Goal: Information Seeking & Learning: Learn about a topic

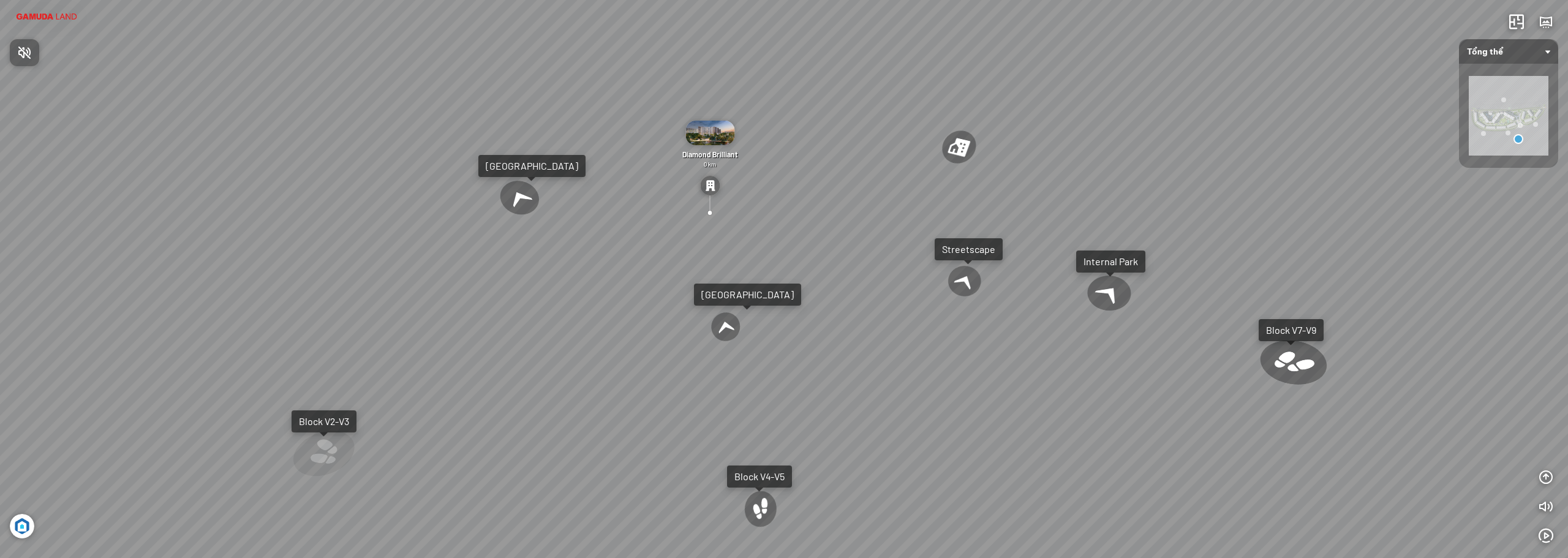
drag, startPoint x: 865, startPoint y: 244, endPoint x: 833, endPoint y: 216, distance: 42.5
click at [833, 216] on div at bounding box center [784, 279] width 1568 height 558
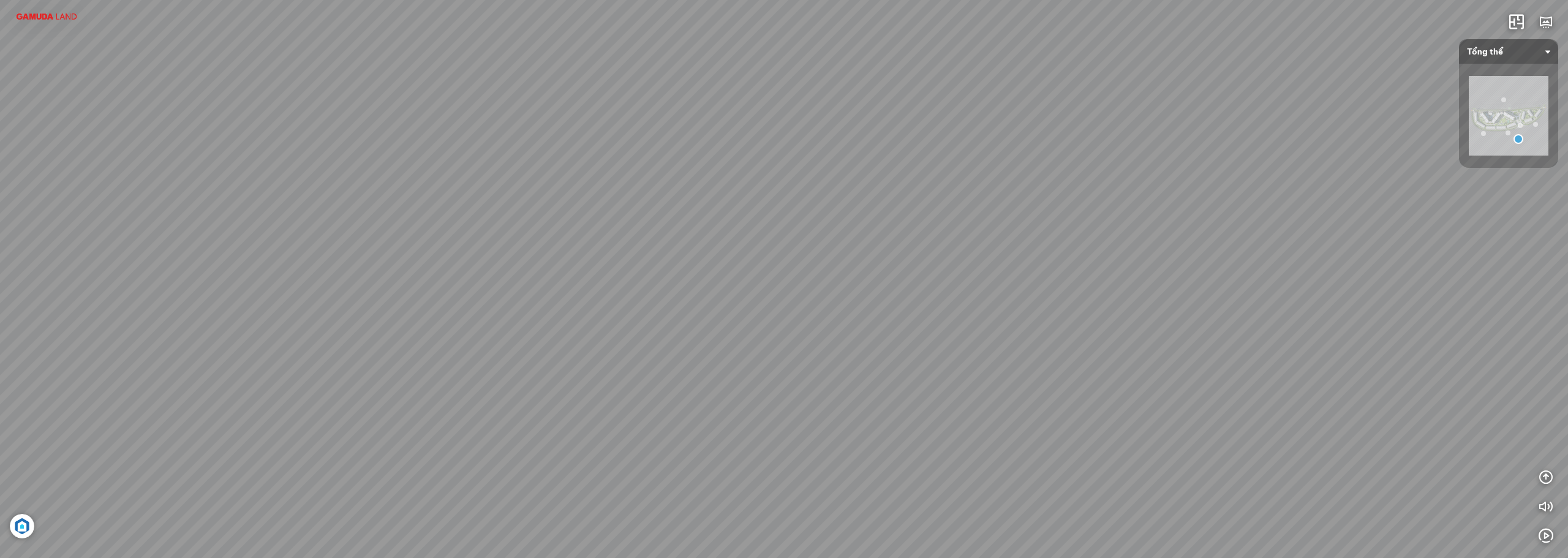
drag, startPoint x: 833, startPoint y: 188, endPoint x: 1213, endPoint y: 367, distance: 420.0
click at [1213, 367] on div "AEON MALL [PERSON_NAME] 0.5 Km Diamond Brilliant 0 km Diamond Alnata 0 km [GEOG…" at bounding box center [784, 279] width 1568 height 558
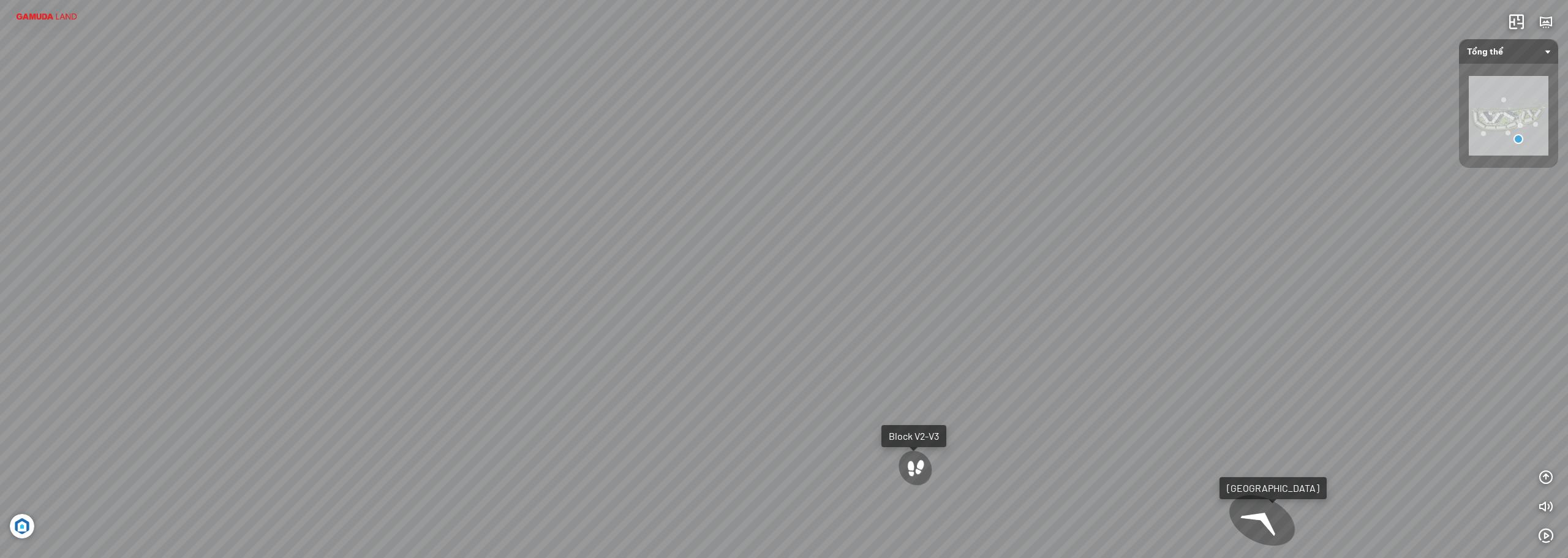
drag, startPoint x: 794, startPoint y: 250, endPoint x: 1102, endPoint y: 291, distance: 310.7
click at [1102, 291] on div "AEON MALL [PERSON_NAME] 0.5 Km Diamond Brilliant 0 km Diamond Alnata 0 km [GEOG…" at bounding box center [784, 279] width 1568 height 558
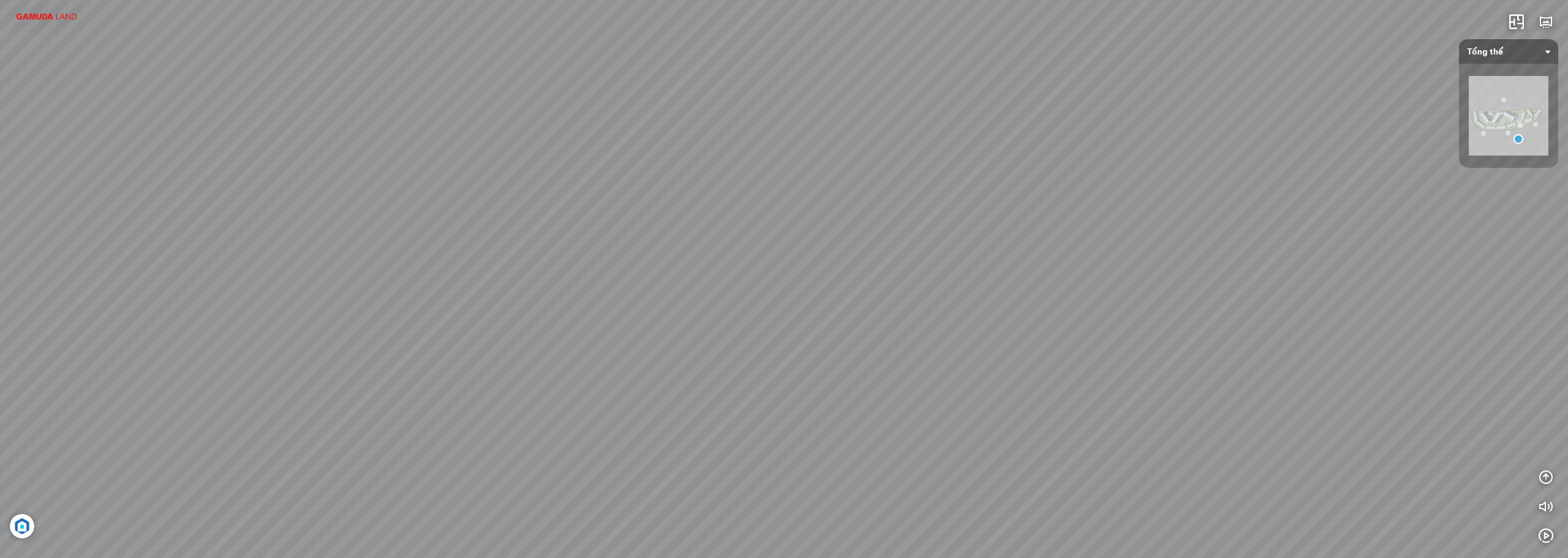
drag, startPoint x: 772, startPoint y: 161, endPoint x: 459, endPoint y: 181, distance: 313.6
click at [462, 181] on div "AEON MALL [PERSON_NAME] 0.5 Km Diamond Brilliant 0 km Diamond Alnata 0 km [GEOG…" at bounding box center [784, 279] width 1568 height 558
drag, startPoint x: 980, startPoint y: 267, endPoint x: 635, endPoint y: 375, distance: 361.5
click at [635, 375] on div "AEON MALL [PERSON_NAME] 0.5 Km Diamond Brilliant 0 km Diamond Alnata 0 km [GEOG…" at bounding box center [784, 279] width 1568 height 558
drag, startPoint x: 915, startPoint y: 286, endPoint x: 1243, endPoint y: 409, distance: 350.3
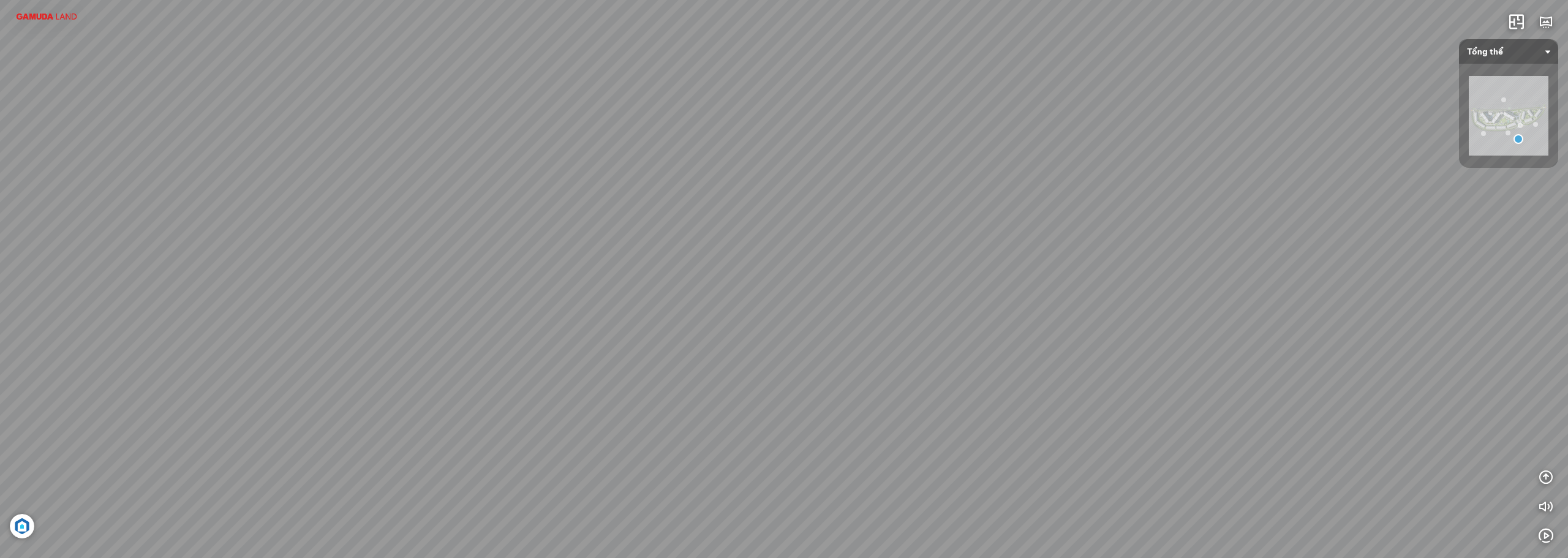
click at [1243, 409] on div "AEON MALL [PERSON_NAME] 0.5 Km Diamond Brilliant 0 km Diamond Alnata 0 km [GEOG…" at bounding box center [784, 279] width 1568 height 558
drag, startPoint x: 1052, startPoint y: 314, endPoint x: 884, endPoint y: 309, distance: 168.1
click at [1102, 309] on div "AEON MALL [PERSON_NAME] 0.5 Km Diamond Brilliant 0 km Diamond Alnata 0 km [GEOG…" at bounding box center [784, 279] width 1568 height 558
drag, startPoint x: 845, startPoint y: 307, endPoint x: 1128, endPoint y: 356, distance: 287.2
click at [1130, 356] on div "AEON MALL [PERSON_NAME] 0.5 Km Diamond Brilliant 0 km Diamond Alnata 0 km [GEOG…" at bounding box center [784, 279] width 1568 height 558
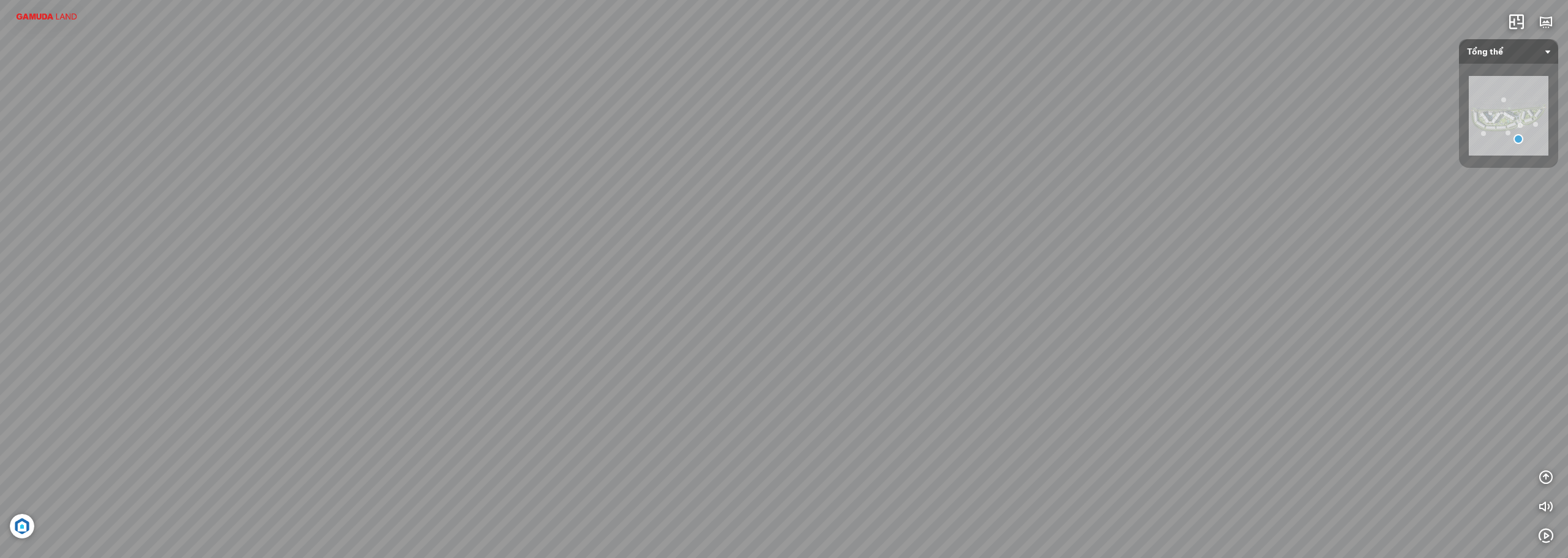
drag, startPoint x: 884, startPoint y: 302, endPoint x: 950, endPoint y: 304, distance: 66.0
click at [950, 304] on div "AEON MALL [PERSON_NAME] 0.5 Km Diamond Brilliant 0 km Diamond Alnata 0 km [GEOG…" at bounding box center [784, 279] width 1568 height 558
drag, startPoint x: 1085, startPoint y: 312, endPoint x: 582, endPoint y: 232, distance: 509.3
click at [582, 232] on div "AEON MALL [PERSON_NAME] 0.5 Km Diamond Brilliant 0 km Diamond Alnata 0 km [GEOG…" at bounding box center [784, 279] width 1568 height 558
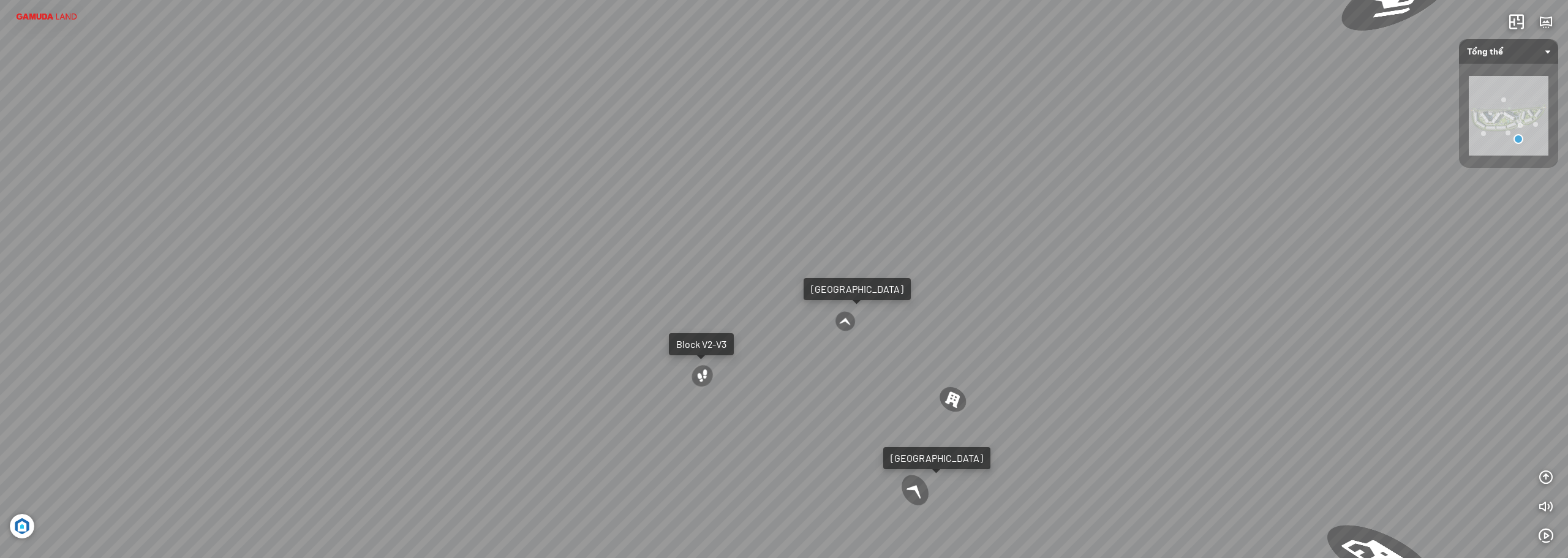
drag, startPoint x: 1181, startPoint y: 300, endPoint x: 850, endPoint y: 274, distance: 332.0
click at [850, 274] on div "AEON MALL [PERSON_NAME] 0.5 Km Diamond Brilliant 0 km Diamond Alnata 0 km [GEOG…" at bounding box center [784, 279] width 1568 height 558
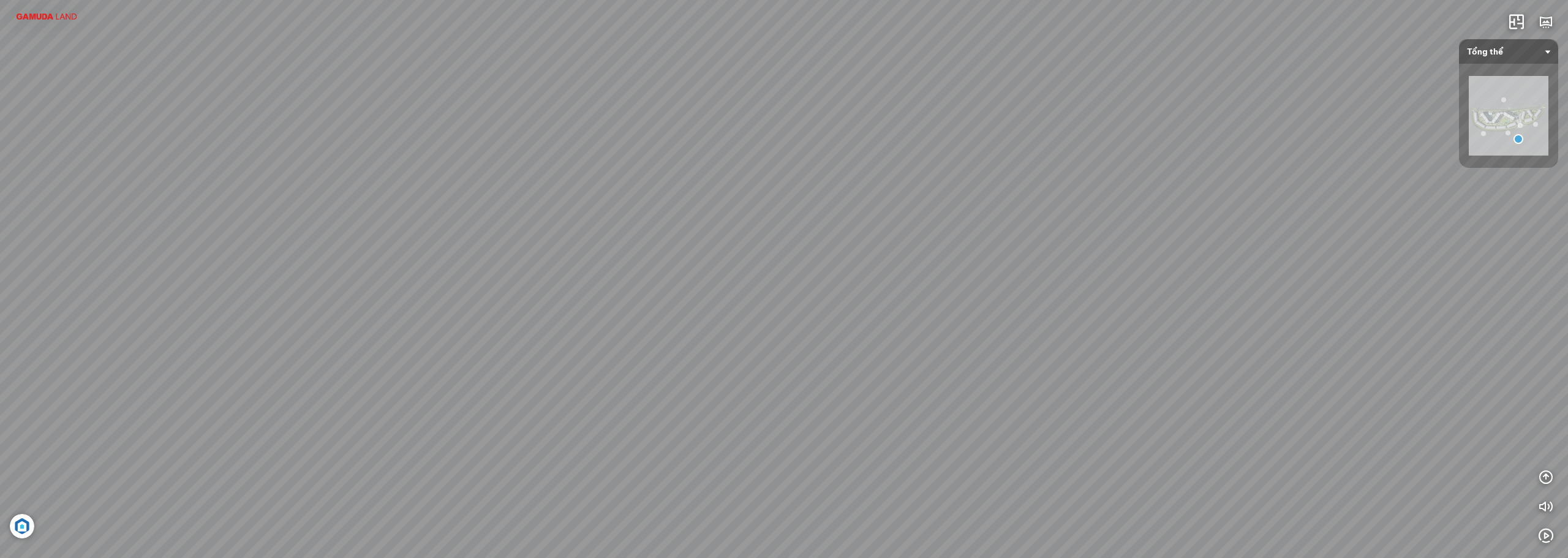
drag, startPoint x: 1033, startPoint y: 314, endPoint x: 929, endPoint y: 339, distance: 107.0
click at [929, 339] on div "AEON MALL [PERSON_NAME] 0.5 Km Diamond Brilliant 0 km Diamond Alnata 0 km [GEOG…" at bounding box center [784, 279] width 1568 height 558
drag, startPoint x: 1011, startPoint y: 365, endPoint x: 1055, endPoint y: 395, distance: 53.3
click at [1055, 395] on div "AEON MALL [PERSON_NAME] 0.5 Km Diamond Brilliant 0 km Diamond Alnata 0 km [GEOG…" at bounding box center [784, 279] width 1568 height 558
drag, startPoint x: 895, startPoint y: 406, endPoint x: 438, endPoint y: 418, distance: 457.2
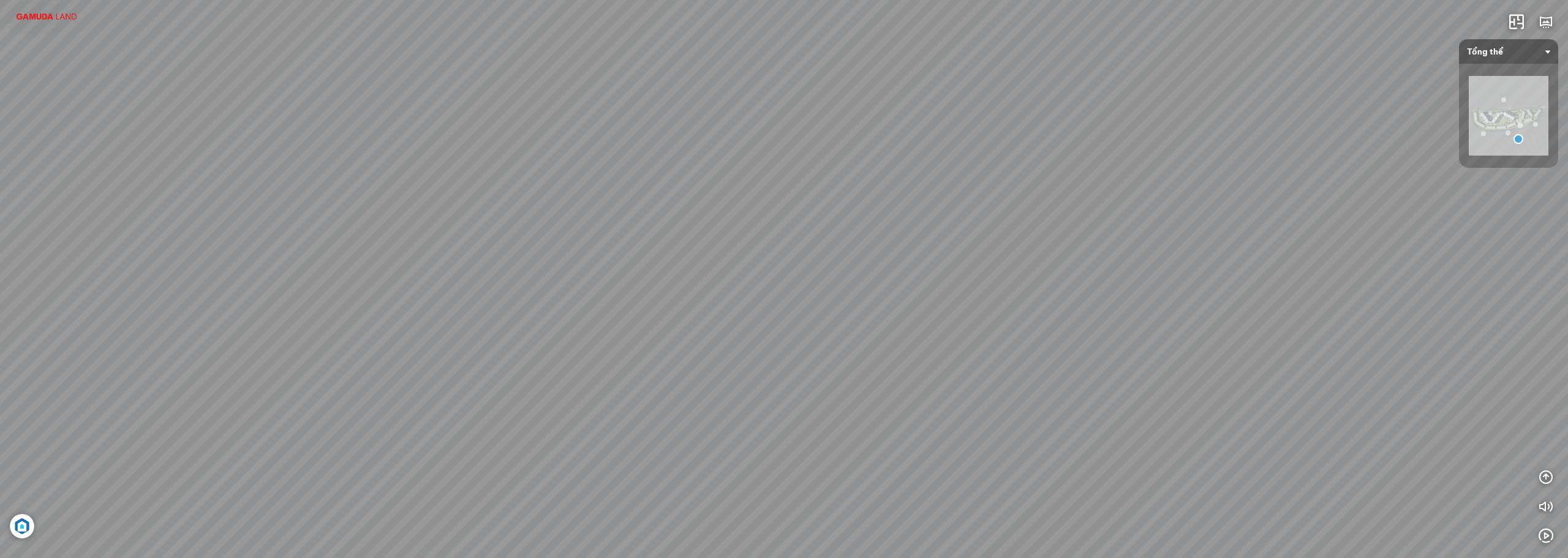
click at [438, 418] on div "AEON MALL [PERSON_NAME] 0.5 Km Diamond Brilliant 0 km Diamond Alnata 0 km [GEOG…" at bounding box center [784, 279] width 1568 height 558
drag, startPoint x: 775, startPoint y: 384, endPoint x: 1151, endPoint y: 327, distance: 380.3
click at [1208, 331] on div "AEON MALL [PERSON_NAME] 0.5 Km Diamond Brilliant 0 km Diamond Alnata 0 km [GEOG…" at bounding box center [784, 279] width 1568 height 558
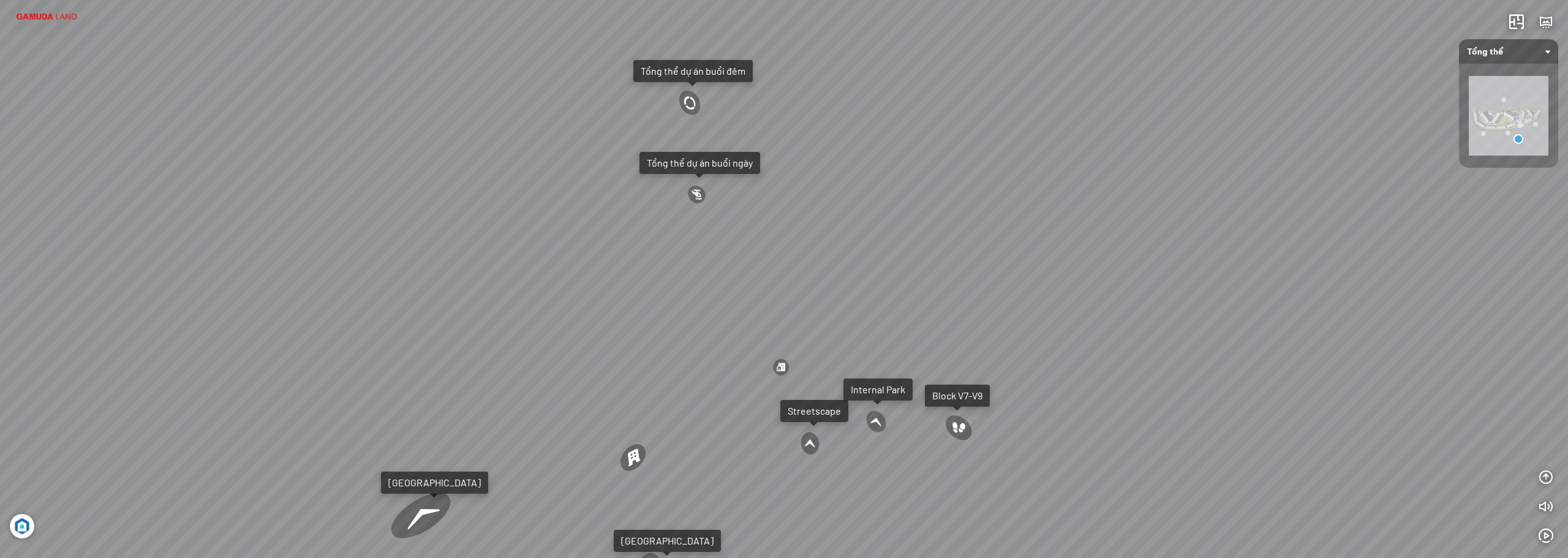
drag, startPoint x: 749, startPoint y: 372, endPoint x: 875, endPoint y: 360, distance: 126.6
click at [1092, 329] on div "AEON MALL [PERSON_NAME] 0.5 Km Diamond Brilliant 0 km Diamond Alnata 0 km [GEOG…" at bounding box center [784, 279] width 1568 height 558
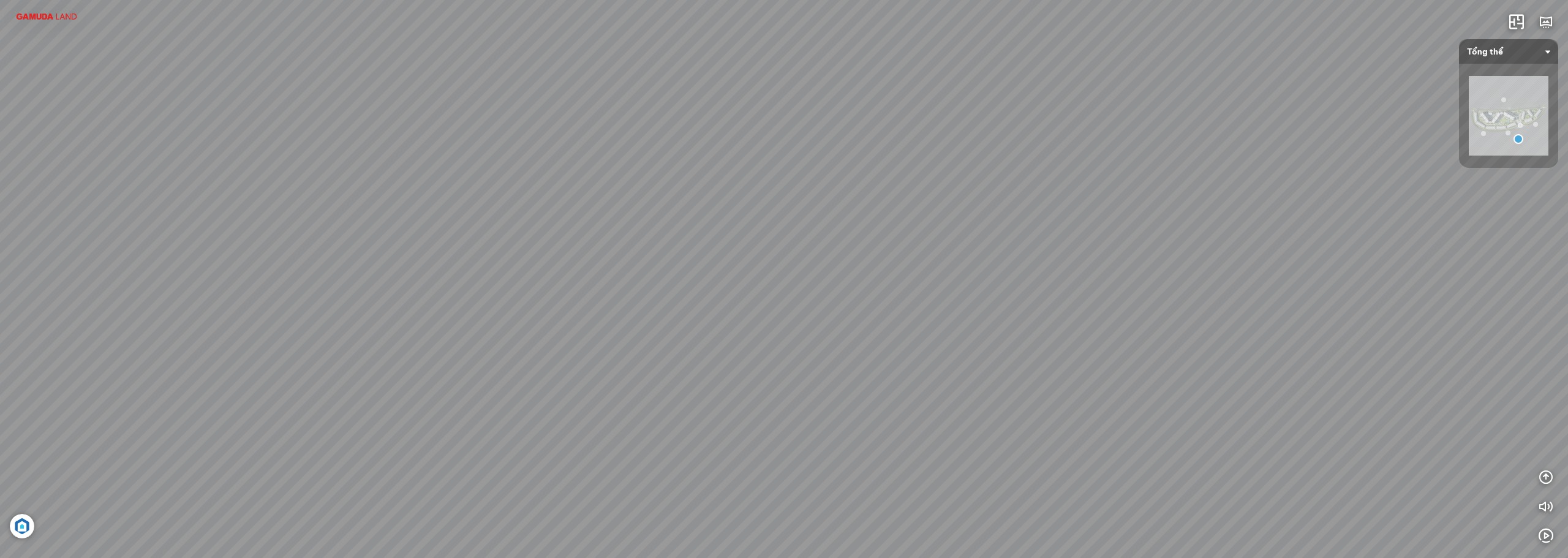
drag, startPoint x: 826, startPoint y: 363, endPoint x: 1097, endPoint y: 343, distance: 271.7
click at [1097, 343] on div "AEON MALL [PERSON_NAME] 0.5 Km Diamond Brilliant 0 km Diamond Alnata 0 km [GEOG…" at bounding box center [784, 279] width 1568 height 558
drag, startPoint x: 870, startPoint y: 351, endPoint x: 1087, endPoint y: 354, distance: 217.0
click at [1087, 354] on div "AEON MALL [PERSON_NAME] 0.5 Km Diamond Brilliant 0 km Diamond Alnata 0 km [GEOG…" at bounding box center [784, 279] width 1568 height 558
drag, startPoint x: 939, startPoint y: 301, endPoint x: 431, endPoint y: 397, distance: 517.0
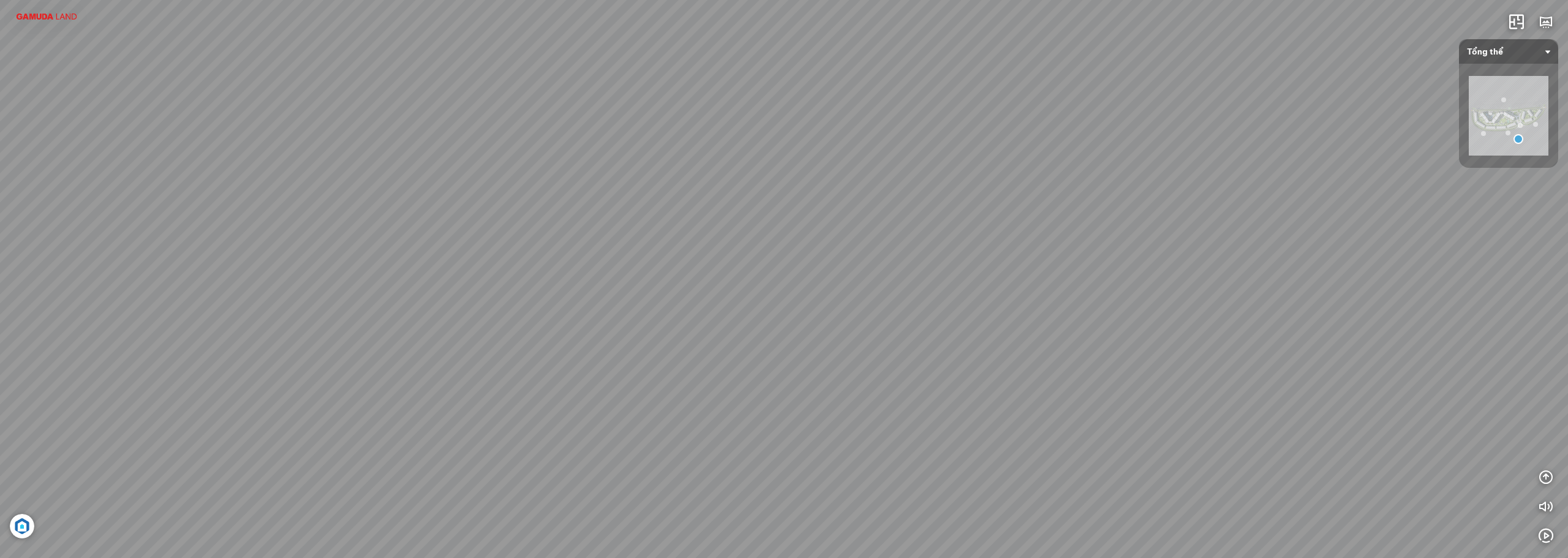
click at [431, 397] on div "AEON MALL [PERSON_NAME] 0.5 Km Diamond Brilliant 0 km Diamond Alnata 0 km [GEOG…" at bounding box center [784, 279] width 1568 height 558
drag, startPoint x: 998, startPoint y: 393, endPoint x: 853, endPoint y: 314, distance: 165.1
click at [853, 314] on div "AEON MALL [PERSON_NAME] 0.5 Km Diamond Brilliant 0 km Diamond Alnata 0 km [GEOG…" at bounding box center [784, 279] width 1568 height 558
drag, startPoint x: 1061, startPoint y: 281, endPoint x: 1195, endPoint y: 234, distance: 142.0
click at [1195, 234] on div "AEON MALL [PERSON_NAME] 0.5 Km Diamond Brilliant 0 km Diamond Alnata 0 km [GEOG…" at bounding box center [784, 279] width 1568 height 558
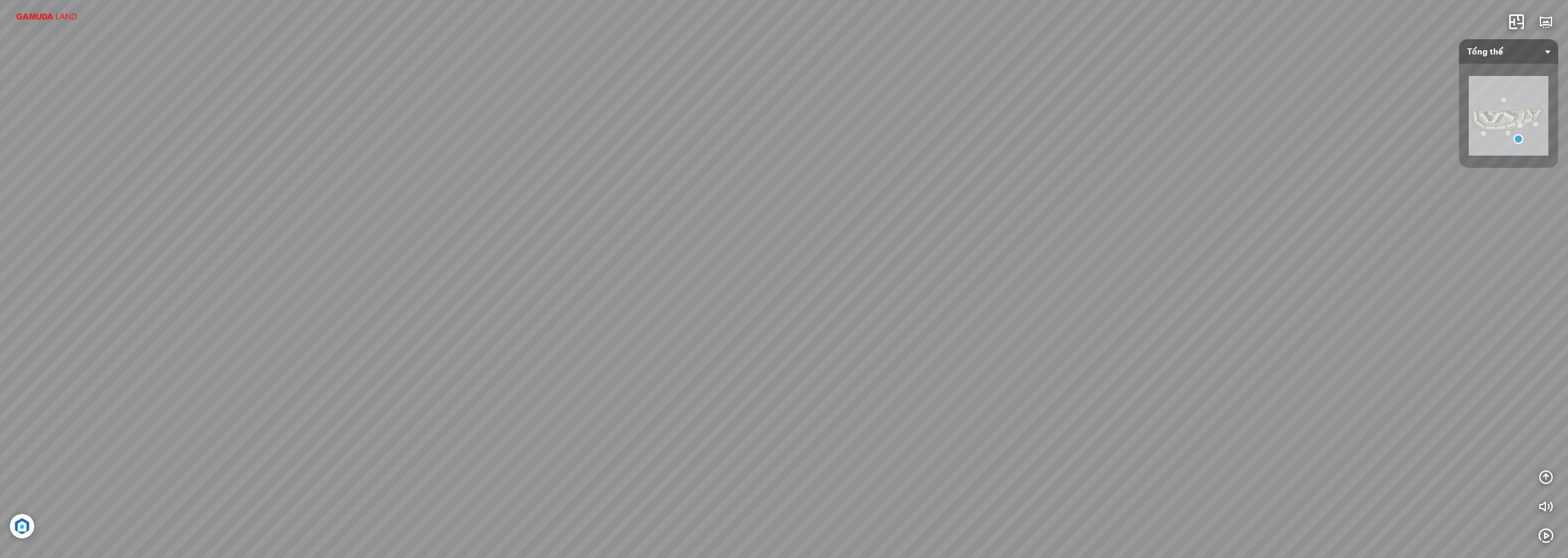
drag, startPoint x: 908, startPoint y: 324, endPoint x: 1136, endPoint y: 341, distance: 228.6
click at [1136, 341] on div "AEON MALL [PERSON_NAME] 0.5 Km Diamond Brilliant 0 km Diamond Alnata 0 km [GEOG…" at bounding box center [784, 279] width 1568 height 558
drag, startPoint x: 1127, startPoint y: 313, endPoint x: 834, endPoint y: 281, distance: 294.7
click at [848, 285] on div "AEON MALL [PERSON_NAME] 0.5 Km Diamond Brilliant 0 km Diamond Alnata 0 km [GEOG…" at bounding box center [784, 279] width 1568 height 558
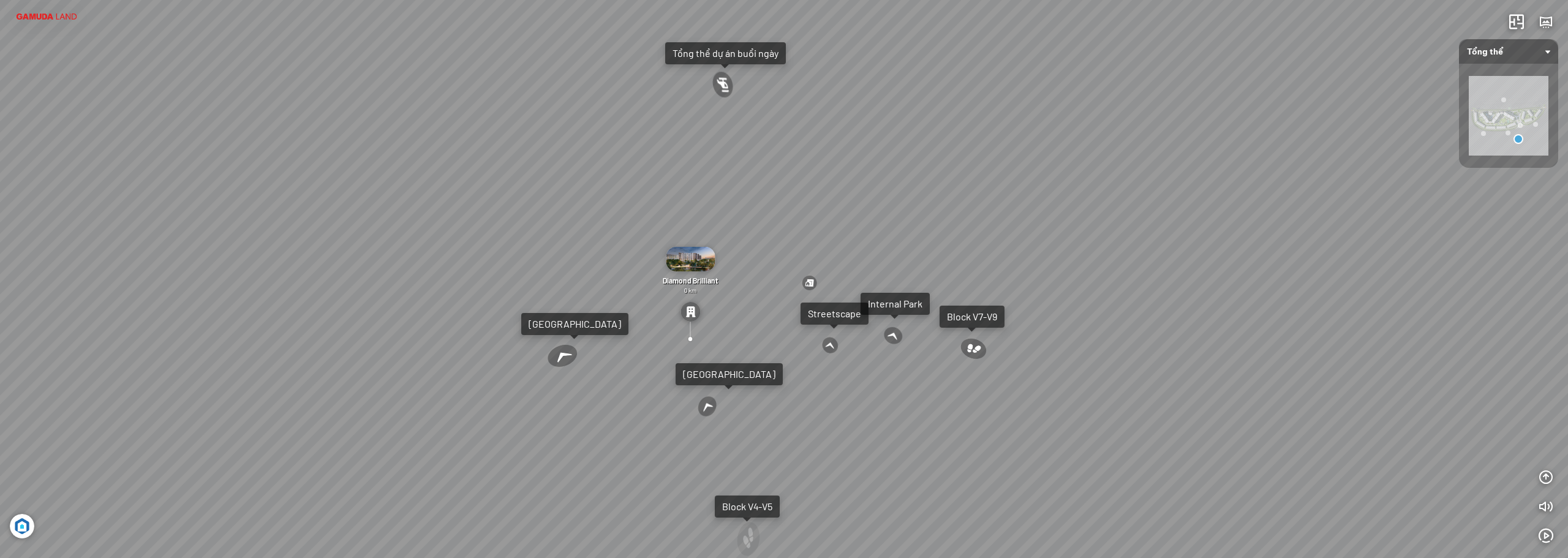
drag, startPoint x: 896, startPoint y: 256, endPoint x: 860, endPoint y: 260, distance: 36.2
click at [860, 260] on div "AEON MALL [PERSON_NAME] 0.5 Km Diamond Brilliant 0 km Diamond Alnata 0 km [GEOG…" at bounding box center [784, 279] width 1568 height 558
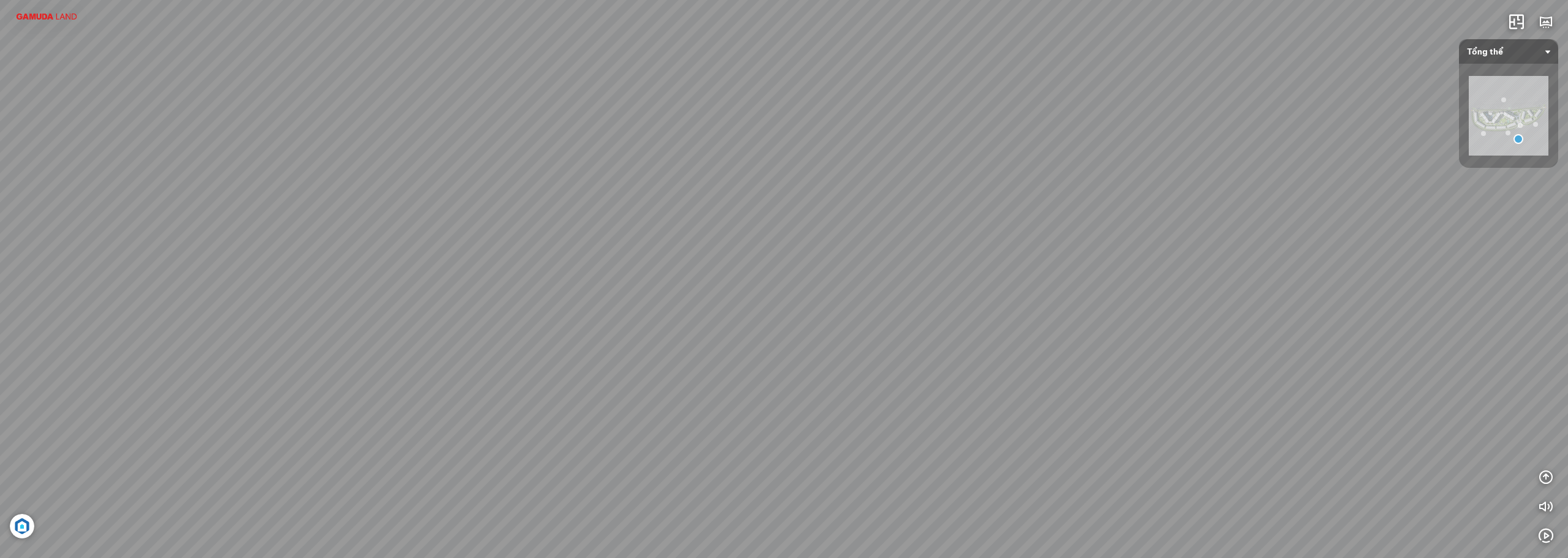
drag, startPoint x: 1158, startPoint y: 314, endPoint x: 1261, endPoint y: 307, distance: 103.2
click at [1260, 307] on div "AEON MALL [PERSON_NAME] 0.5 Km Diamond Brilliant 0 km Diamond Alnata 0 km [GEOG…" at bounding box center [784, 279] width 1568 height 558
drag, startPoint x: 1113, startPoint y: 254, endPoint x: 1126, endPoint y: 261, distance: 14.8
click at [1126, 261] on div "AEON MALL [PERSON_NAME] 0.5 Km Diamond Brilliant 0 km Diamond Alnata 0 km [GEOG…" at bounding box center [784, 279] width 1568 height 558
drag, startPoint x: 1135, startPoint y: 284, endPoint x: 1162, endPoint y: 258, distance: 37.5
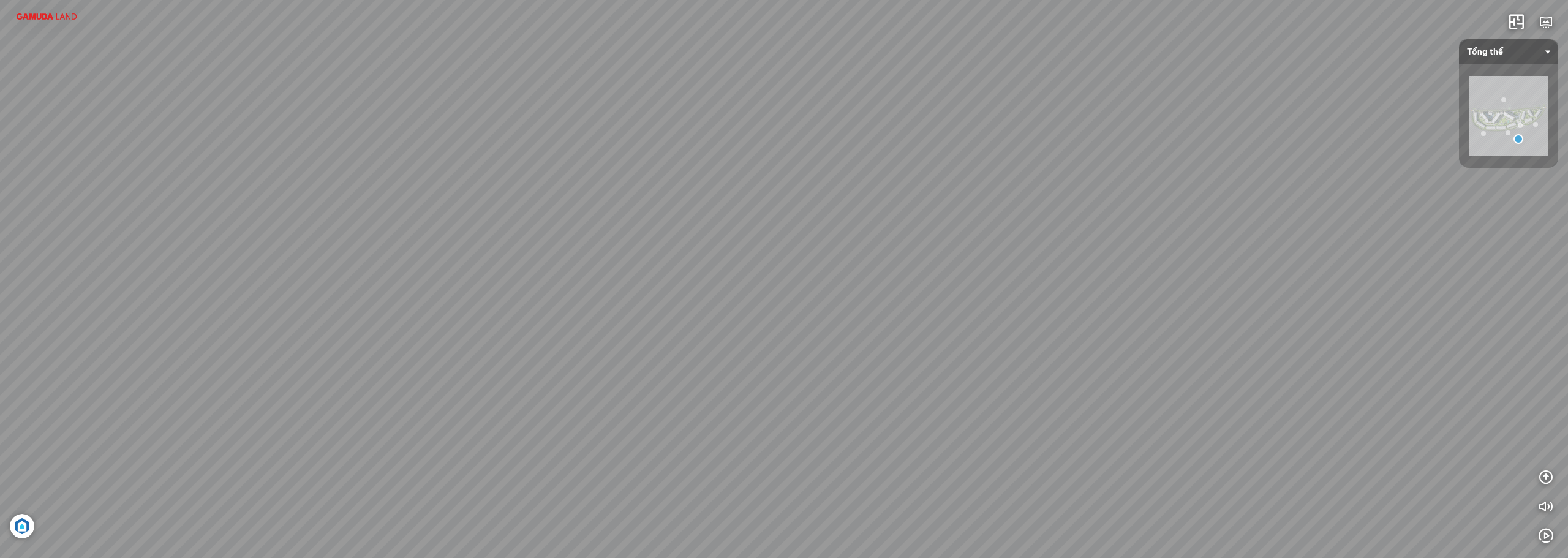
click at [1162, 258] on div "AEON MALL [PERSON_NAME] 0.5 Km Diamond Brilliant 0 km Diamond Alnata 0 km [GEOG…" at bounding box center [784, 279] width 1568 height 558
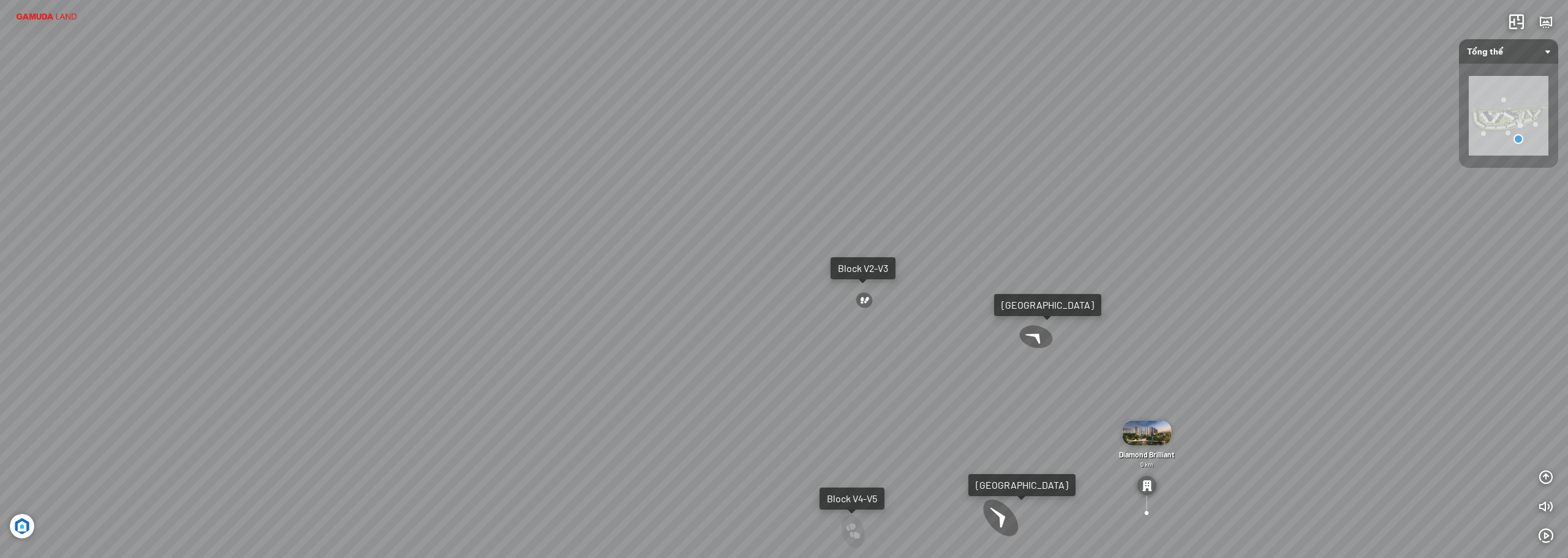
drag, startPoint x: 934, startPoint y: 294, endPoint x: 1133, endPoint y: 294, distance: 199.0
click at [1176, 284] on div "AEON MALL [PERSON_NAME] 0.5 Km Diamond Brilliant 0 km Diamond Alnata 0 km [GEOG…" at bounding box center [784, 279] width 1568 height 558
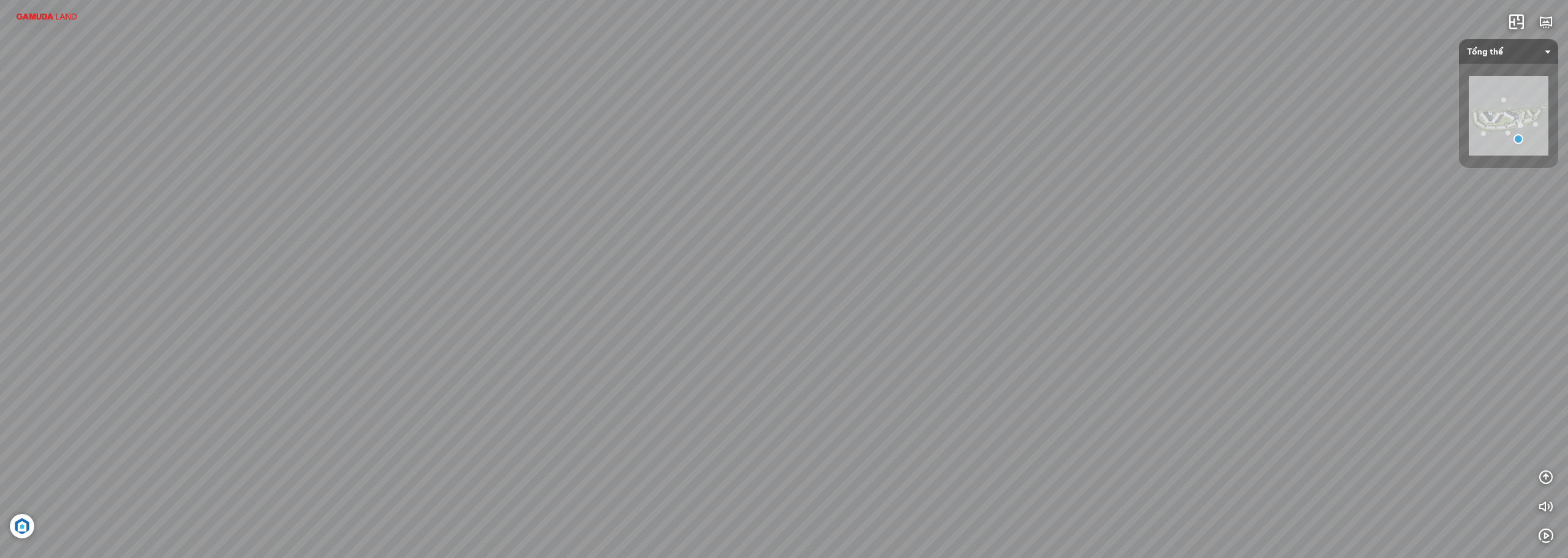
drag, startPoint x: 884, startPoint y: 334, endPoint x: 845, endPoint y: 510, distance: 180.3
click at [844, 520] on div "AEON MALL [PERSON_NAME] 0.5 Km Diamond Brilliant 0 km Diamond Alnata 0 km [GEOG…" at bounding box center [784, 279] width 1568 height 558
drag, startPoint x: 1050, startPoint y: 369, endPoint x: 1236, endPoint y: 308, distance: 195.7
click at [1236, 308] on div "AEON MALL [PERSON_NAME] 0.5 Km Diamond Brilliant 0 km Diamond Alnata 0 km [GEOG…" at bounding box center [784, 279] width 1568 height 558
drag, startPoint x: 1015, startPoint y: 345, endPoint x: 991, endPoint y: 244, distance: 103.8
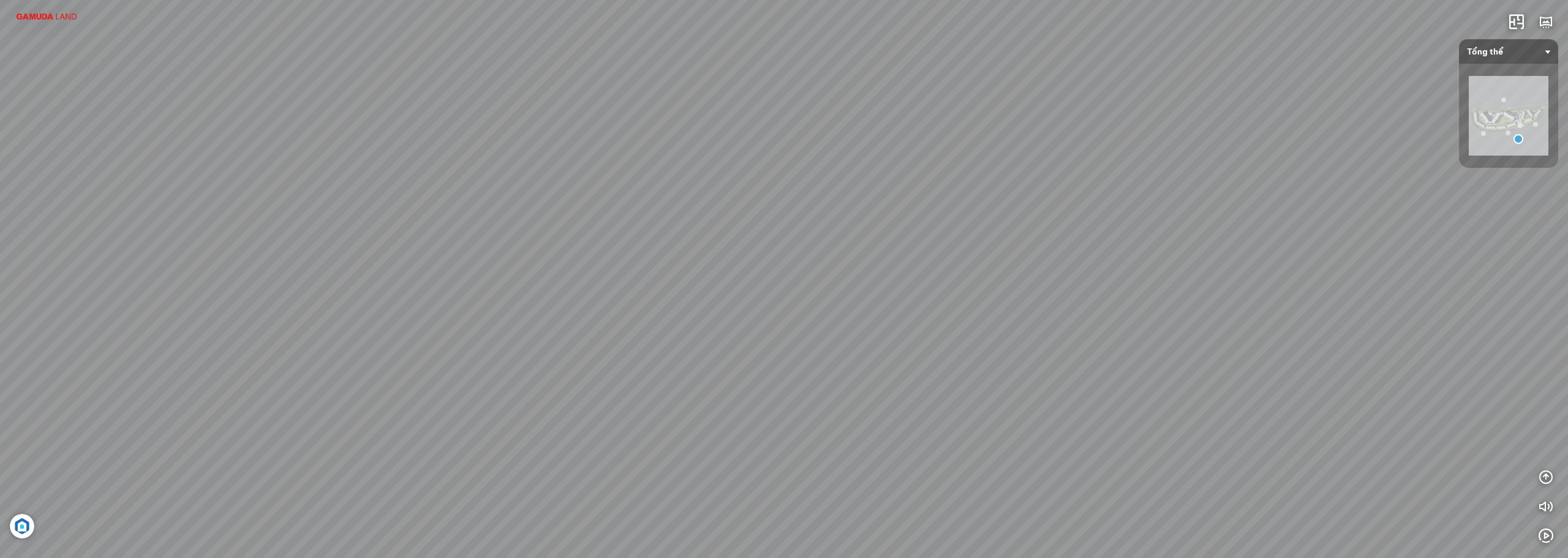
click at [991, 244] on div "AEON MALL [PERSON_NAME] 0.5 Km Diamond Brilliant 0 km Diamond Alnata 0 km [GEOG…" at bounding box center [784, 279] width 1568 height 558
drag, startPoint x: 1122, startPoint y: 332, endPoint x: 698, endPoint y: 336, distance: 424.0
click at [690, 334] on div "AEON MALL [PERSON_NAME] 0.5 Km Diamond Brilliant 0 km Diamond Alnata 0 km [GEOG…" at bounding box center [784, 279] width 1568 height 558
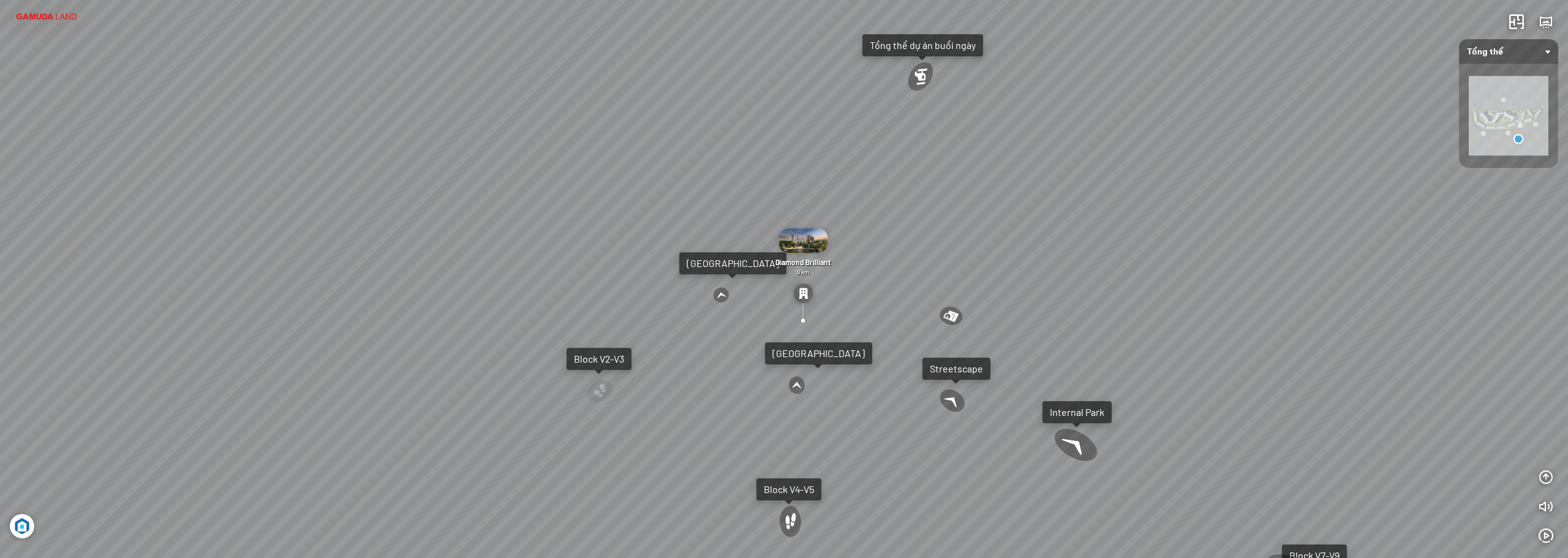
drag, startPoint x: 967, startPoint y: 284, endPoint x: 966, endPoint y: 337, distance: 53.0
click at [966, 337] on div "AEON MALL [PERSON_NAME] 0.5 Km Diamond Brilliant 0 km Diamond Alnata 0 km [GEOG…" at bounding box center [784, 279] width 1568 height 558
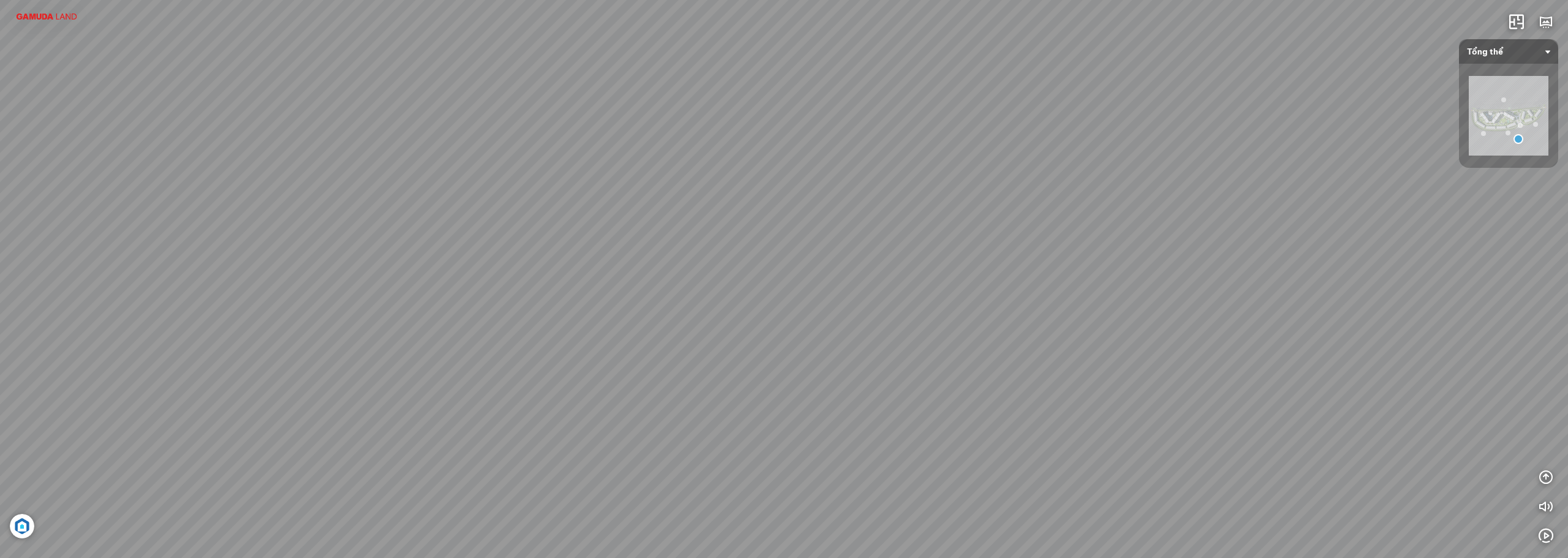
drag, startPoint x: 1124, startPoint y: 349, endPoint x: 950, endPoint y: 384, distance: 177.5
click at [950, 384] on div "AEON MALL [PERSON_NAME] 0.5 Km Diamond Brilliant 0 km Diamond Alnata 0 km [GEOG…" at bounding box center [784, 279] width 1568 height 558
drag, startPoint x: 1071, startPoint y: 388, endPoint x: 1097, endPoint y: 373, distance: 30.0
click at [1224, 385] on div "AEON MALL [PERSON_NAME] 0.5 Km Diamond Brilliant 0 km Diamond Alnata 0 km [GEOG…" at bounding box center [784, 279] width 1568 height 558
drag, startPoint x: 965, startPoint y: 371, endPoint x: 984, endPoint y: 339, distance: 37.2
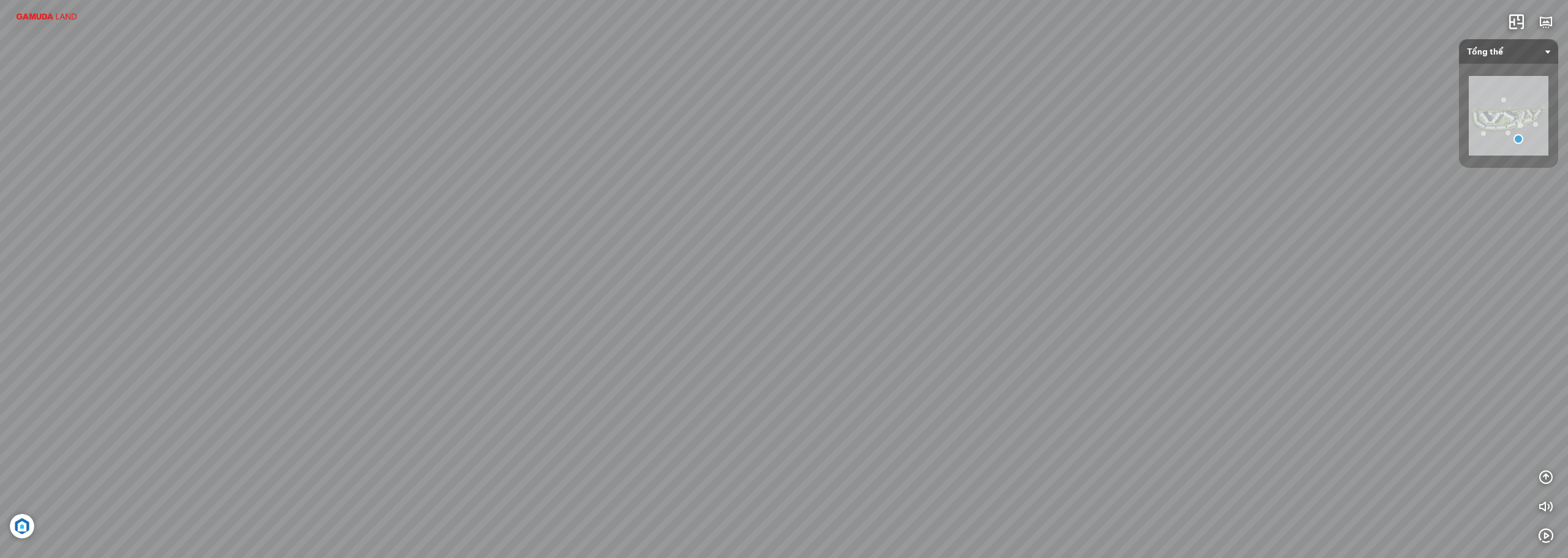
click at [1087, 353] on div "AEON MALL [PERSON_NAME] 0.5 Km Diamond Brilliant 0 km Diamond Alnata 0 km [GEOG…" at bounding box center [784, 279] width 1568 height 558
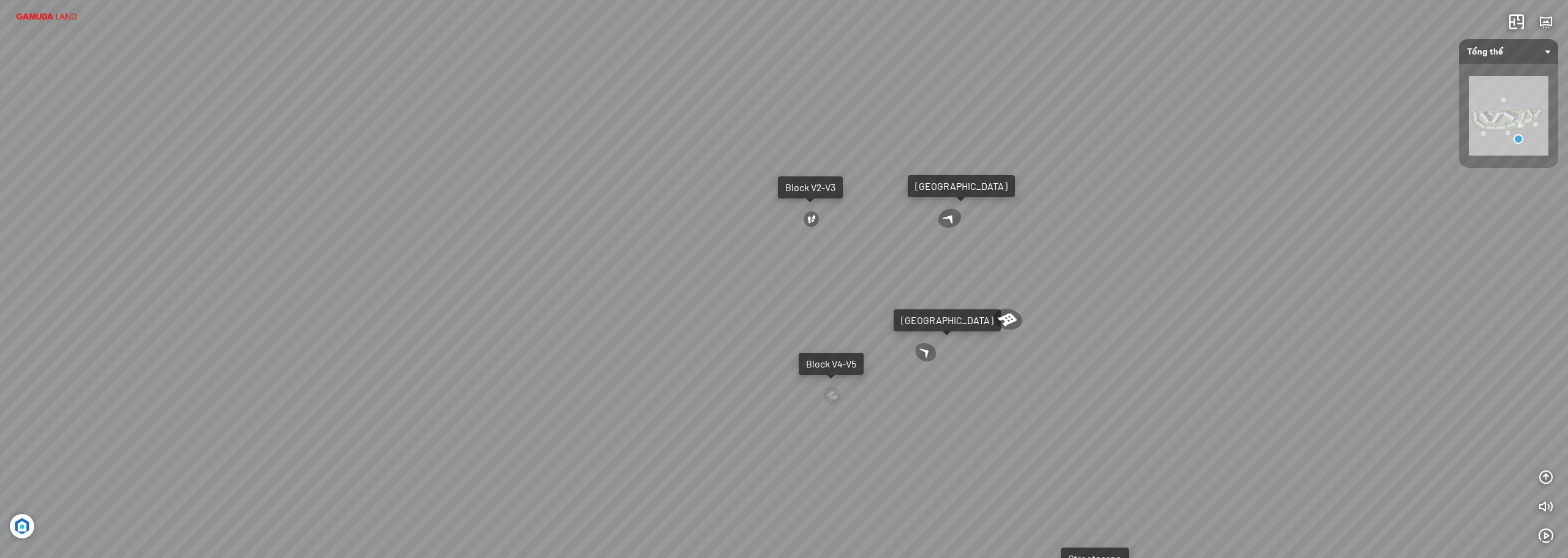
drag, startPoint x: 813, startPoint y: 327, endPoint x: 955, endPoint y: 207, distance: 185.9
click at [955, 207] on div "AEON MALL [PERSON_NAME] 0.5 Km Diamond Brilliant 0 km Diamond Alnata 0 km [GEOG…" at bounding box center [784, 279] width 1568 height 558
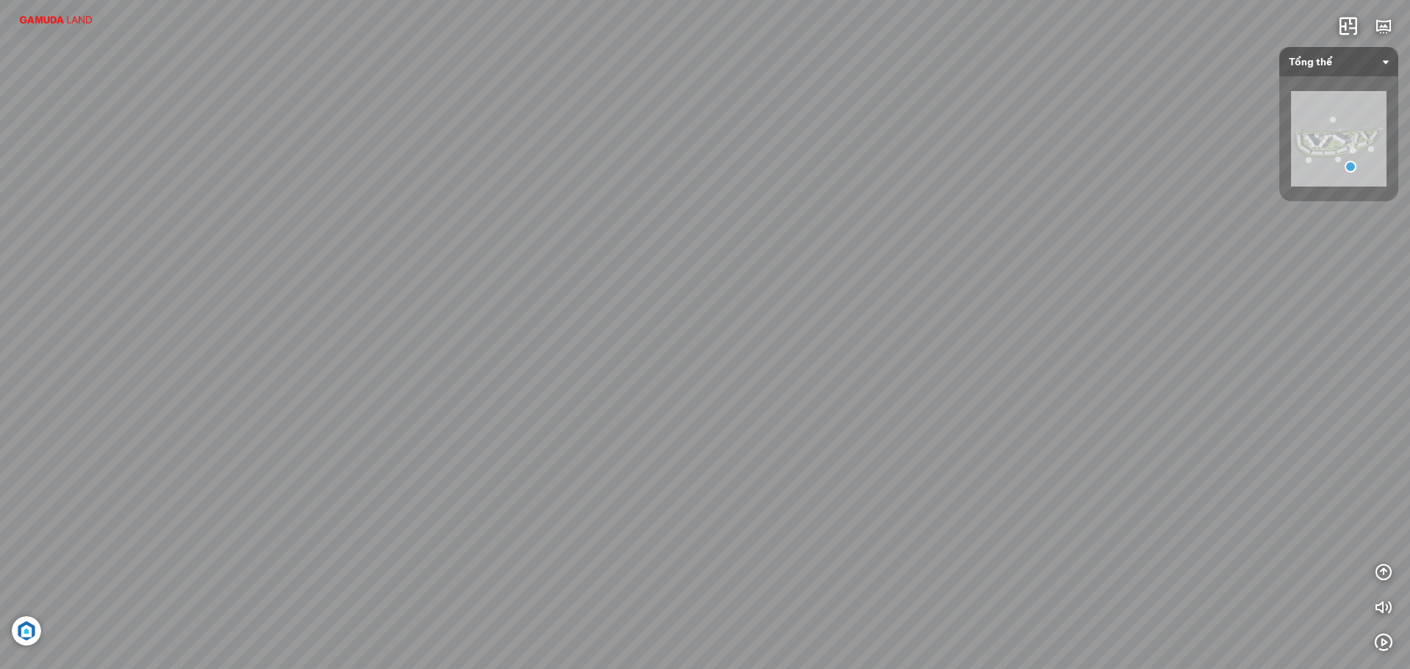
drag, startPoint x: 957, startPoint y: 432, endPoint x: 785, endPoint y: 482, distance: 178.7
click at [785, 482] on div "AEON MALL [PERSON_NAME] 0.5 Km Diamond Brilliant 0 km Diamond Alnata 0 km [GEOG…" at bounding box center [705, 334] width 1410 height 669
drag, startPoint x: 909, startPoint y: 404, endPoint x: 739, endPoint y: 371, distance: 172.6
click at [739, 371] on div "AEON MALL [PERSON_NAME] 0.5 Km Diamond Brilliant 0 km Diamond Alnata 0 km [GEOG…" at bounding box center [705, 334] width 1410 height 669
drag, startPoint x: 559, startPoint y: 381, endPoint x: 644, endPoint y: 471, distance: 123.1
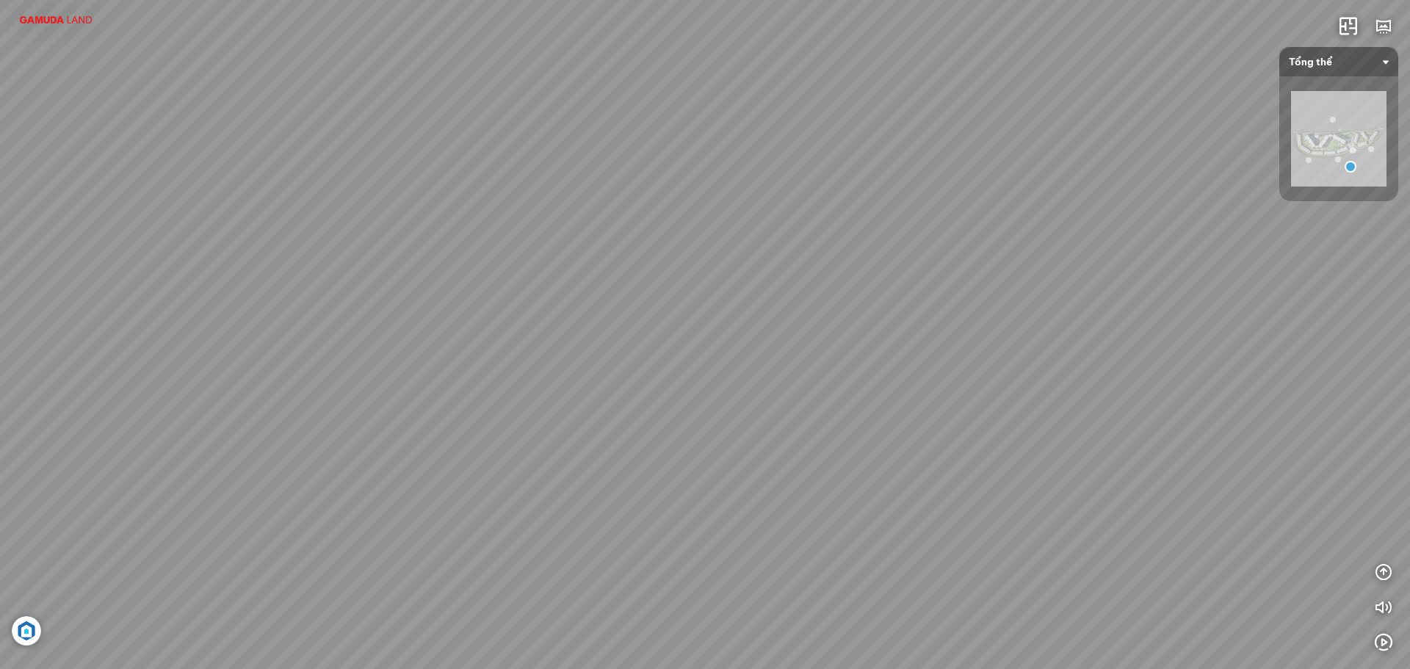
click at [644, 471] on div "AEON MALL [PERSON_NAME] 0.5 Km Diamond Brilliant 0 km Diamond Alnata 0 km [GEOG…" at bounding box center [705, 334] width 1410 height 669
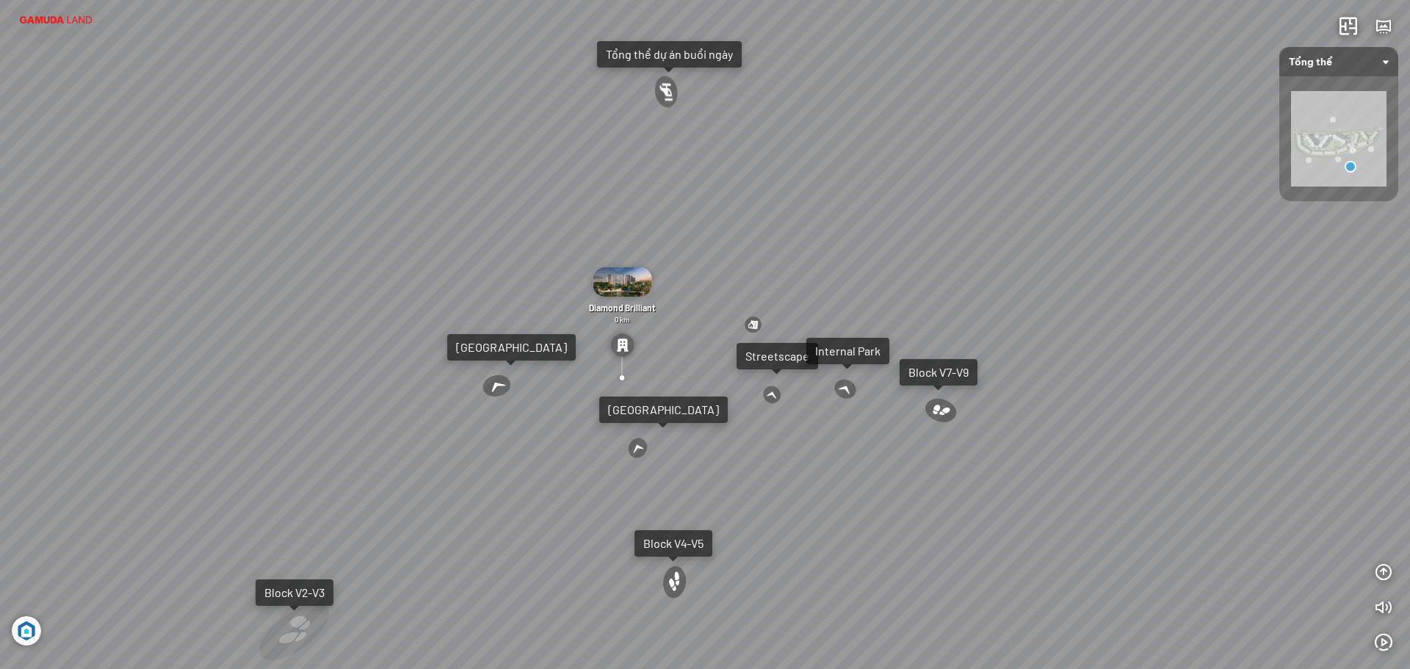
drag, startPoint x: 652, startPoint y: 431, endPoint x: 626, endPoint y: 429, distance: 25.8
click at [626, 429] on div "AEON MALL [PERSON_NAME] 0.5 Km Diamond Brilliant 0 km Diamond Alnata 0 km [GEOG…" at bounding box center [705, 334] width 1410 height 669
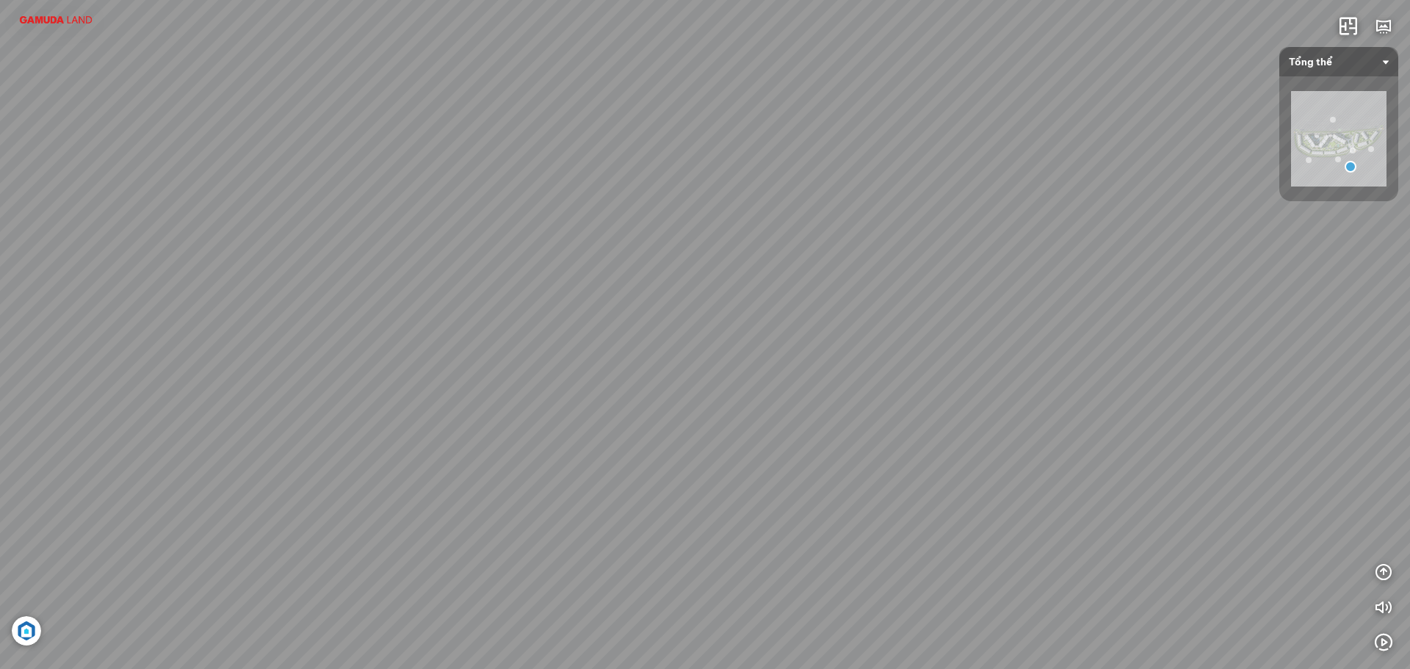
drag, startPoint x: 670, startPoint y: 459, endPoint x: 649, endPoint y: 443, distance: 26.1
click at [649, 443] on div "AEON MALL [PERSON_NAME] 0.5 Km Diamond Brilliant 0 km Diamond Alnata 0 km [GEOG…" at bounding box center [705, 334] width 1410 height 669
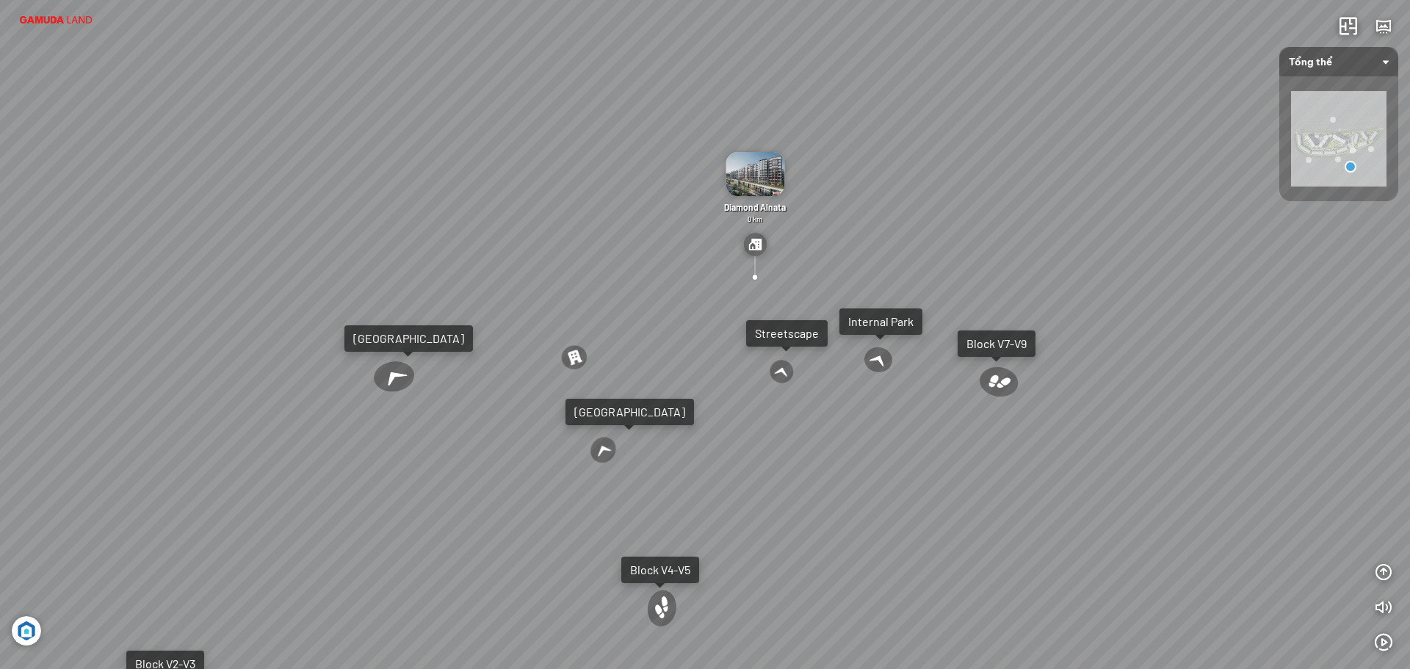
click at [610, 452] on div at bounding box center [603, 450] width 35 height 36
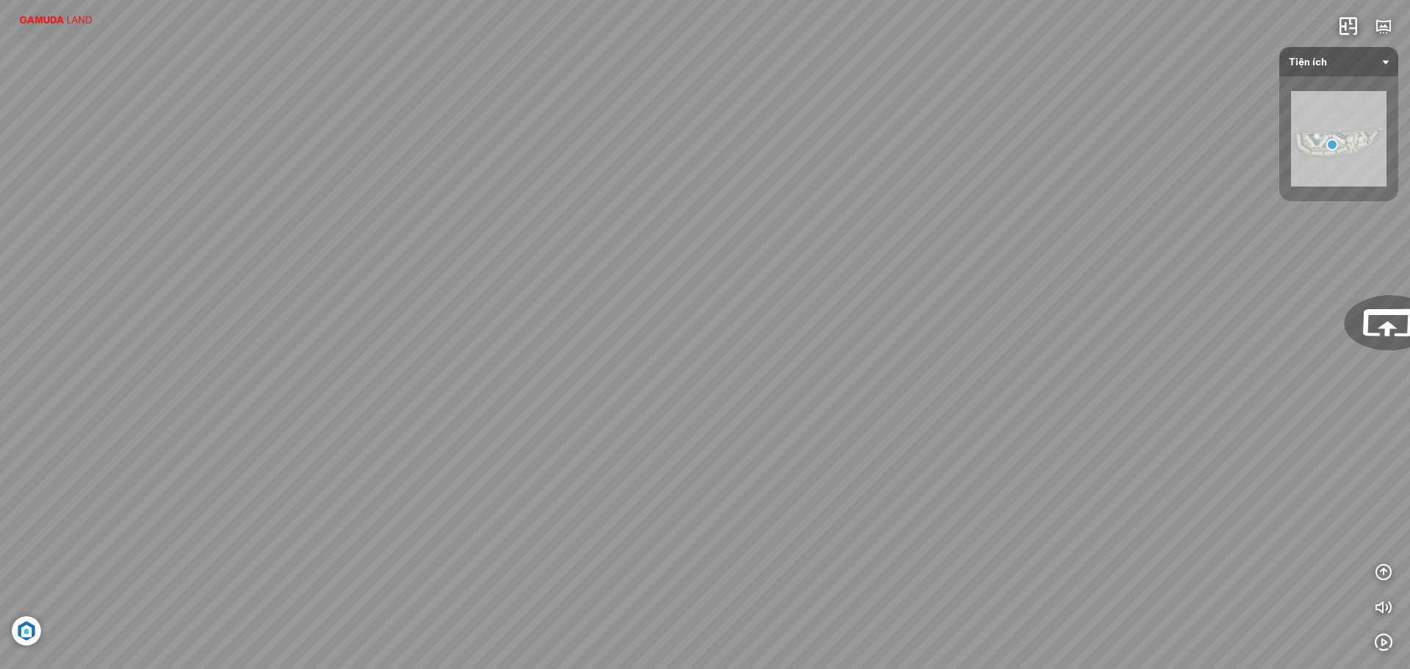
drag, startPoint x: 621, startPoint y: 355, endPoint x: 913, endPoint y: 345, distance: 292.3
click at [913, 345] on div "Block V2-V3 [GEOGRAPHIC_DATA] Phối [PERSON_NAME] thể dự án Tổng thể dự án buổi …" at bounding box center [705, 334] width 1410 height 669
drag, startPoint x: 661, startPoint y: 345, endPoint x: 965, endPoint y: 337, distance: 304.0
click at [965, 337] on div "Block V2-V3 [GEOGRAPHIC_DATA] Phối [PERSON_NAME] thể dự án Tổng thể dự án buổi …" at bounding box center [705, 334] width 1410 height 669
drag, startPoint x: 551, startPoint y: 335, endPoint x: 978, endPoint y: 327, distance: 426.6
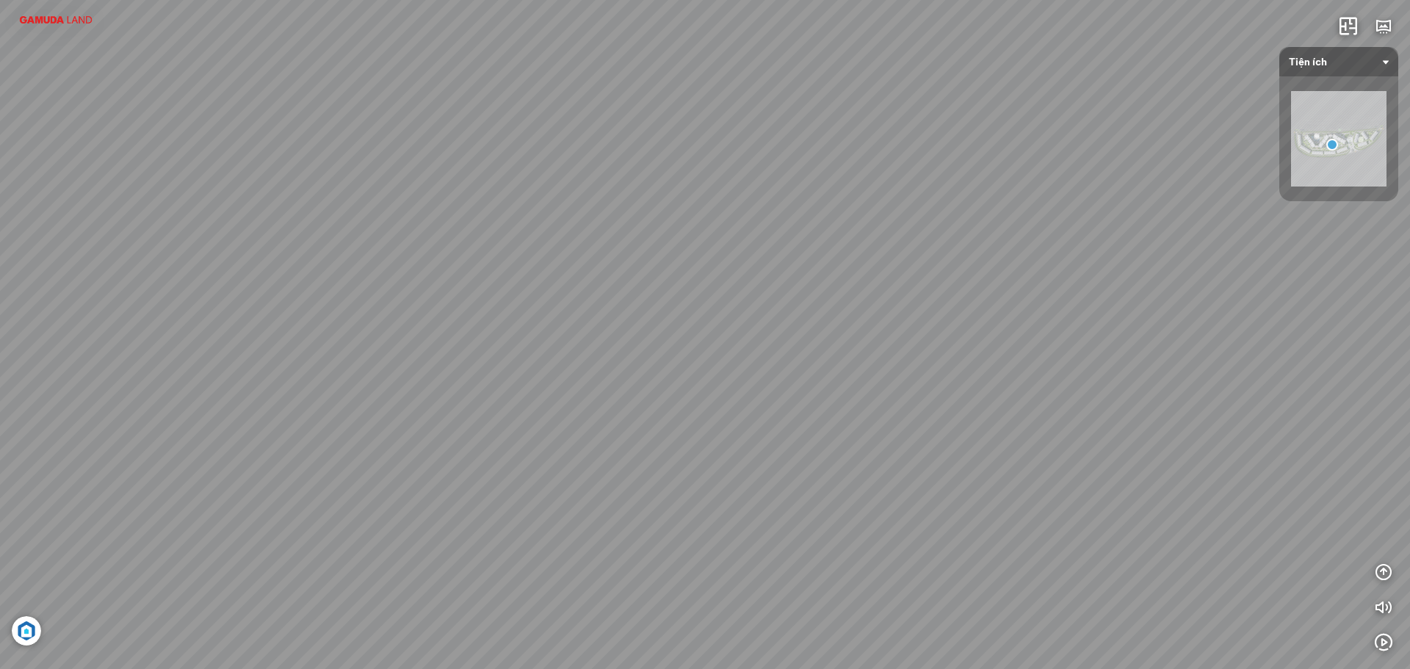
click at [978, 327] on div "Block V2-V3 [GEOGRAPHIC_DATA] Phối [PERSON_NAME] thể dự án Tổng thể dự án buổi …" at bounding box center [705, 334] width 1410 height 669
drag, startPoint x: 580, startPoint y: 323, endPoint x: 693, endPoint y: 282, distance: 120.3
click at [693, 282] on div "Block V2-V3 [GEOGRAPHIC_DATA] Phối [PERSON_NAME] thể dự án Tổng thể dự án buổi …" at bounding box center [705, 334] width 1410 height 669
drag, startPoint x: 946, startPoint y: 285, endPoint x: 700, endPoint y: 291, distance: 246.8
click at [592, 287] on div "Block V2-V3 [GEOGRAPHIC_DATA] Phối [PERSON_NAME] thể dự án Tổng thể dự án buổi …" at bounding box center [705, 334] width 1410 height 669
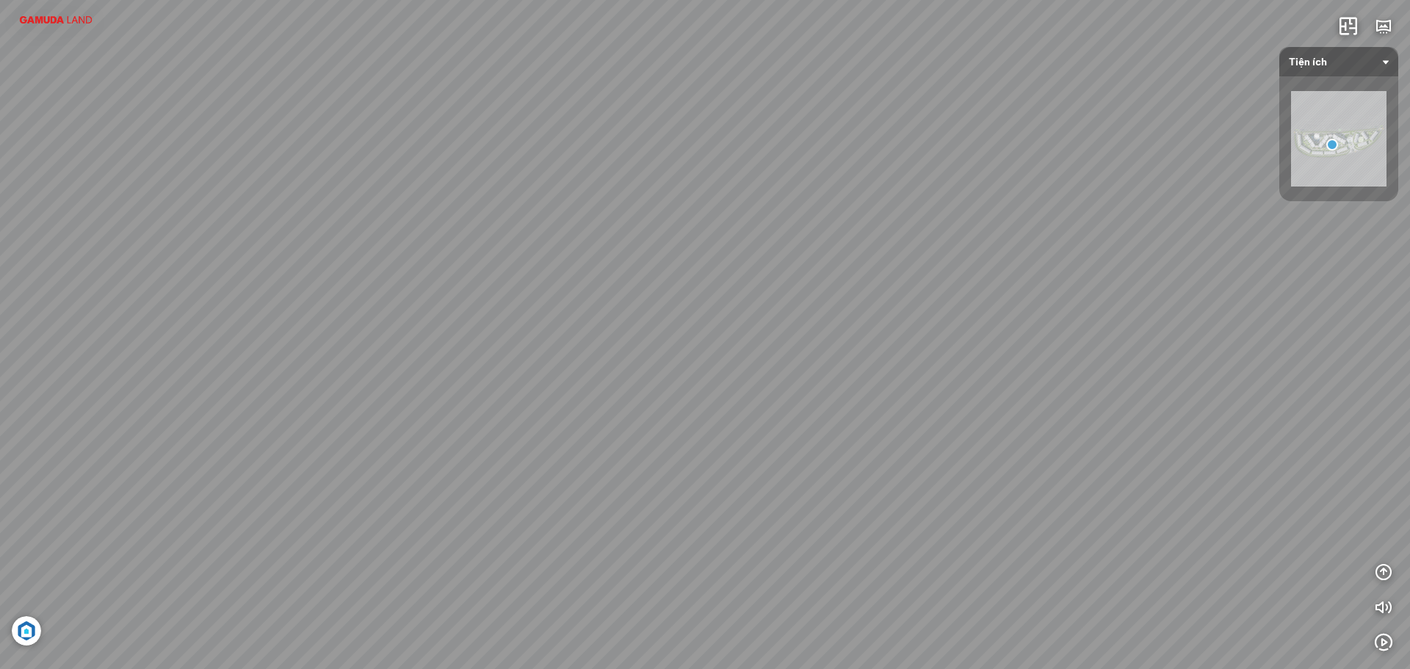
drag, startPoint x: 822, startPoint y: 283, endPoint x: 980, endPoint y: 270, distance: 158.4
click at [980, 269] on div "Block V2-V3 [GEOGRAPHIC_DATA] Phối [PERSON_NAME] thể dự án Tổng thể dự án buổi …" at bounding box center [705, 334] width 1410 height 669
drag, startPoint x: 841, startPoint y: 261, endPoint x: 874, endPoint y: 283, distance: 39.1
click at [1062, 272] on div "Block V2-V3 [GEOGRAPHIC_DATA] Phối [PERSON_NAME] thể dự án Tổng thể dự án buổi …" at bounding box center [705, 334] width 1410 height 669
drag, startPoint x: 516, startPoint y: 297, endPoint x: 883, endPoint y: 286, distance: 367.3
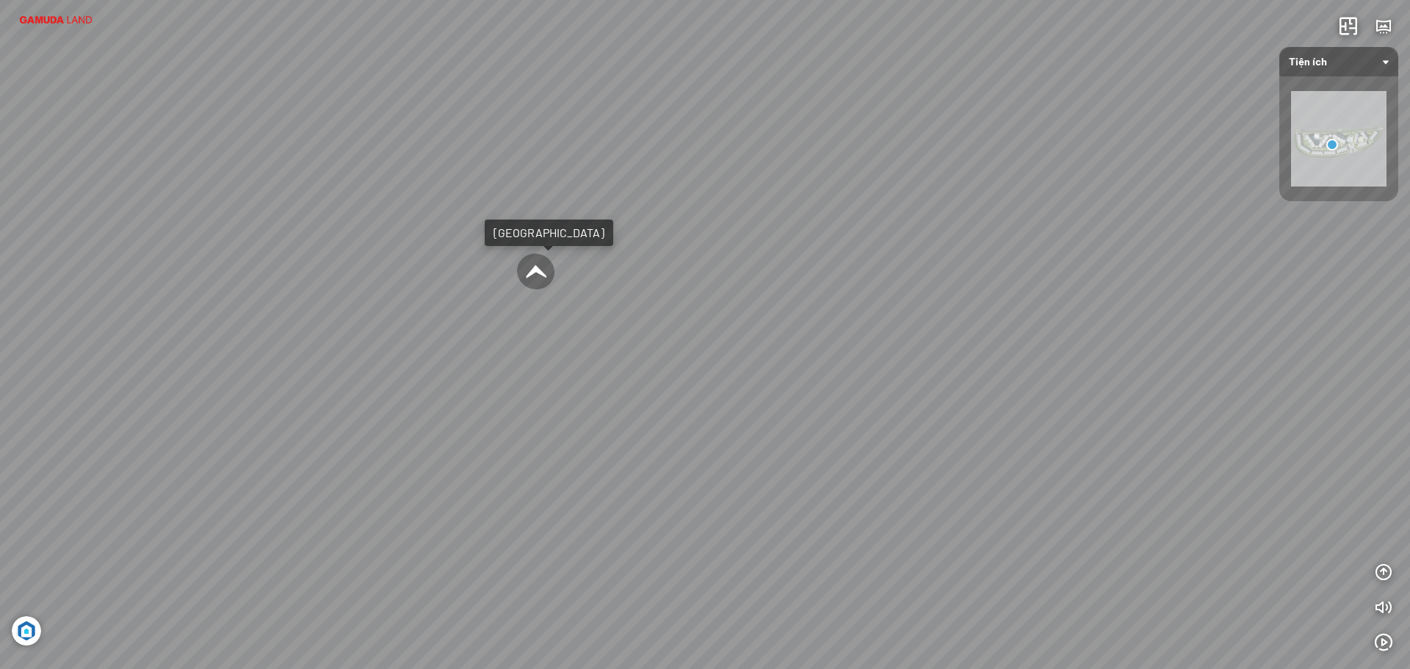
click at [892, 286] on div "Block V2-V3 [GEOGRAPHIC_DATA] Phối [PERSON_NAME] thể dự án Tổng thể dự án buổi …" at bounding box center [705, 334] width 1410 height 669
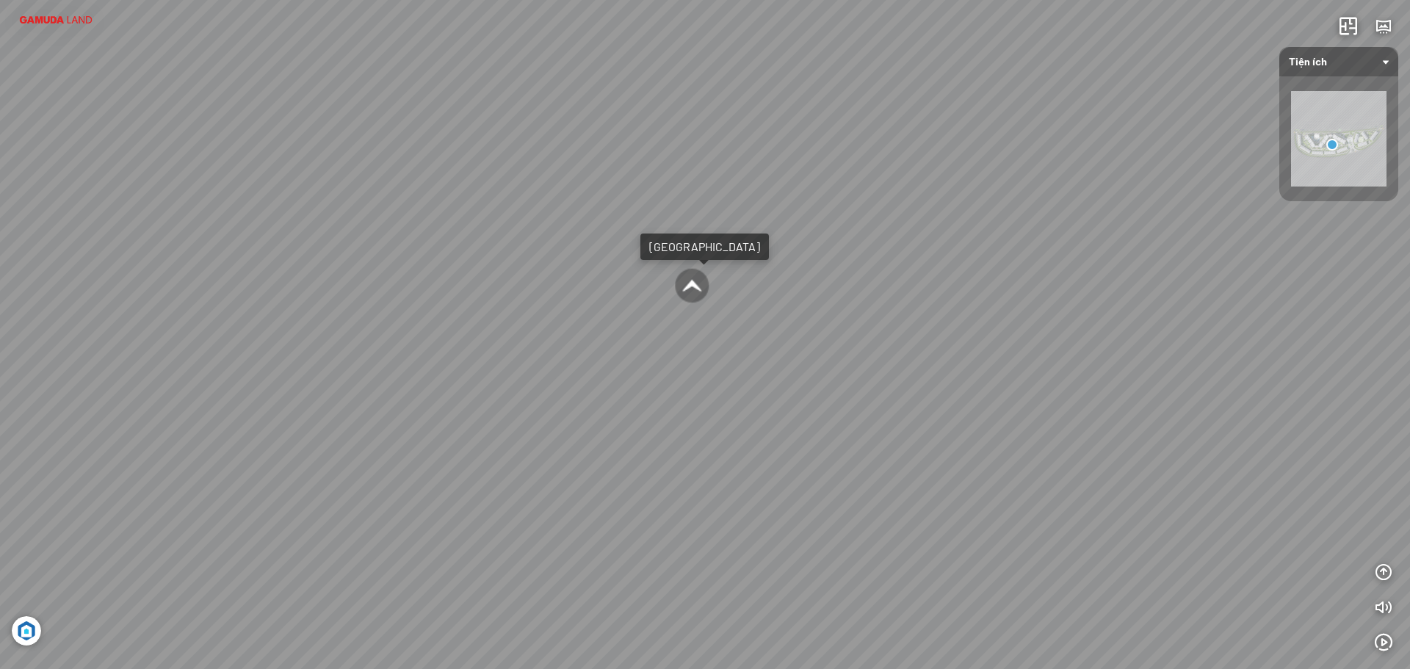
drag, startPoint x: 902, startPoint y: 272, endPoint x: 995, endPoint y: 285, distance: 94.2
click at [996, 285] on div "Block V2-V3 [GEOGRAPHIC_DATA] Phối [PERSON_NAME] thể dự án Tổng thể dự án buổi …" at bounding box center [705, 334] width 1410 height 669
drag, startPoint x: 509, startPoint y: 322, endPoint x: 924, endPoint y: 279, distance: 417.0
click at [924, 279] on div "Block V2-V3 [GEOGRAPHIC_DATA] Phối [PERSON_NAME] thể dự án Tổng thể dự án buổi …" at bounding box center [705, 334] width 1410 height 669
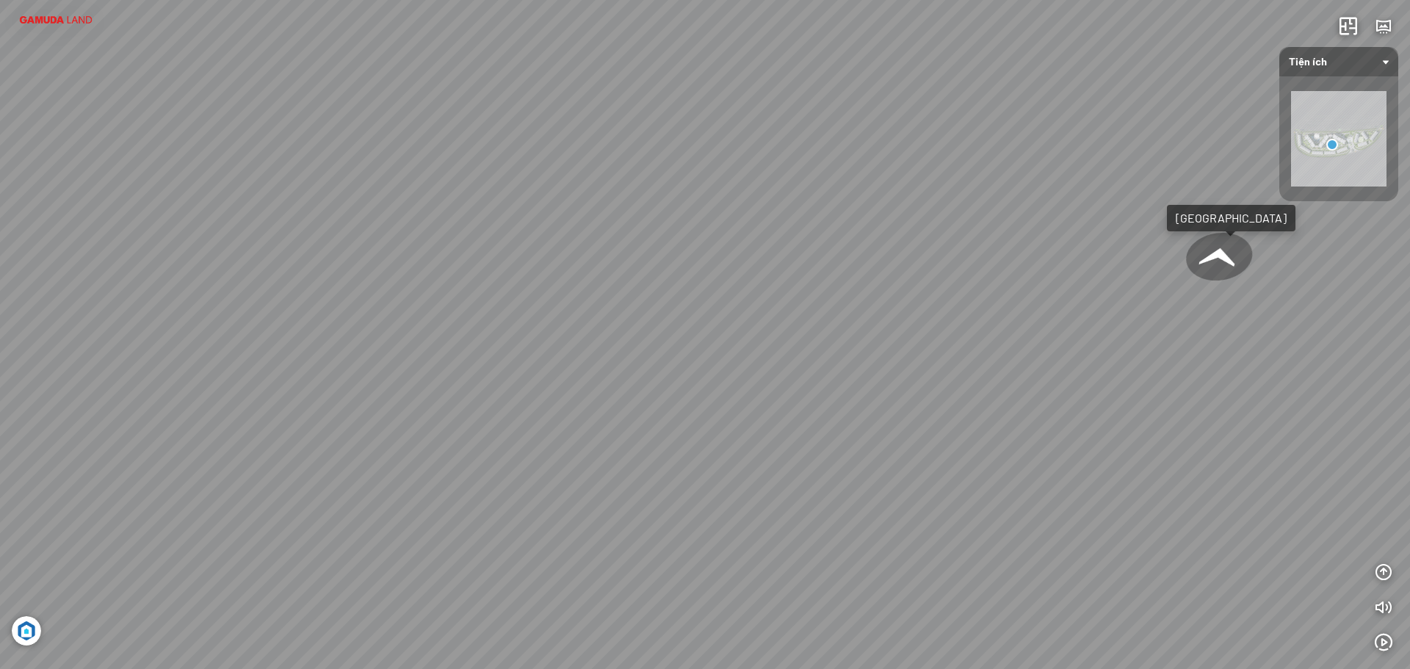
click at [42, 23] on img at bounding box center [56, 20] width 88 height 16
click at [54, 16] on img at bounding box center [56, 20] width 88 height 16
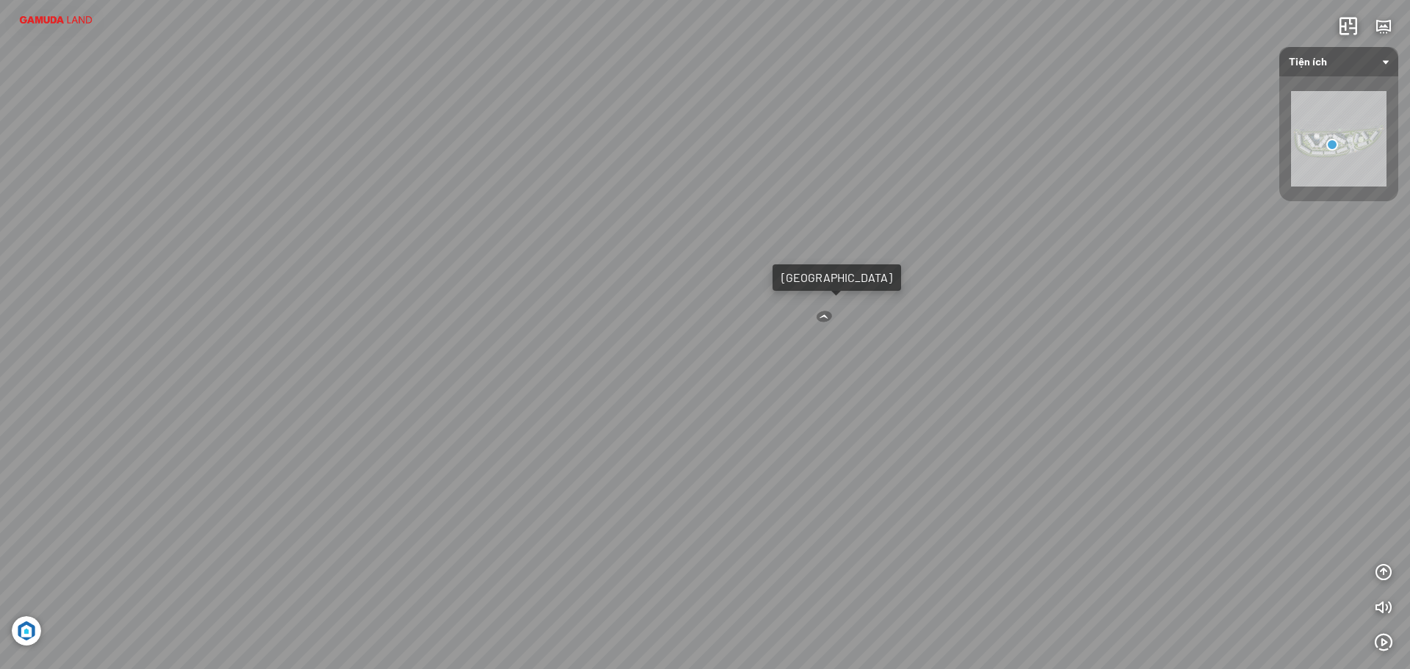
click at [31, 626] on img at bounding box center [26, 630] width 29 height 29
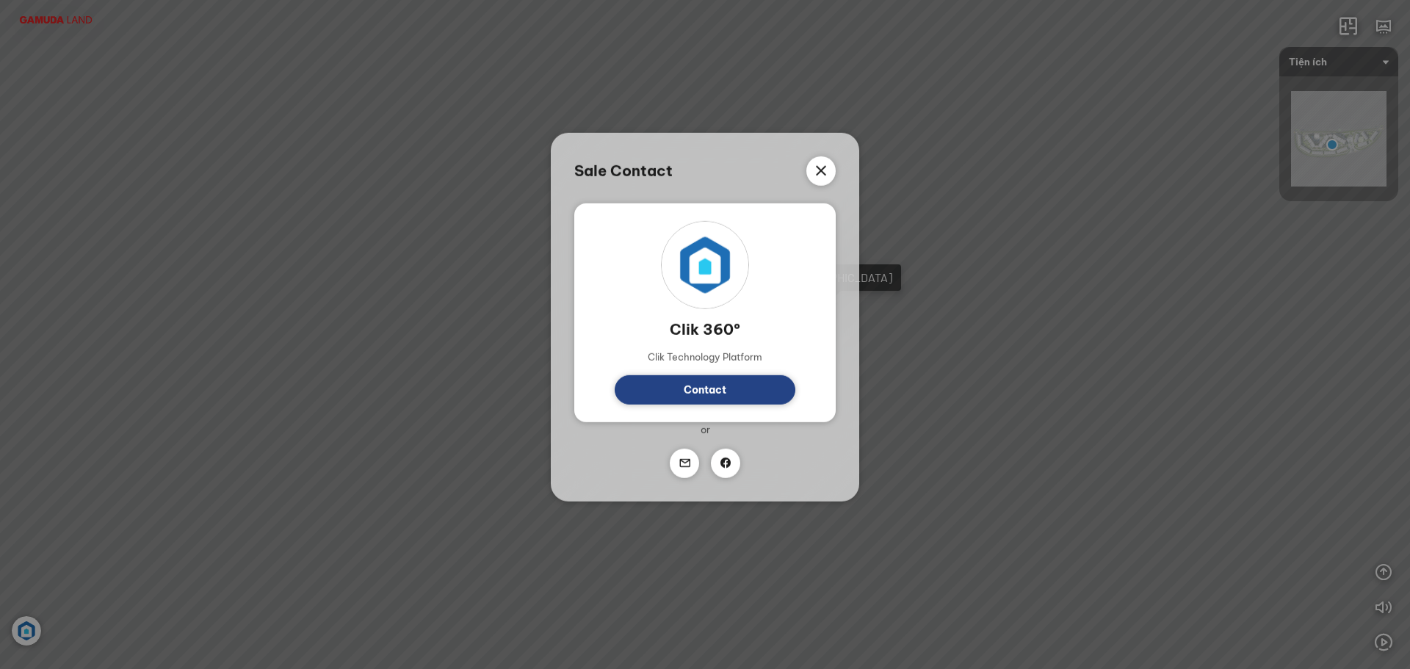
click at [821, 170] on icon at bounding box center [821, 171] width 18 height 18
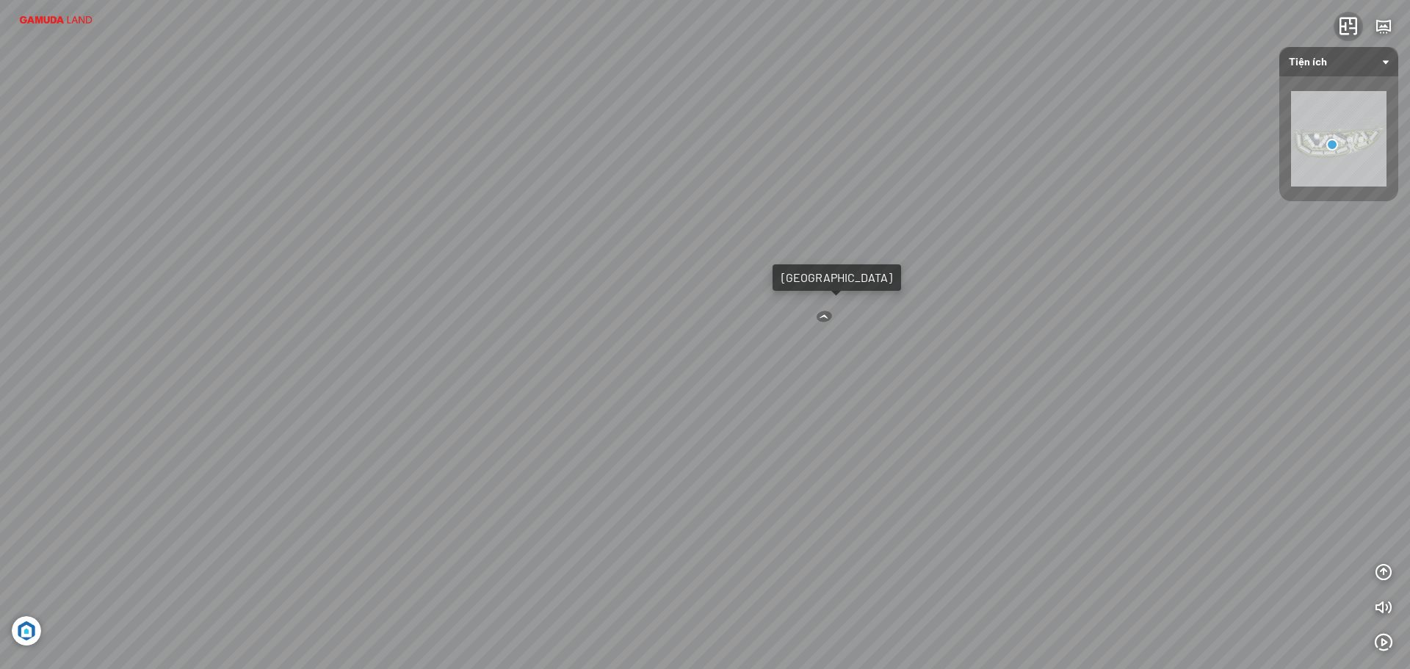
click at [1345, 26] on icon "button" at bounding box center [1348, 27] width 18 height 18
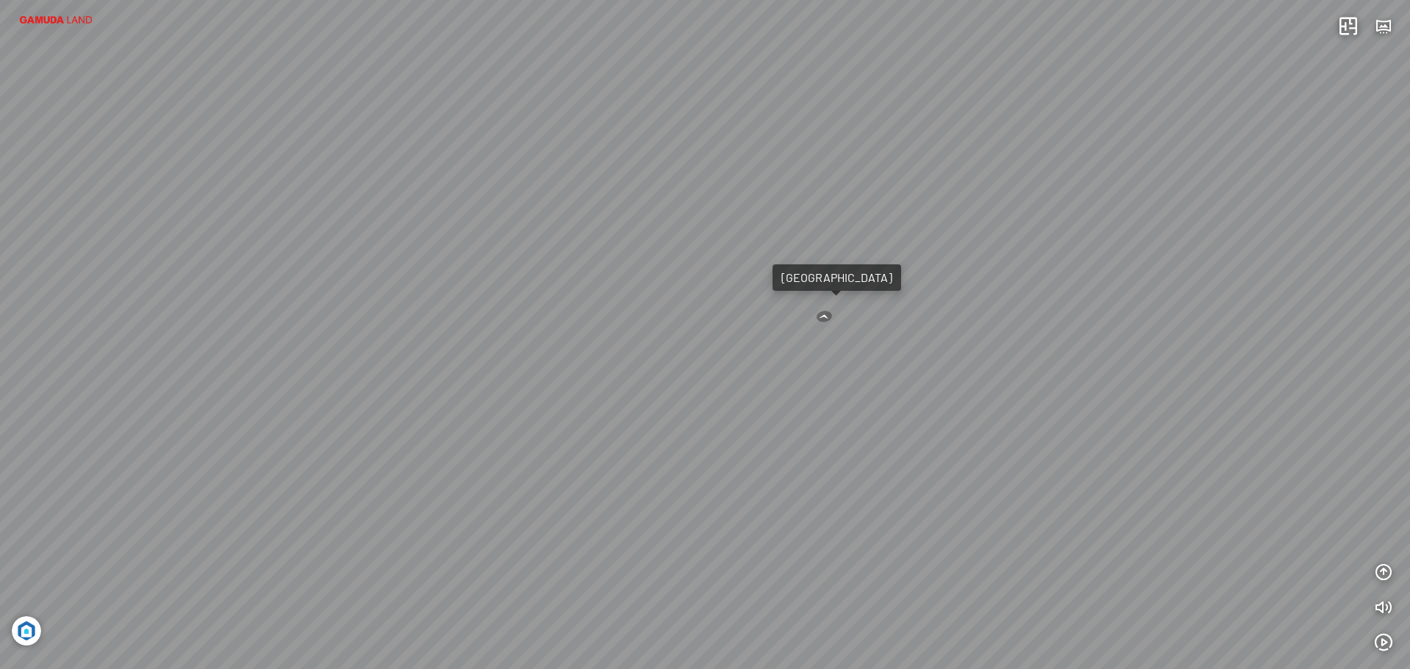
click at [824, 314] on div at bounding box center [824, 317] width 19 height 12
drag, startPoint x: 722, startPoint y: 349, endPoint x: 999, endPoint y: 340, distance: 276.9
click at [999, 340] on div at bounding box center [705, 334] width 1410 height 669
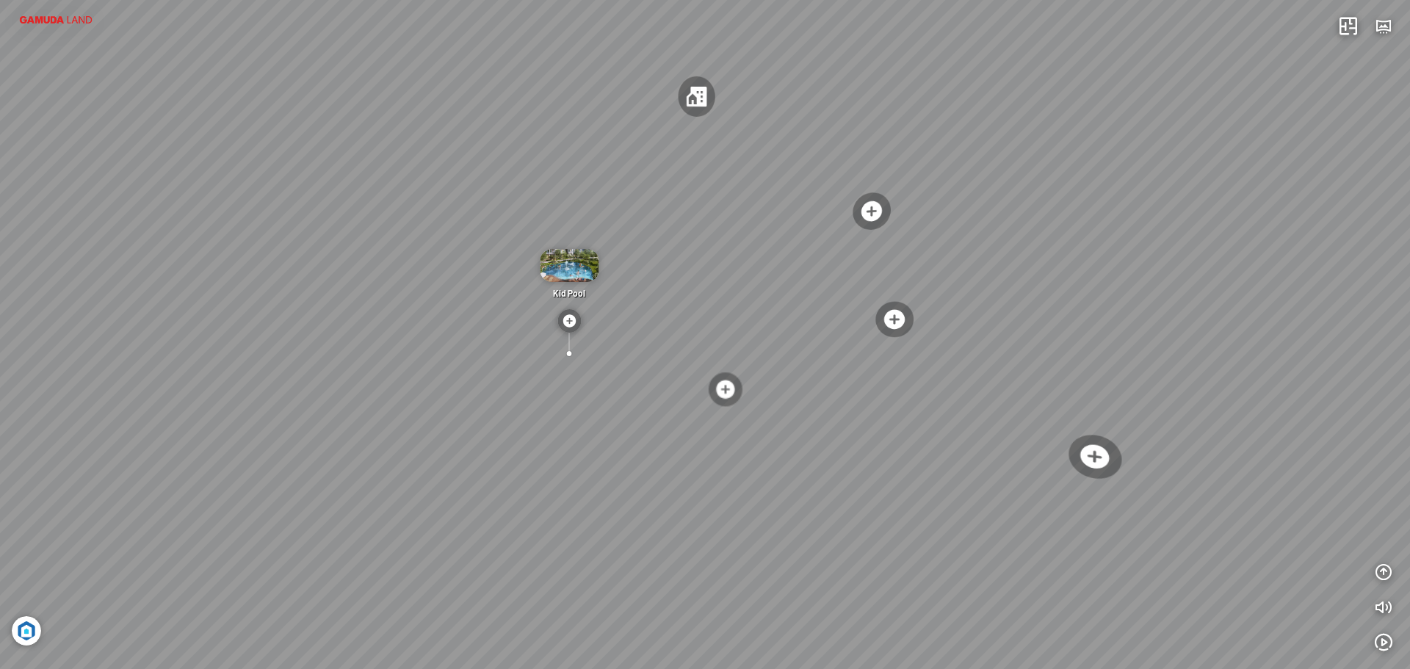
drag, startPoint x: 912, startPoint y: 347, endPoint x: 782, endPoint y: 338, distance: 130.2
click at [699, 354] on div "Jacuzzi Seat Kid Pool Diamond Brilliant B1 Diamond Brilliant B2 Pool Deck" at bounding box center [705, 334] width 1410 height 669
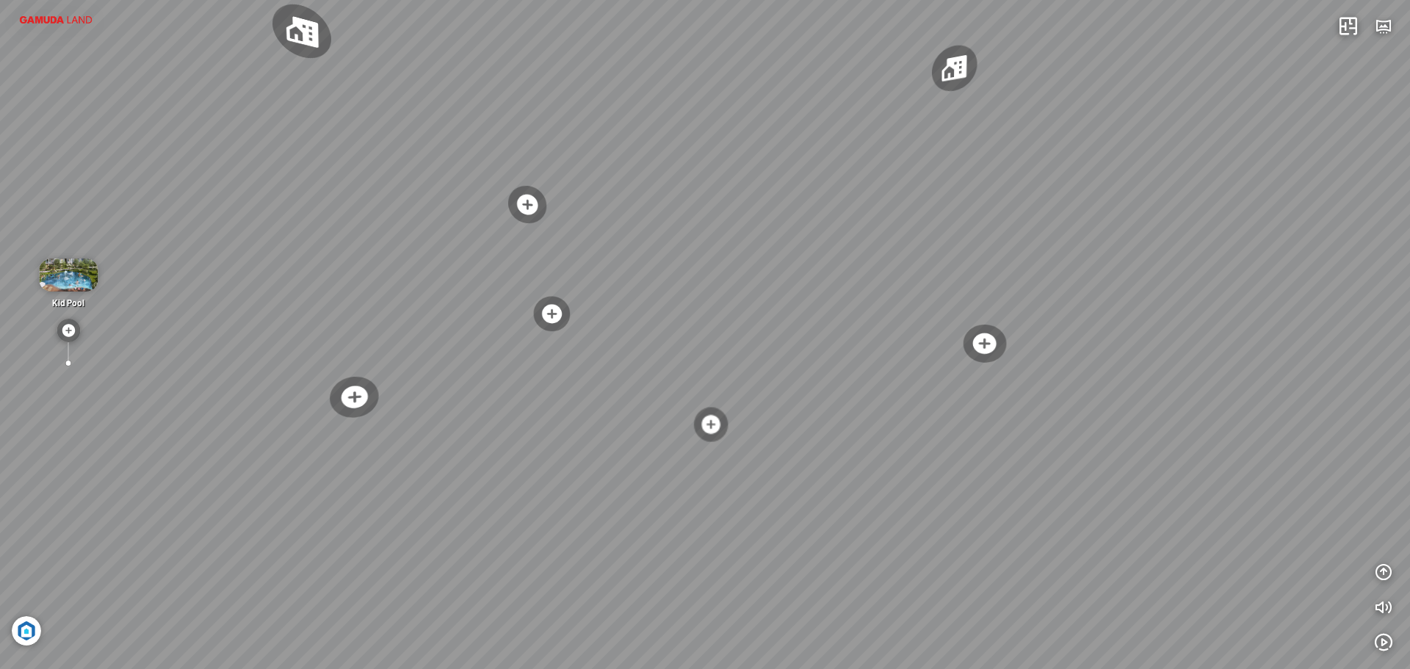
drag, startPoint x: 992, startPoint y: 311, endPoint x: 961, endPoint y: 327, distance: 35.2
click at [725, 291] on div "Jacuzzi Seat Kid Pool Diamond Brilliant B1 Diamond Brilliant B2 Pool Deck" at bounding box center [705, 334] width 1410 height 669
drag, startPoint x: 1015, startPoint y: 328, endPoint x: 795, endPoint y: 311, distance: 220.2
click at [794, 311] on div "Jacuzzi Seat Kid Pool Diamond Brilliant B1 Diamond Brilliant B2 Pool Deck" at bounding box center [705, 334] width 1410 height 669
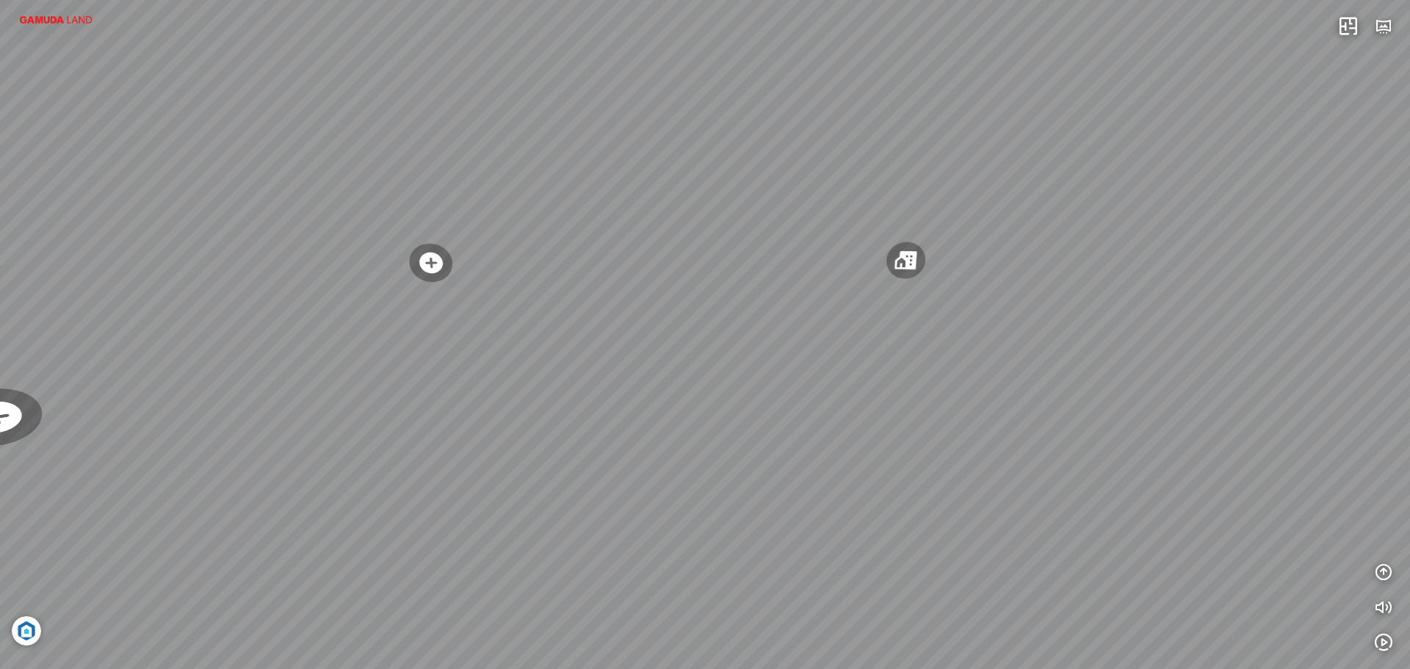
drag, startPoint x: 1044, startPoint y: 423, endPoint x: 1272, endPoint y: 548, distance: 260.2
click at [971, 374] on div "Jacuzzi Seat Kid Pool Diamond Brilliant B1 Diamond Brilliant B2 Pool Deck" at bounding box center [705, 334] width 1410 height 669
drag, startPoint x: 1053, startPoint y: 275, endPoint x: 518, endPoint y: 295, distance: 534.8
click at [505, 299] on div "Jacuzzi Seat Kid Pool Diamond Brilliant B1 Diamond Brilliant B2 Pool Deck" at bounding box center [705, 334] width 1410 height 669
click at [863, 280] on div "Jacuzzi Seat Kid Pool Diamond Brilliant B1 Diamond Brilliant B2 Pool Deck" at bounding box center [705, 334] width 1410 height 669
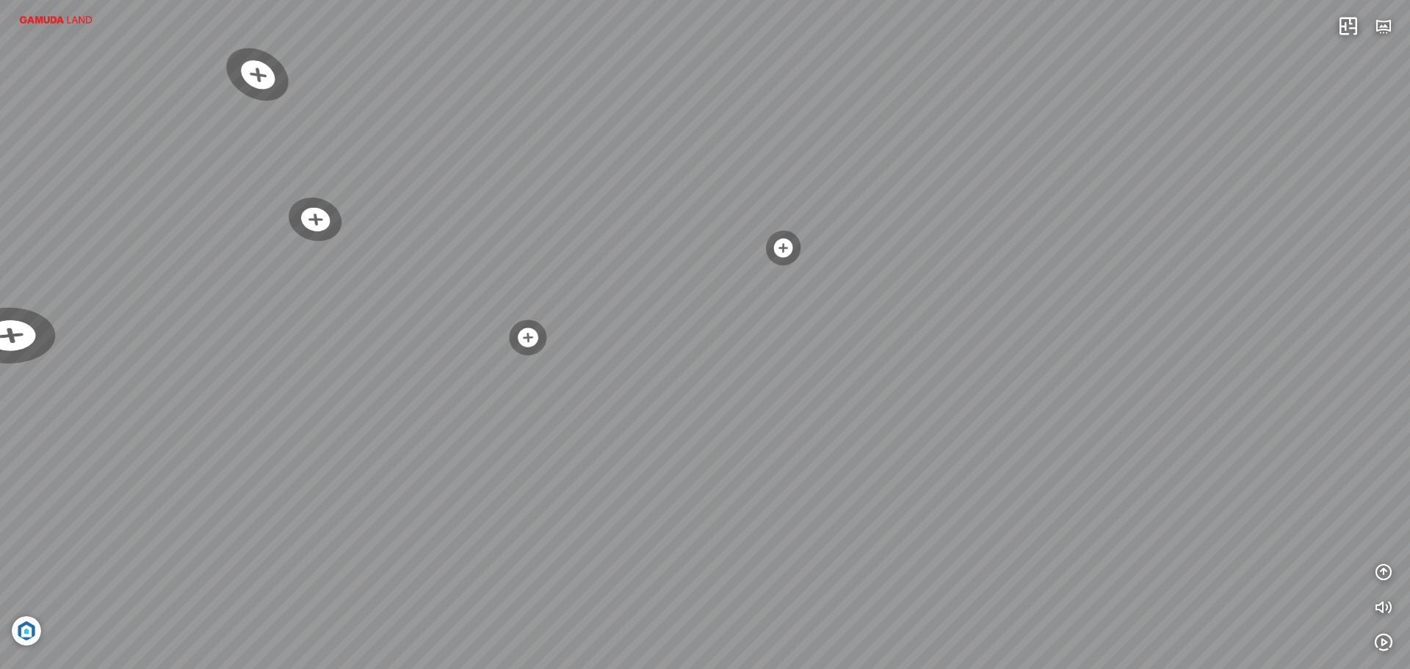
drag, startPoint x: 773, startPoint y: 290, endPoint x: 812, endPoint y: 295, distance: 39.2
click at [862, 292] on div "Jacuzzi Seat Kid Pool Diamond Brilliant B1 Diamond Brilliant B2 Pool Deck" at bounding box center [705, 334] width 1410 height 669
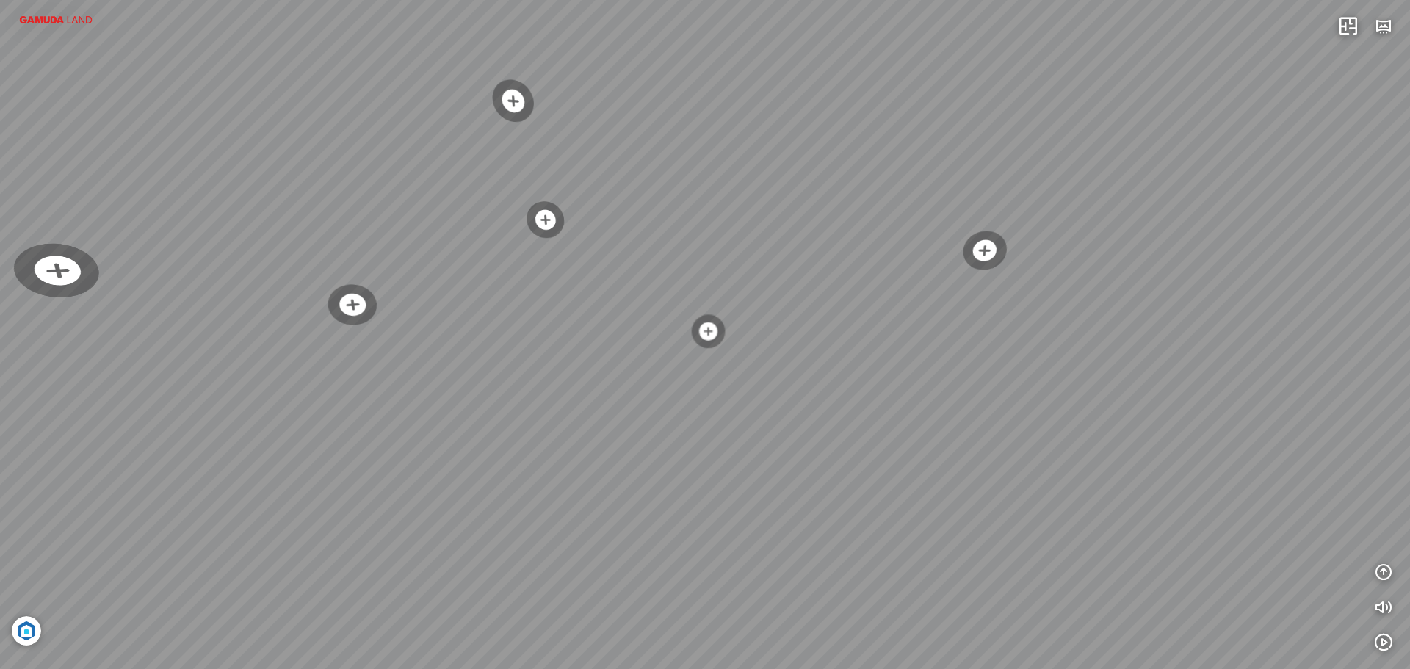
drag, startPoint x: 606, startPoint y: 305, endPoint x: 826, endPoint y: 294, distance: 220.5
click at [893, 295] on div "Jacuzzi Seat Kid Pool Diamond Brilliant B1 Diamond Brilliant B2 Pool Deck" at bounding box center [705, 334] width 1410 height 669
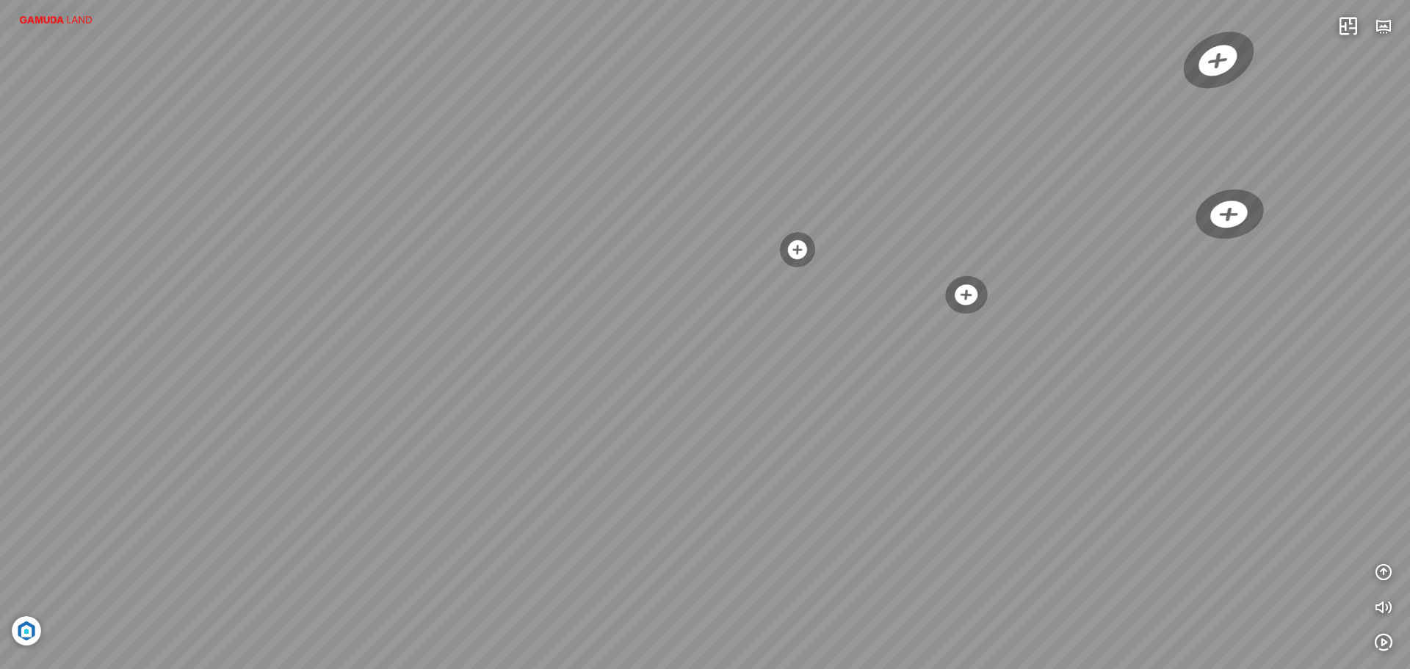
drag, startPoint x: 821, startPoint y: 293, endPoint x: 778, endPoint y: 300, distance: 43.8
click at [838, 297] on div "Jacuzzi Seat Kid Pool Diamond Brilliant B1 Diamond Brilliant B2 Pool Deck" at bounding box center [705, 334] width 1410 height 669
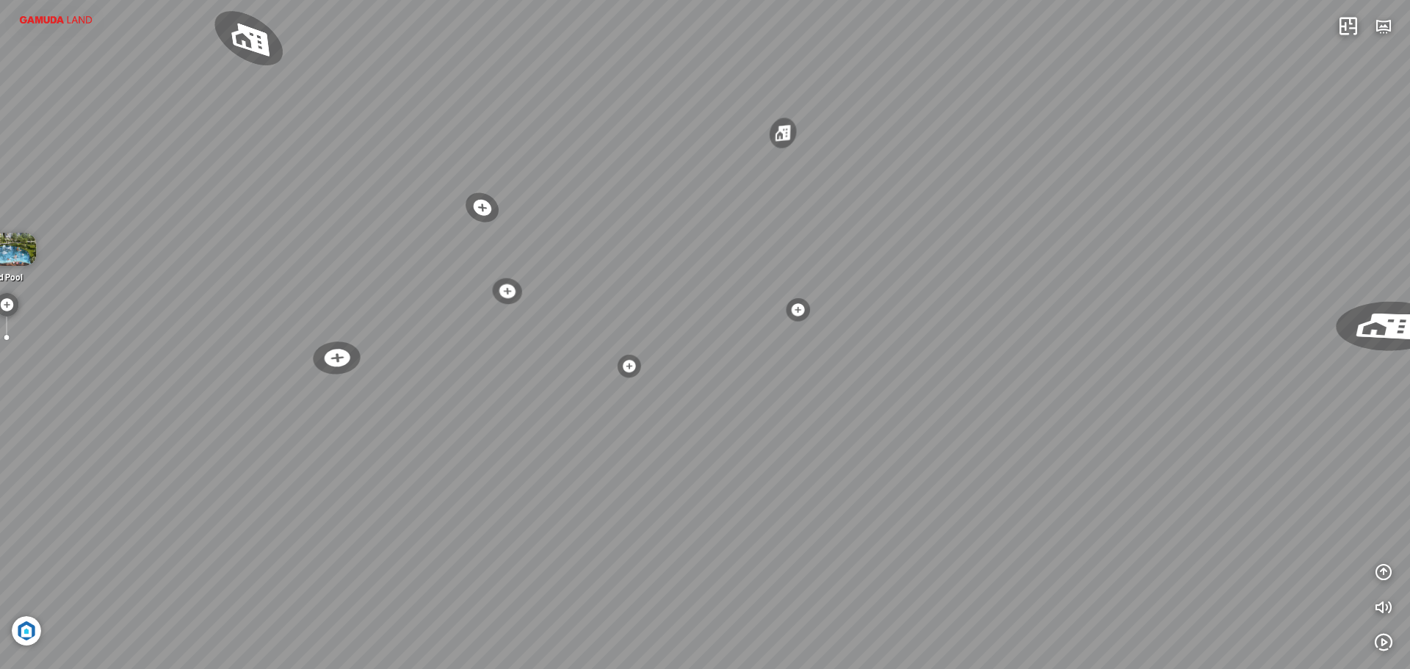
drag, startPoint x: 935, startPoint y: 309, endPoint x: 479, endPoint y: 347, distance: 458.2
click at [471, 347] on div "Jacuzzi Seat Kid Pool Diamond Brilliant B1 Diamond Brilliant B2 Pool Deck" at bounding box center [705, 334] width 1410 height 669
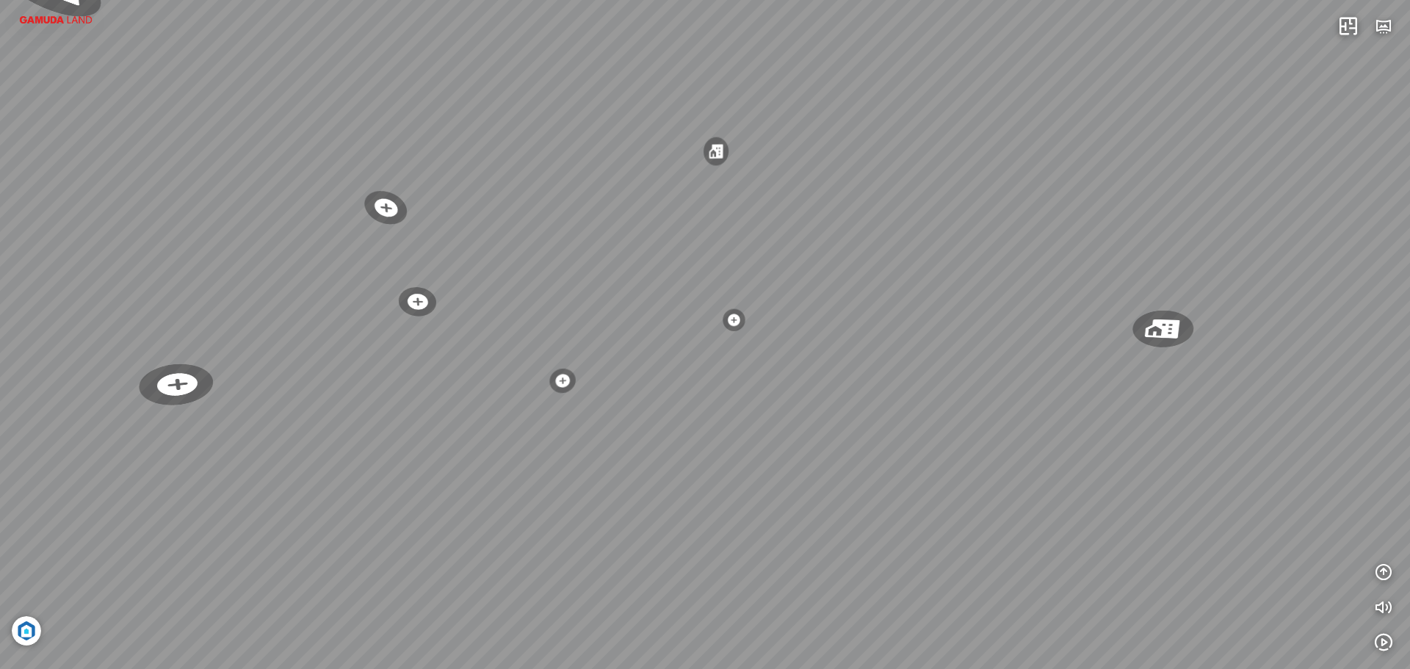
drag, startPoint x: 551, startPoint y: 346, endPoint x: 565, endPoint y: 341, distance: 14.9
click at [535, 347] on div "Jacuzzi Seat Kid Pool Diamond Brilliant B1 Diamond Brilliant B2 Pool Deck" at bounding box center [705, 334] width 1410 height 669
drag, startPoint x: 869, startPoint y: 333, endPoint x: 547, endPoint y: 335, distance: 322.3
click at [793, 343] on div "Jacuzzi Seat Kid Pool Diamond Brilliant B1 Diamond Brilliant B2 Pool Deck" at bounding box center [705, 334] width 1410 height 669
drag, startPoint x: 602, startPoint y: 311, endPoint x: 720, endPoint y: 287, distance: 120.7
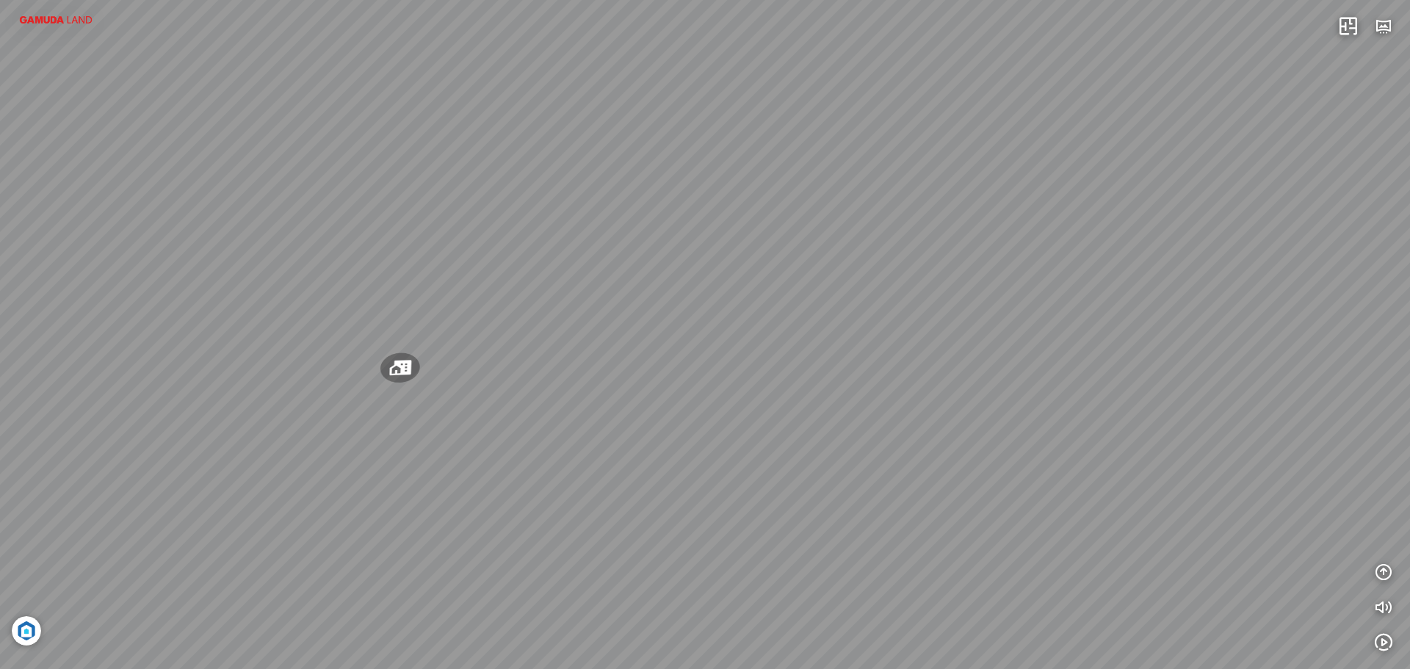
click at [755, 305] on div "Jacuzzi Seat Kid Pool Diamond Brilliant B1 Diamond Brilliant B2 Pool Deck" at bounding box center [705, 334] width 1410 height 669
click at [57, 16] on img at bounding box center [56, 20] width 88 height 16
click at [55, 20] on img at bounding box center [56, 20] width 88 height 16
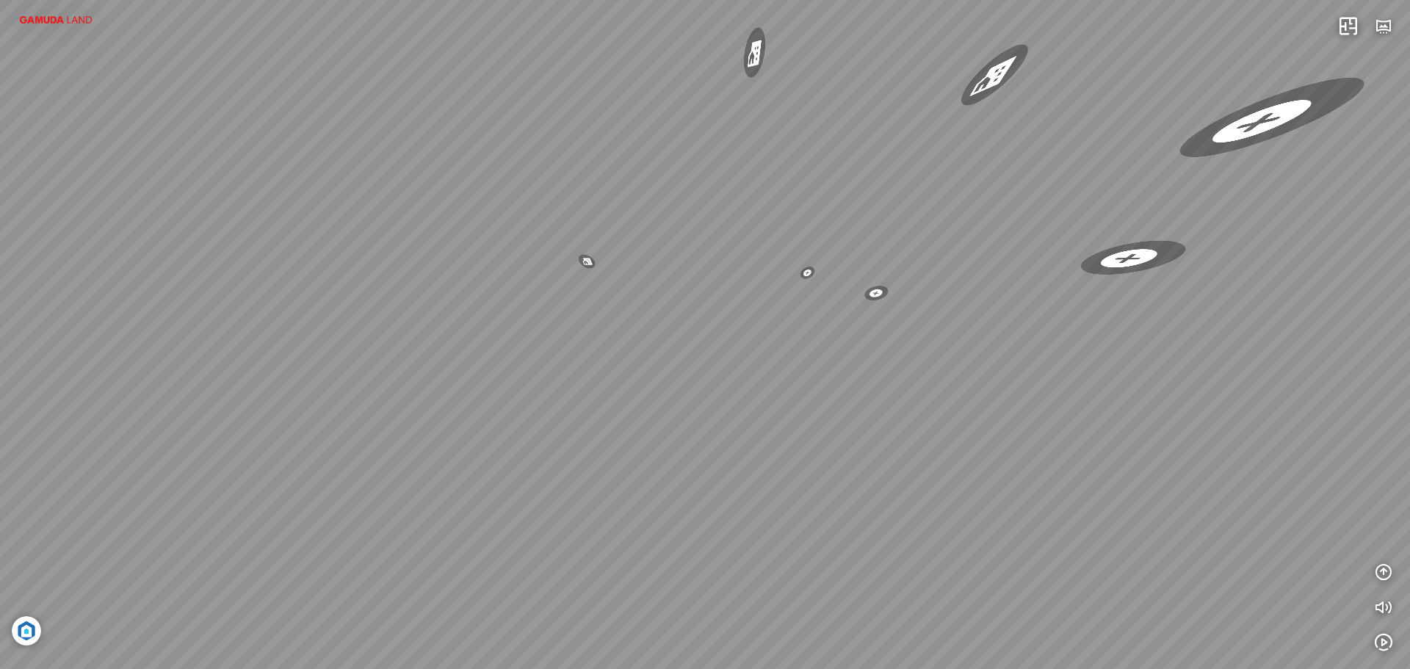
drag, startPoint x: 529, startPoint y: 387, endPoint x: 565, endPoint y: 335, distance: 63.2
click at [888, 322] on div "Jacuzzi Seat Kid Pool Diamond Brilliant B1 Diamond Brilliant B2 Pool Deck" at bounding box center [705, 334] width 1410 height 669
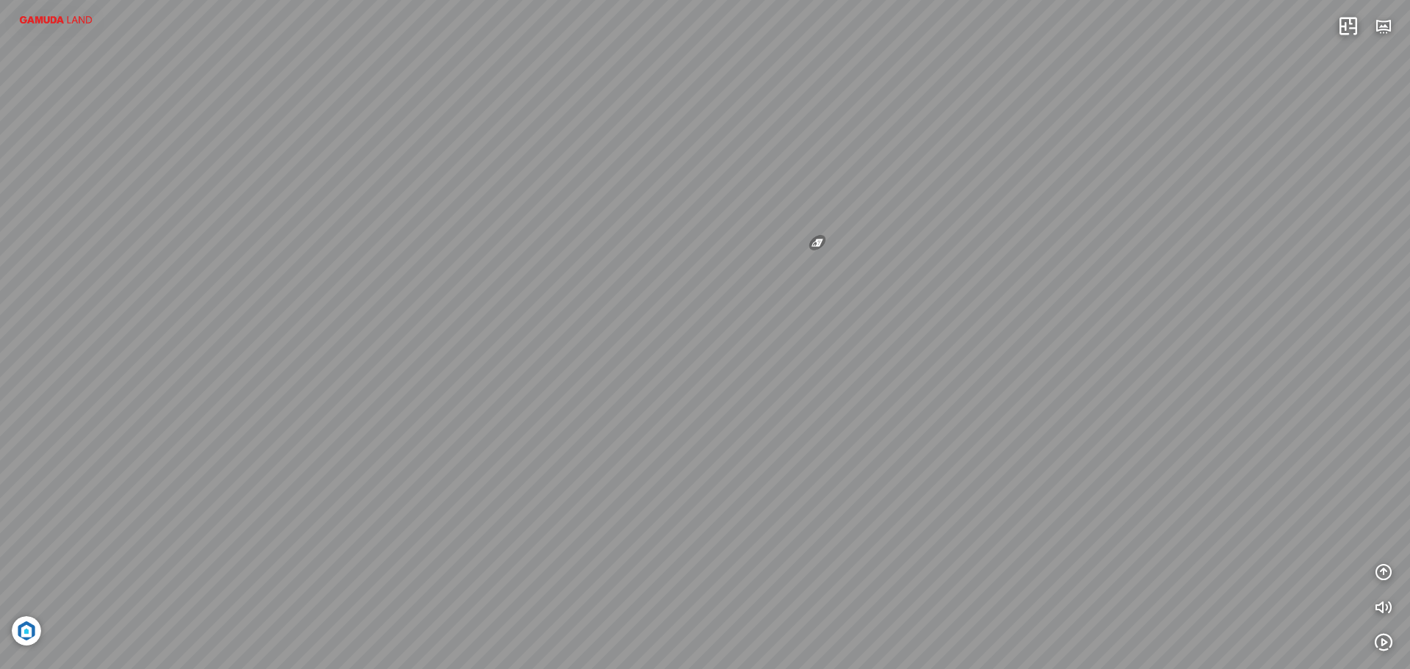
drag, startPoint x: 460, startPoint y: 333, endPoint x: 683, endPoint y: 311, distance: 223.5
click at [754, 324] on div "Jacuzzi Seat Kid Pool Diamond Brilliant B1 Diamond Brilliant B2 Pool Deck" at bounding box center [705, 334] width 1410 height 669
drag, startPoint x: 626, startPoint y: 287, endPoint x: 918, endPoint y: 388, distance: 308.3
click at [922, 387] on div "Jacuzzi Seat Kid Pool Diamond Brilliant B1 Diamond Brilliant B2 Pool Deck" at bounding box center [705, 334] width 1410 height 669
drag, startPoint x: 776, startPoint y: 350, endPoint x: 722, endPoint y: 294, distance: 78.4
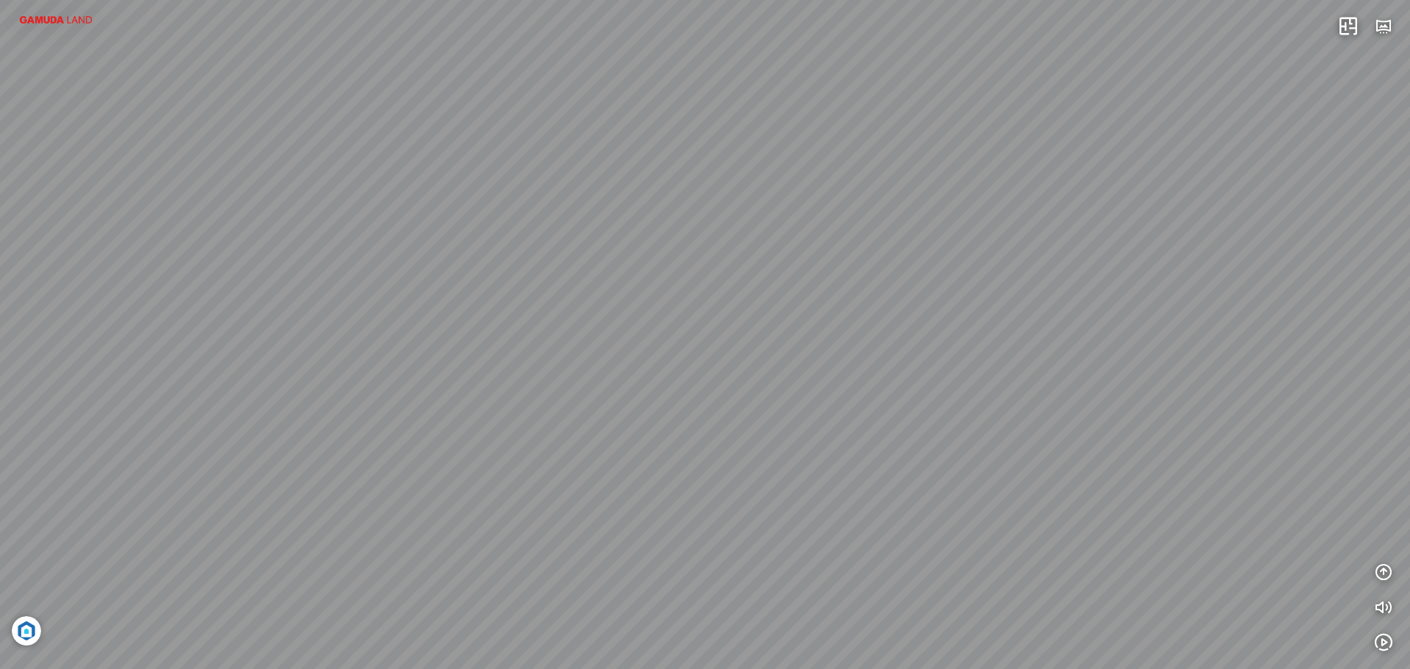
click at [722, 294] on div "Jacuzzi Seat Kid Pool Diamond Brilliant B1 Diamond Brilliant B2 Pool Deck" at bounding box center [705, 334] width 1410 height 669
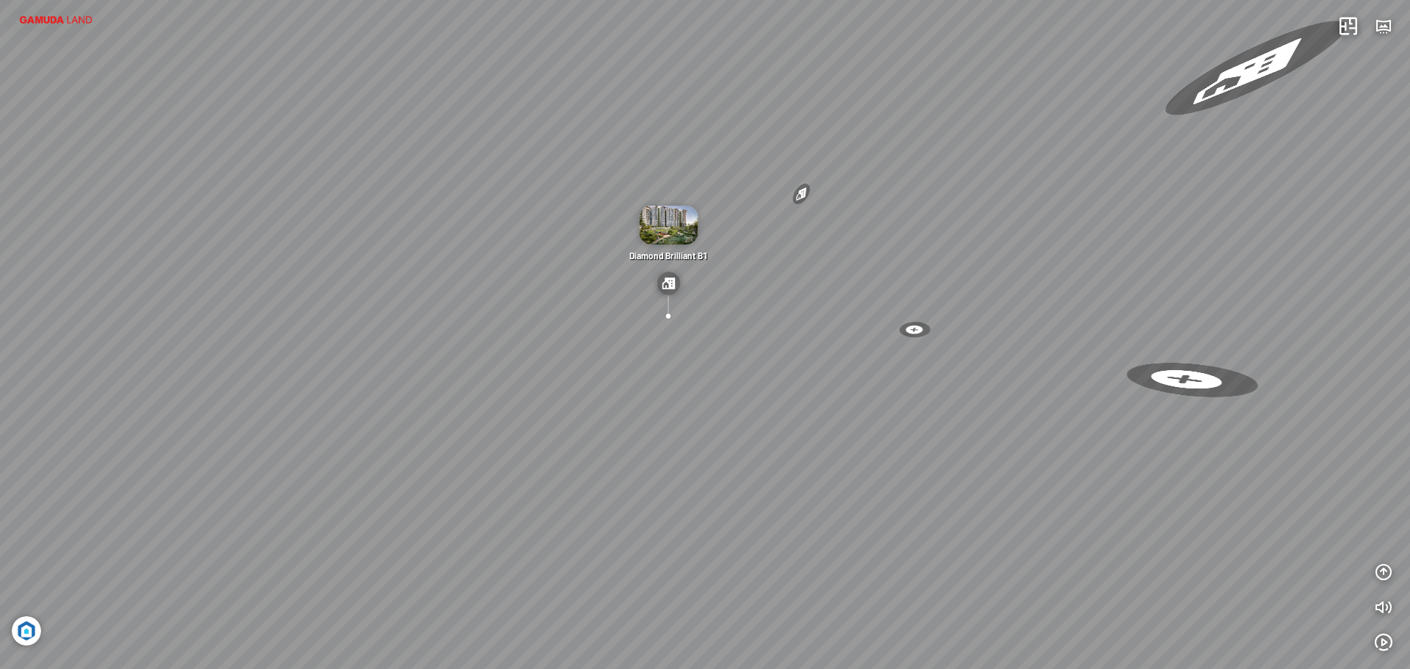
drag, startPoint x: 374, startPoint y: 496, endPoint x: 380, endPoint y: 490, distance: 8.3
click at [374, 496] on div "Jacuzzi Seat Kid Pool Diamond Brilliant B1 Diamond Brilliant B2 Pool Deck" at bounding box center [705, 334] width 1410 height 669
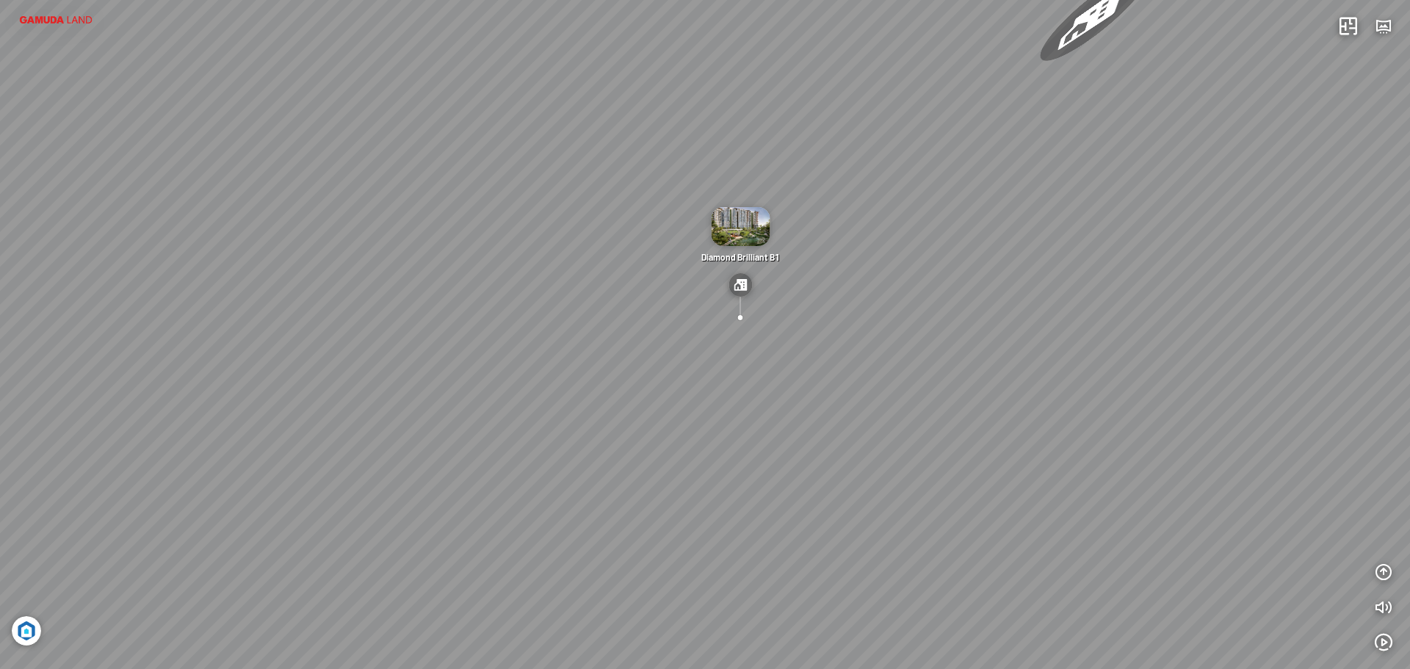
drag, startPoint x: 889, startPoint y: 361, endPoint x: 330, endPoint y: 344, distance: 559.7
click at [328, 344] on div "Jacuzzi Seat Kid Pool Diamond Brilliant B1 Diamond Brilliant B2 Pool Deck" at bounding box center [705, 334] width 1410 height 669
drag, startPoint x: 855, startPoint y: 381, endPoint x: 576, endPoint y: 205, distance: 329.3
click at [1019, 344] on div "Jacuzzi Seat Kid Pool Diamond Brilliant B1 Diamond Brilliant B2 Pool Deck" at bounding box center [705, 334] width 1410 height 669
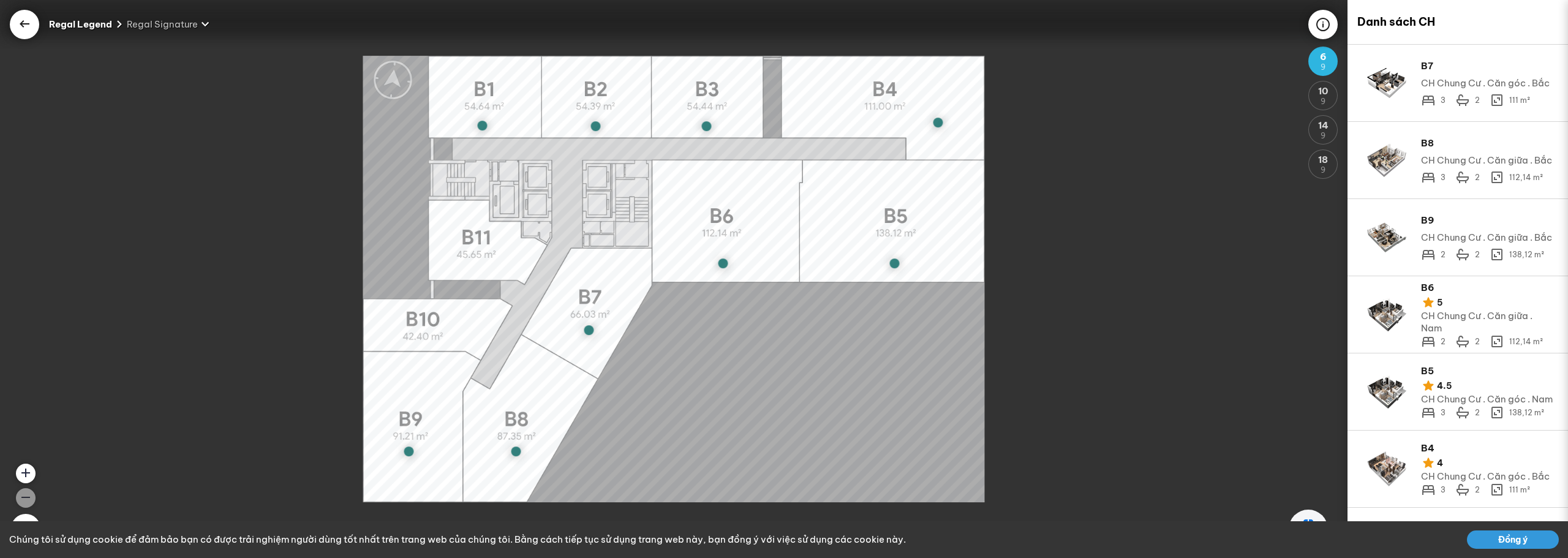
click at [23, 28] on icon at bounding box center [25, 25] width 15 height 15
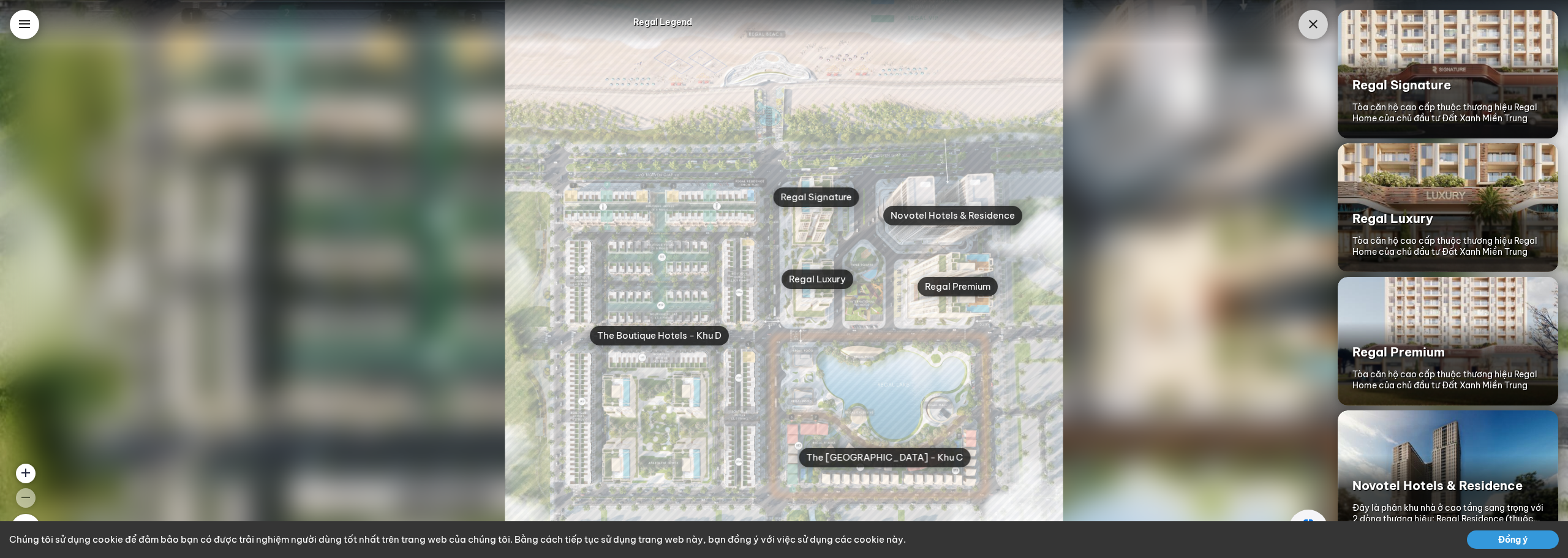
click at [490, 119] on div "The Boutique Hotels - Khu D Regal Signature Regal Luxury Regal Premium Novotel …" at bounding box center [784, 279] width 1568 height 558
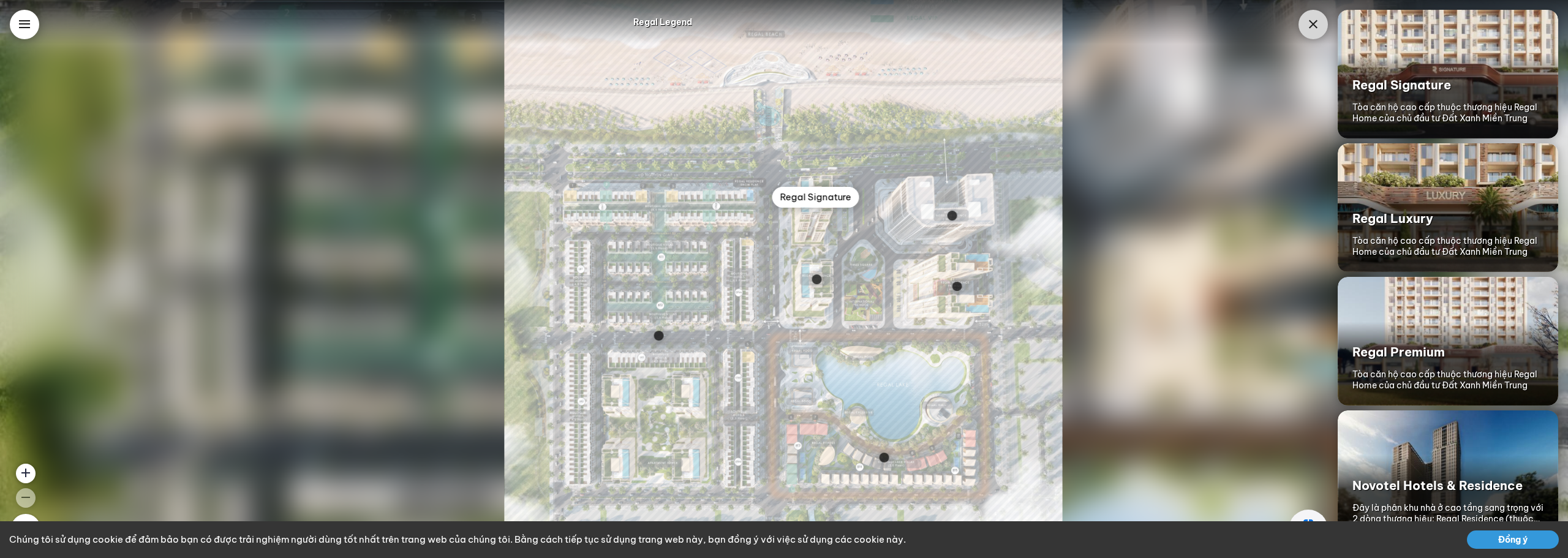
click at [799, 201] on div "Regal Signature" at bounding box center [816, 197] width 87 height 21
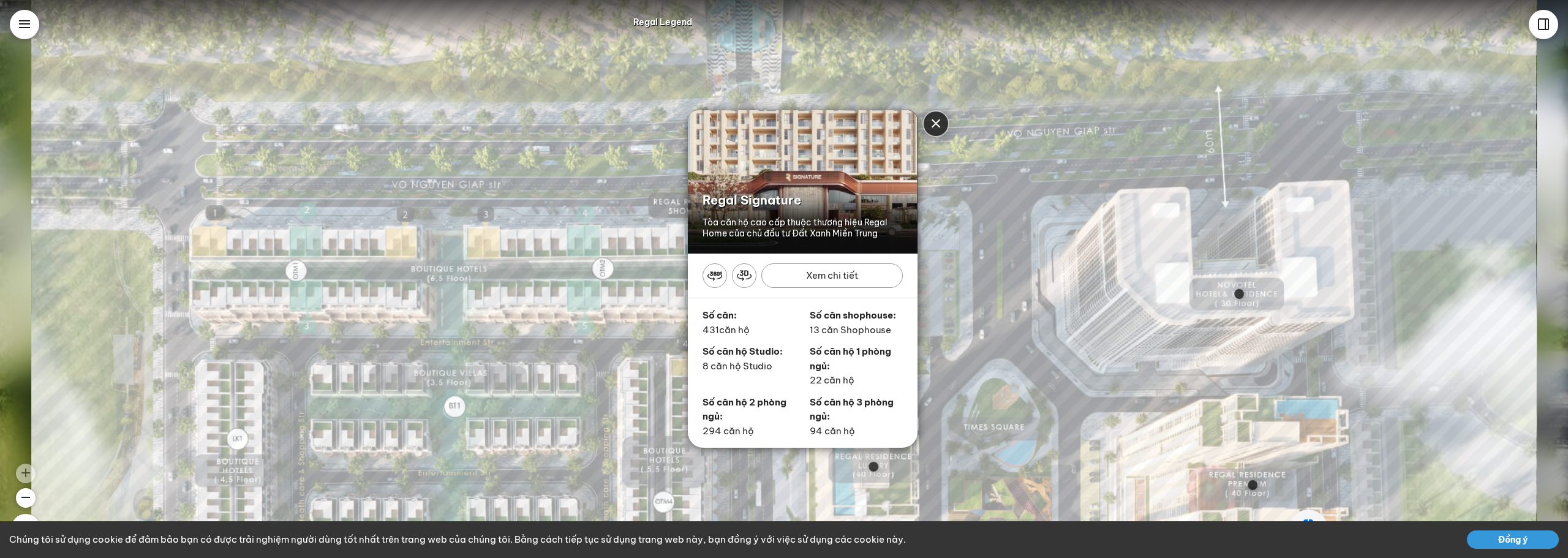
click at [938, 126] on div "Close" at bounding box center [936, 123] width 15 height 15
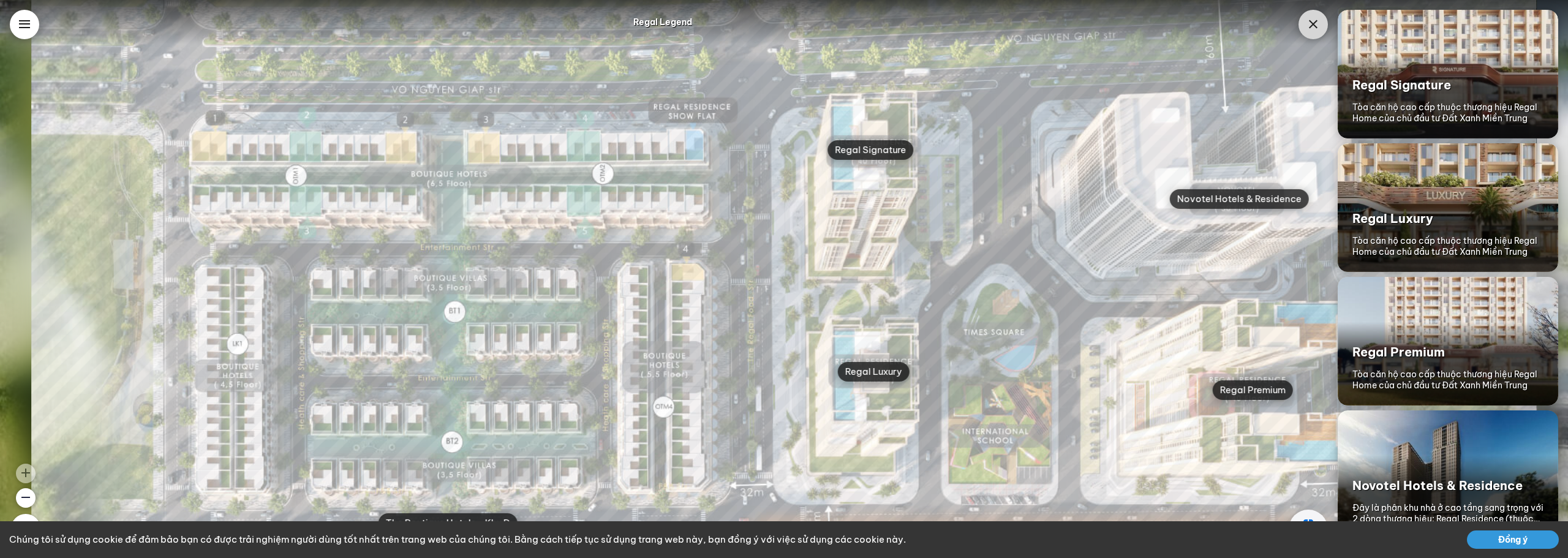
drag, startPoint x: 924, startPoint y: 289, endPoint x: 955, endPoint y: 351, distance: 69.3
click at [955, 356] on img at bounding box center [784, 370] width 1505 height 1505
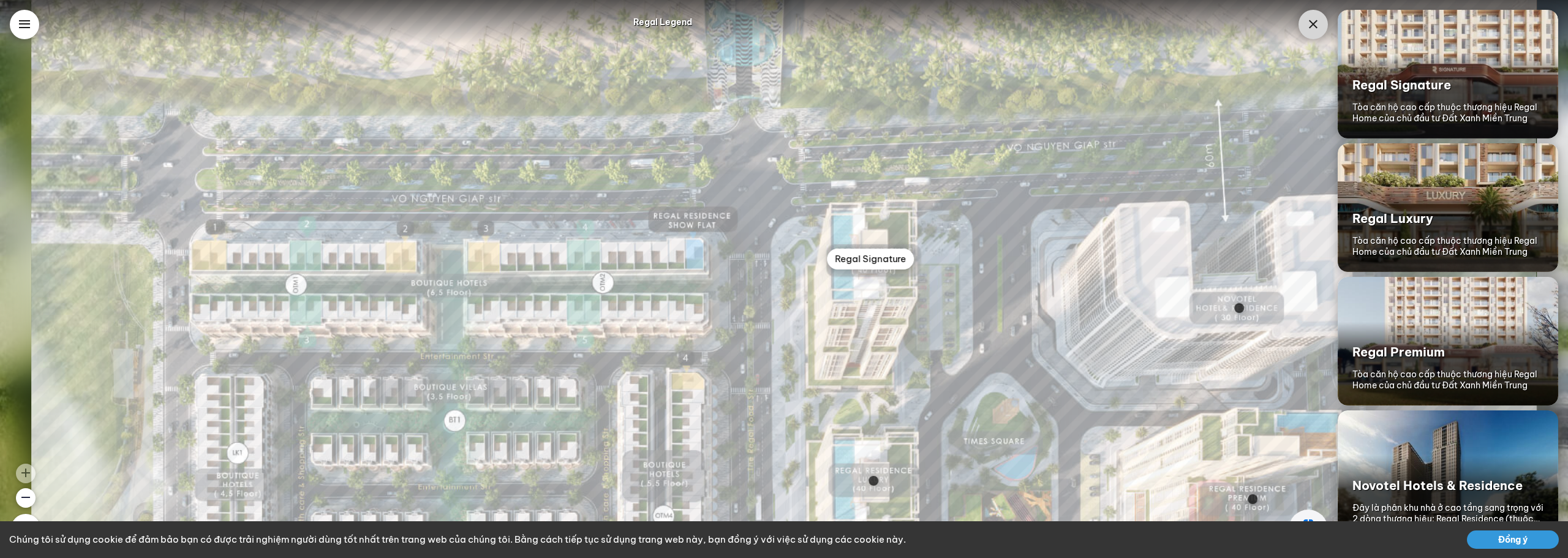
click at [862, 259] on div "Regal Signature" at bounding box center [871, 259] width 87 height 21
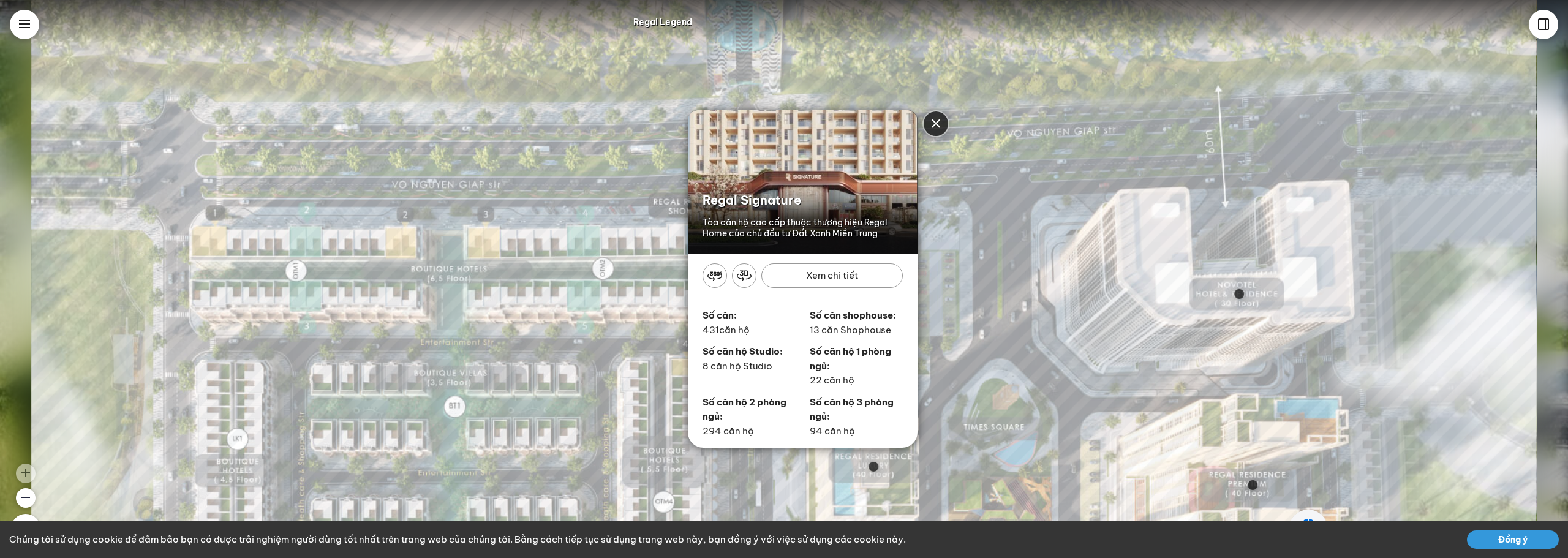
click at [1098, 291] on div "Regal Signature Tòa căn hộ cao cấp thuộc thương hiệu Regal Home của chủ đầu tư …" at bounding box center [784, 279] width 1568 height 558
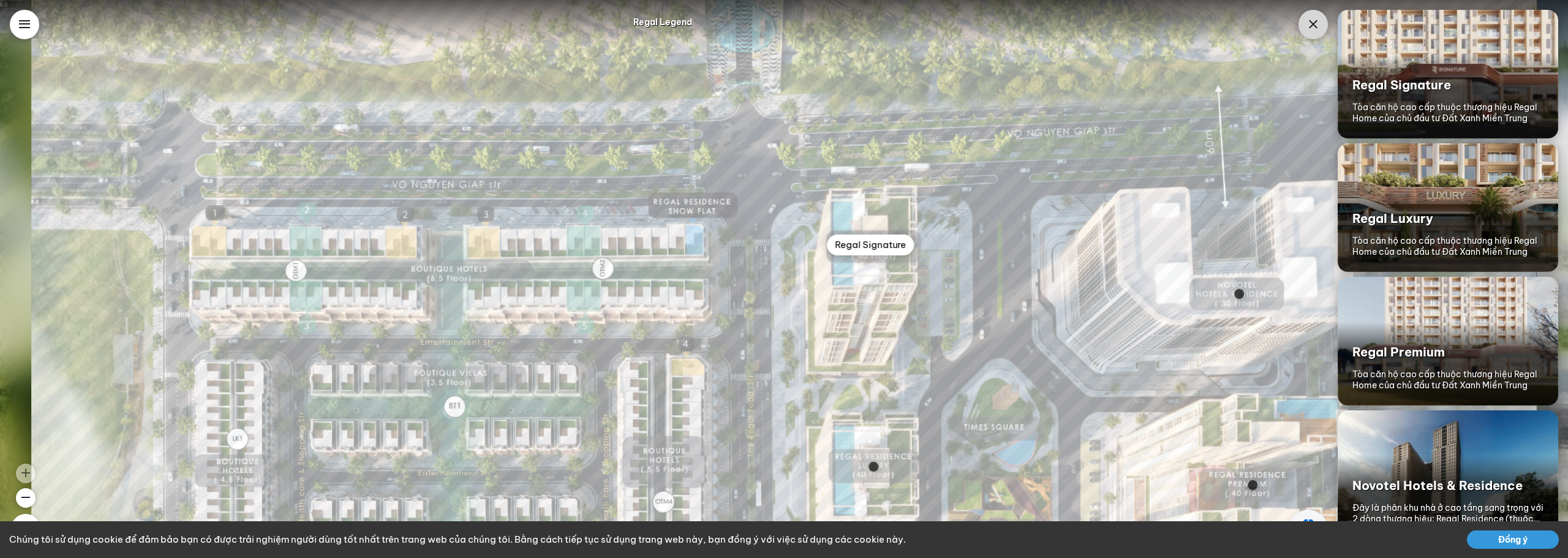
click at [866, 244] on div "Regal Signature" at bounding box center [871, 244] width 87 height 21
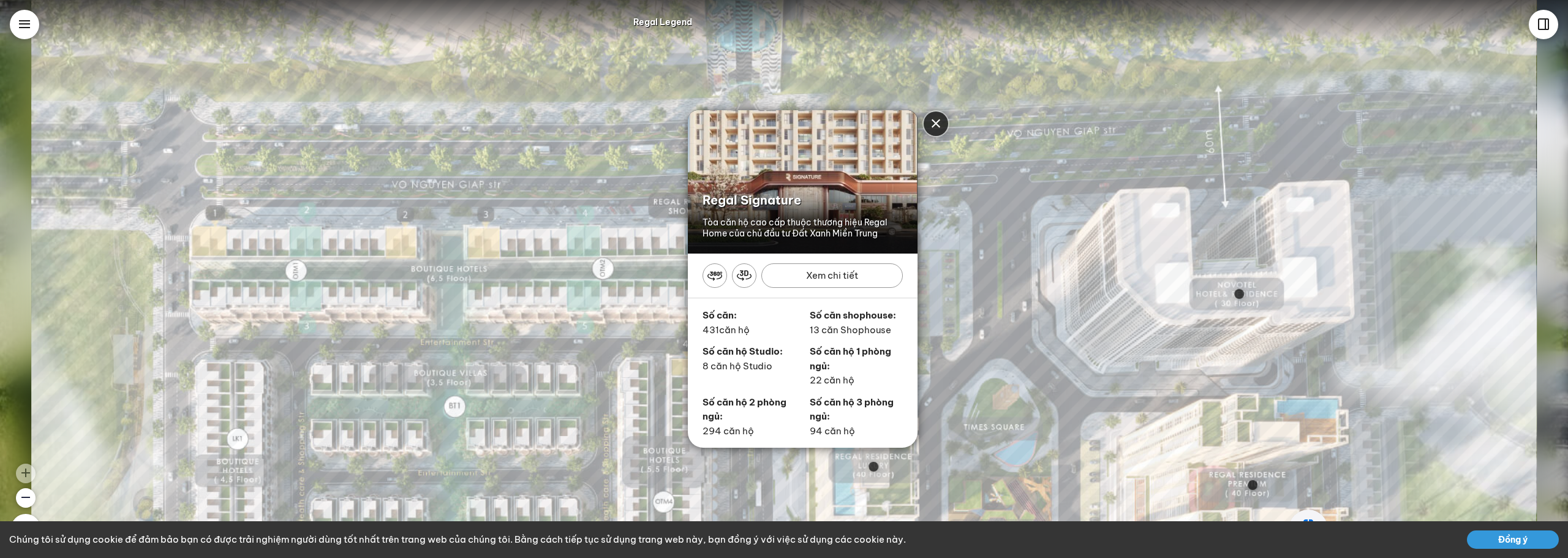
click at [847, 278] on div "Xem chi tiết" at bounding box center [833, 275] width 142 height 24
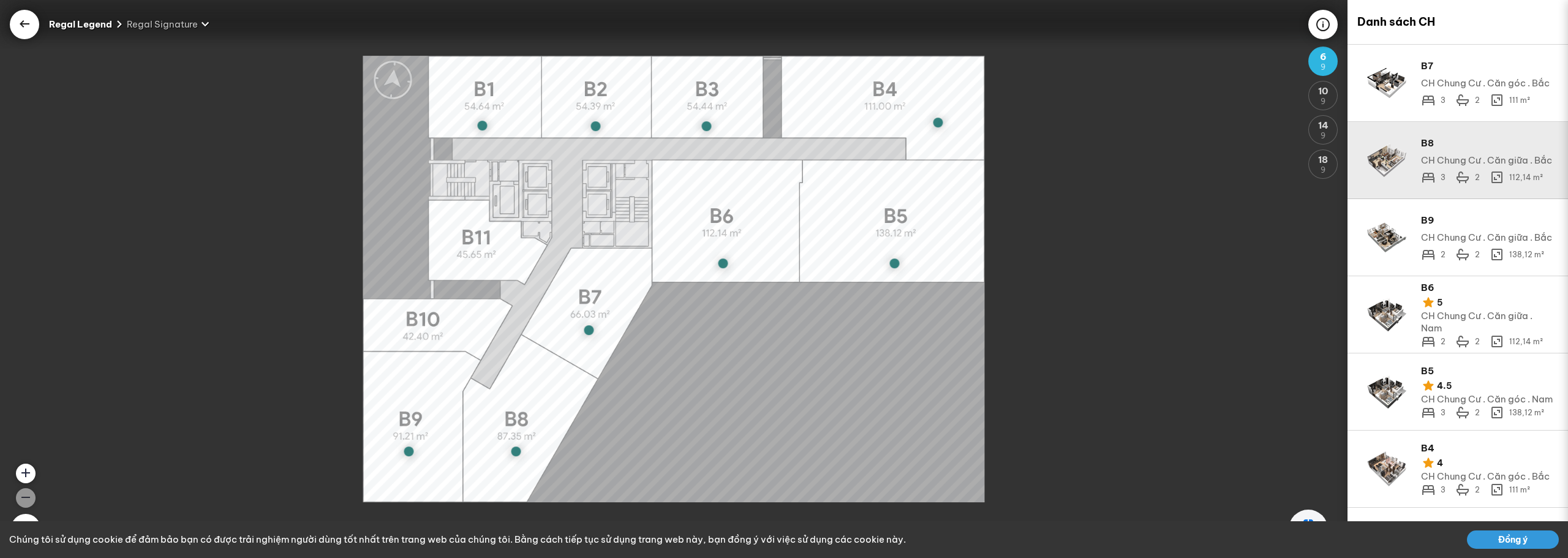
click at [1446, 160] on div "CH Chung Cư . Căn giữa . Bắc" at bounding box center [1487, 160] width 133 height 13
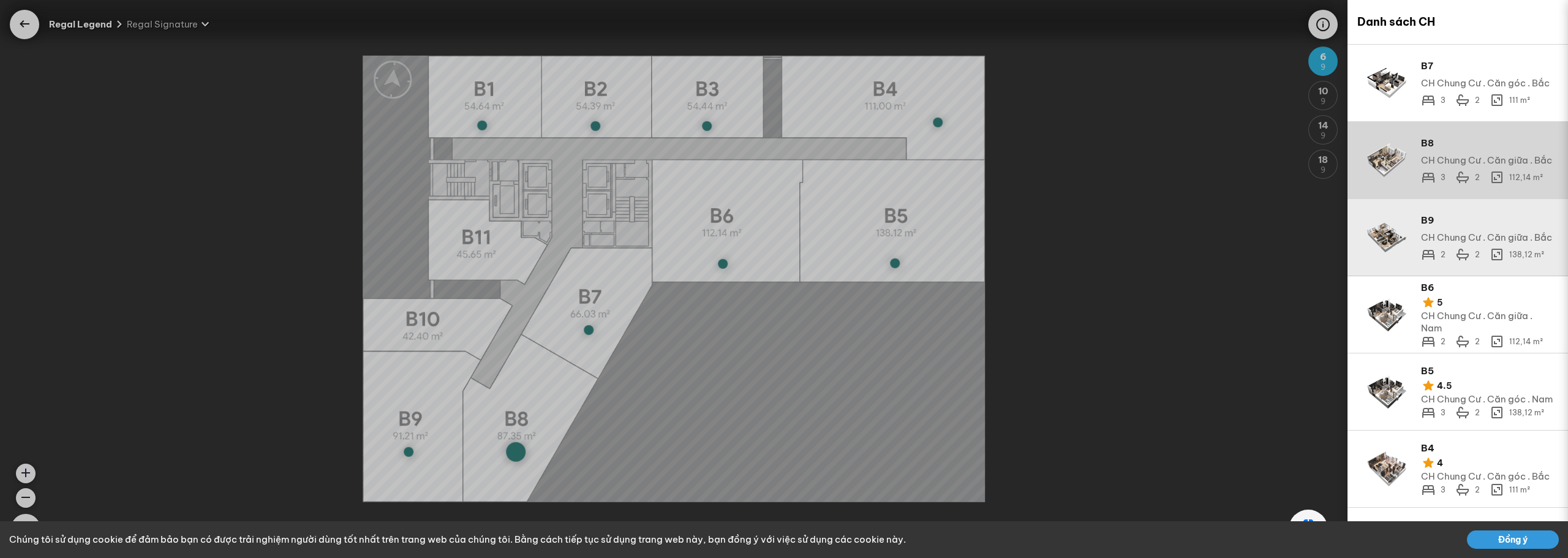
scroll to position [33, 0]
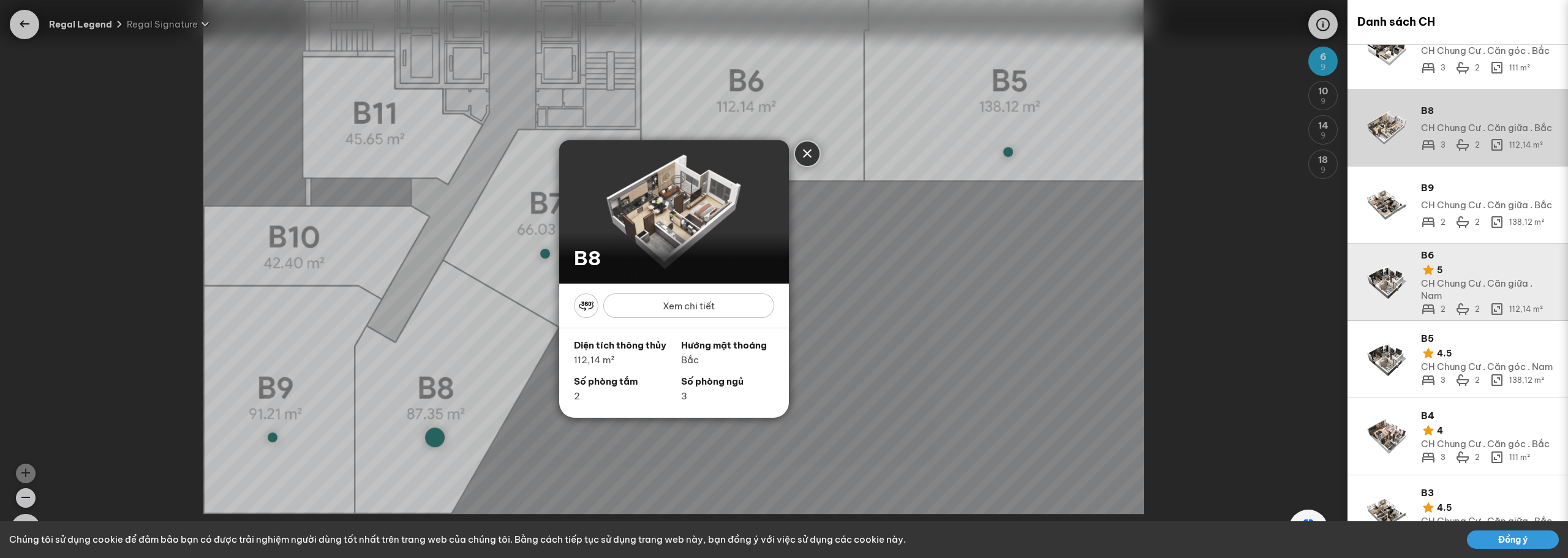
click at [1477, 294] on div "CH Chung Cư . Căn giữa . Nam" at bounding box center [1487, 289] width 133 height 24
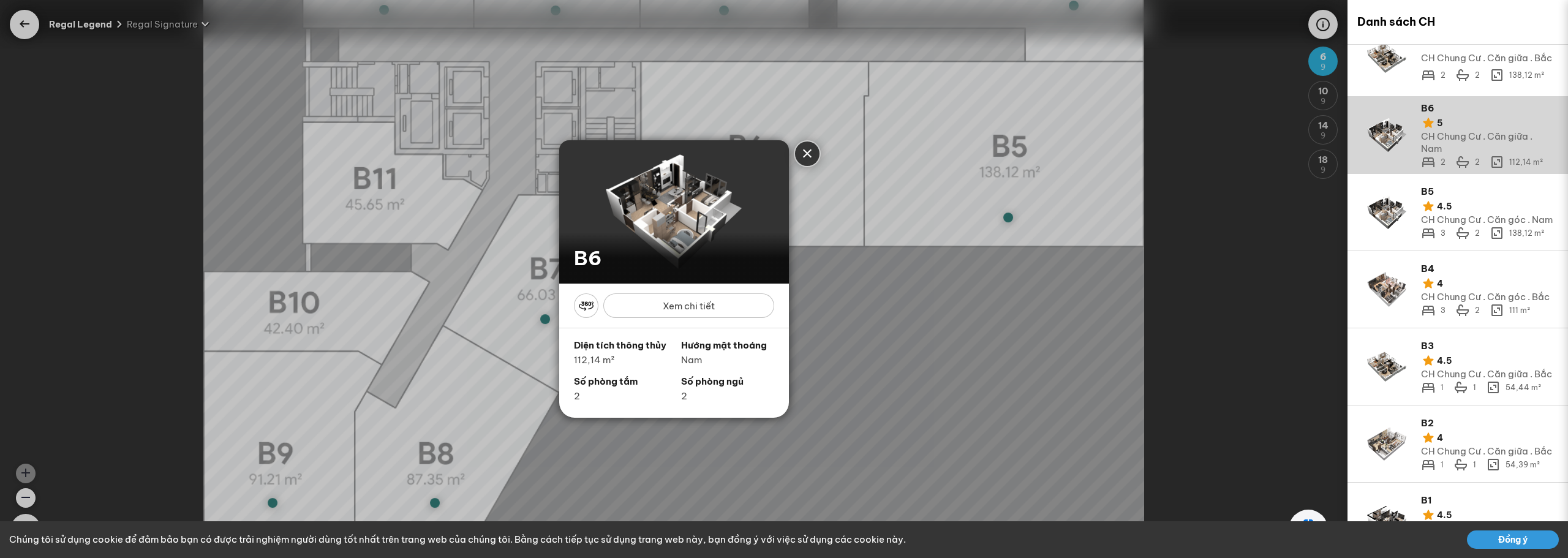
scroll to position [181, 0]
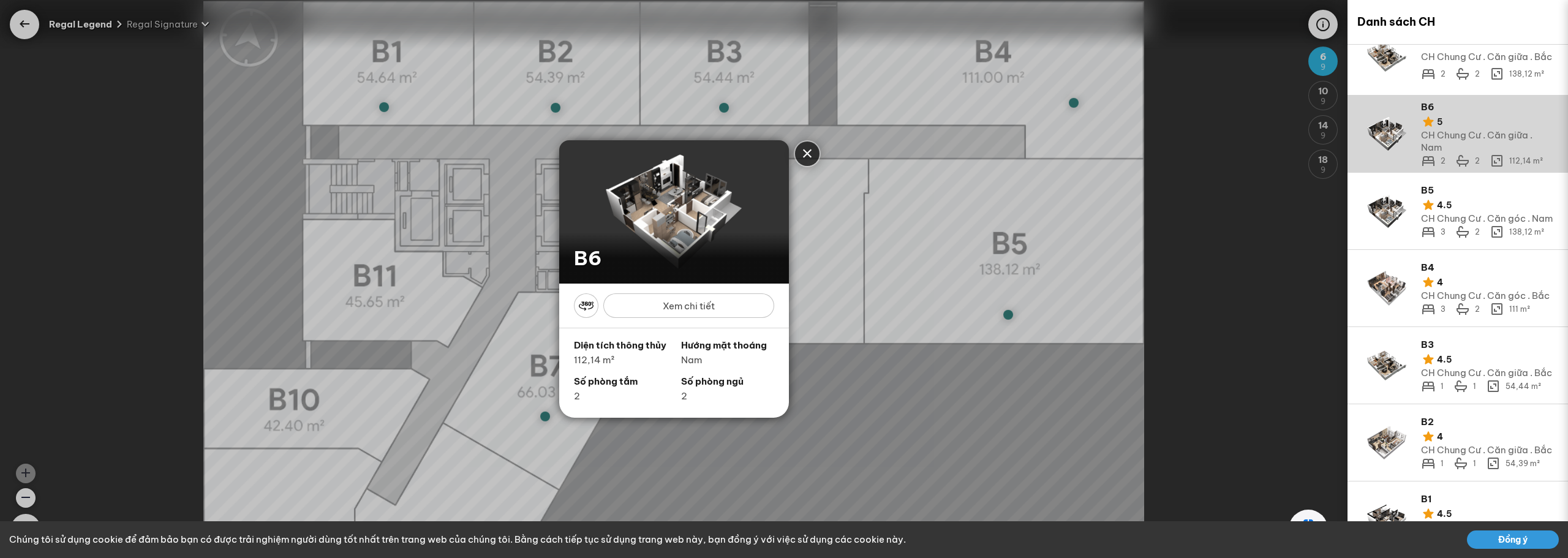
click at [705, 179] on img at bounding box center [673, 212] width 184 height 115
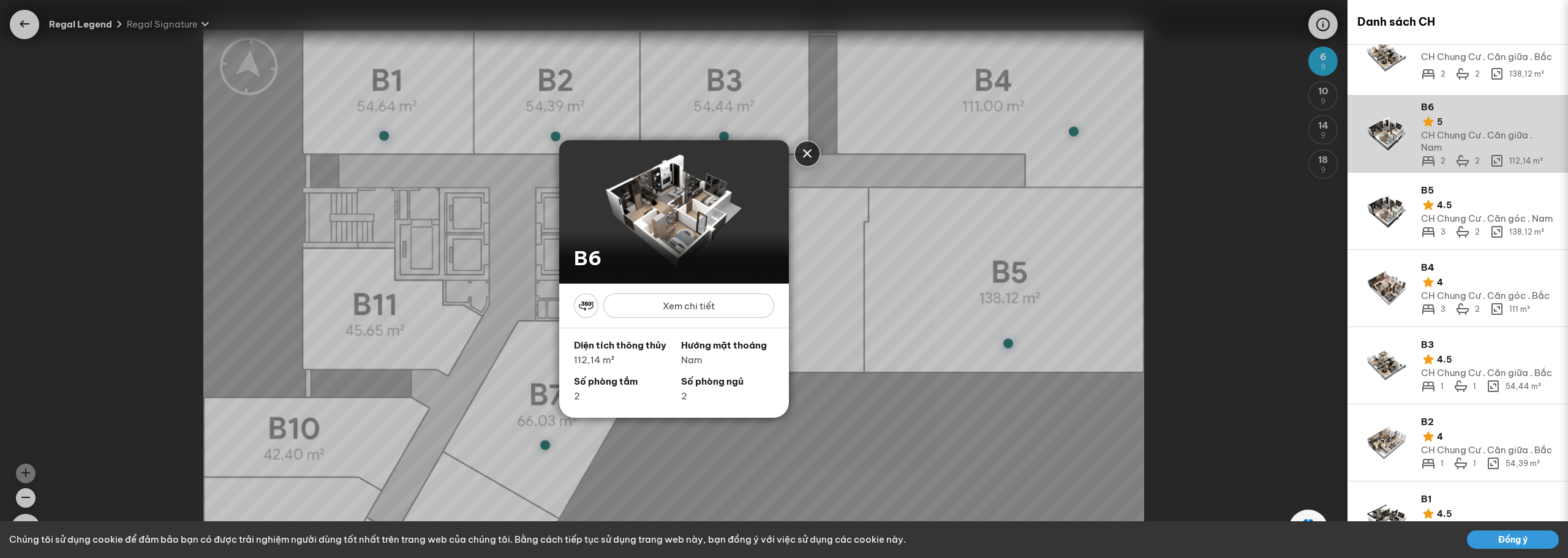
click at [688, 295] on div "Xem chi tiết" at bounding box center [688, 305] width 171 height 24
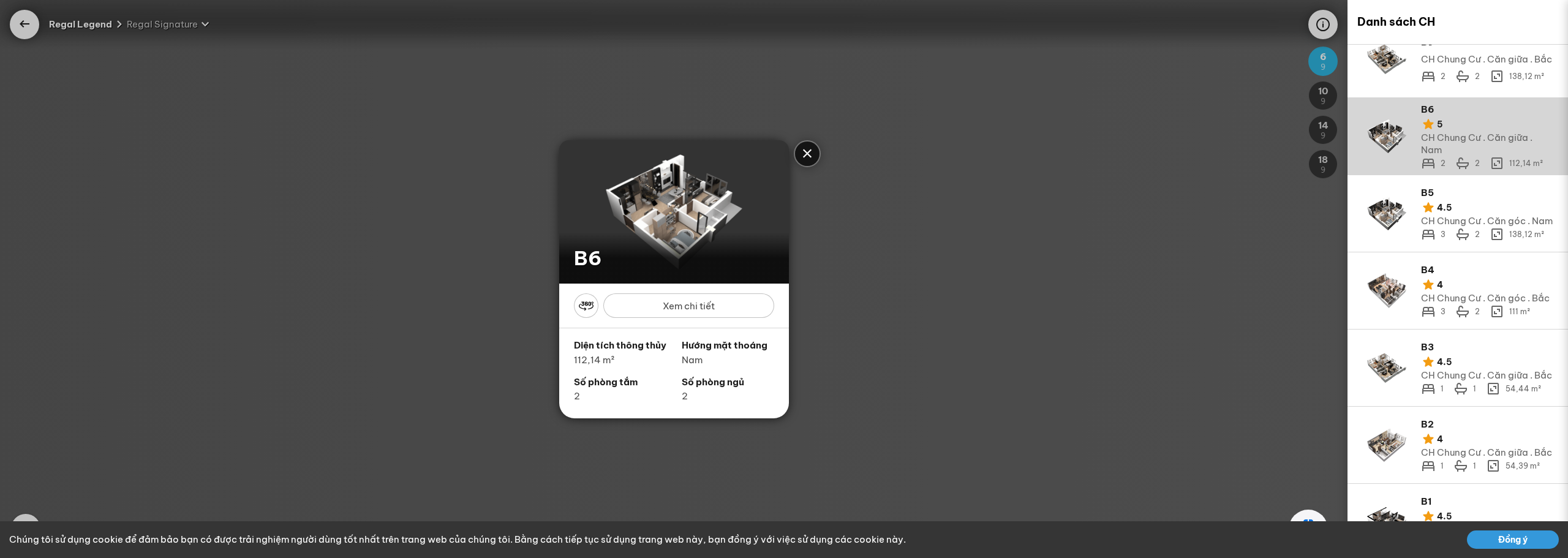
scroll to position [181, 0]
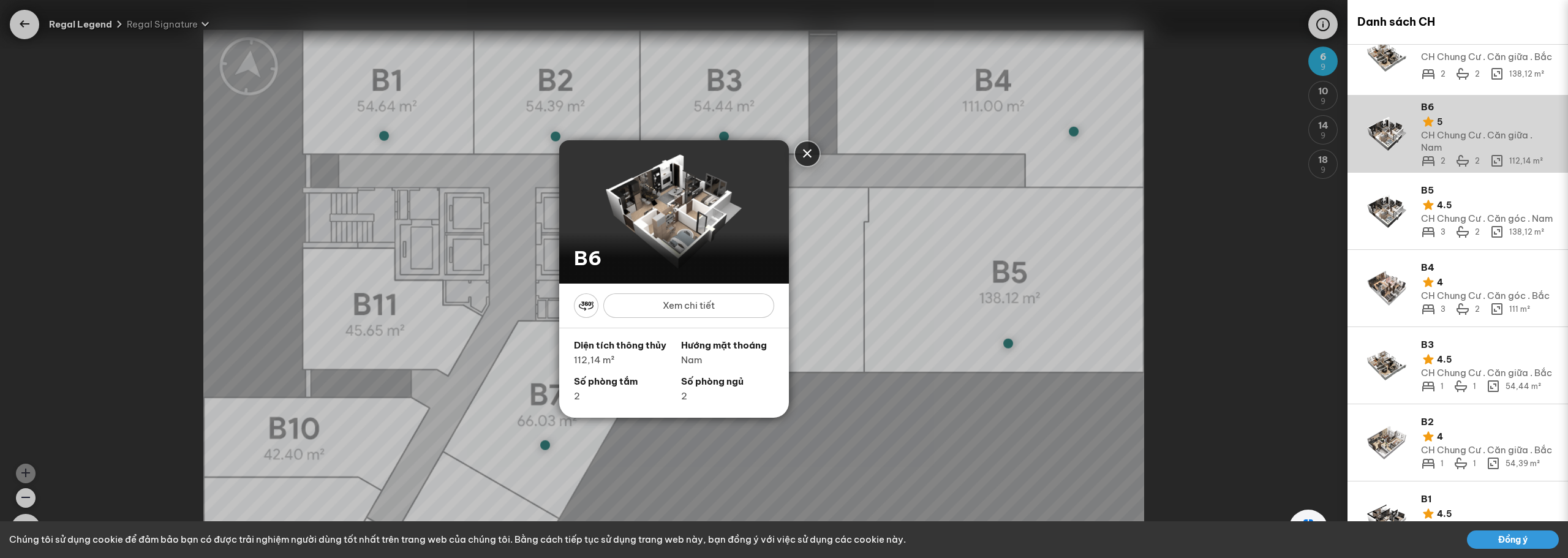
click at [36, 23] on div "B6 B6 Xem chi tiết Diện tích thông thủy 112,14 m² Hướng mặt thoáng Nam Số phòng…" at bounding box center [673, 279] width 1348 height 558
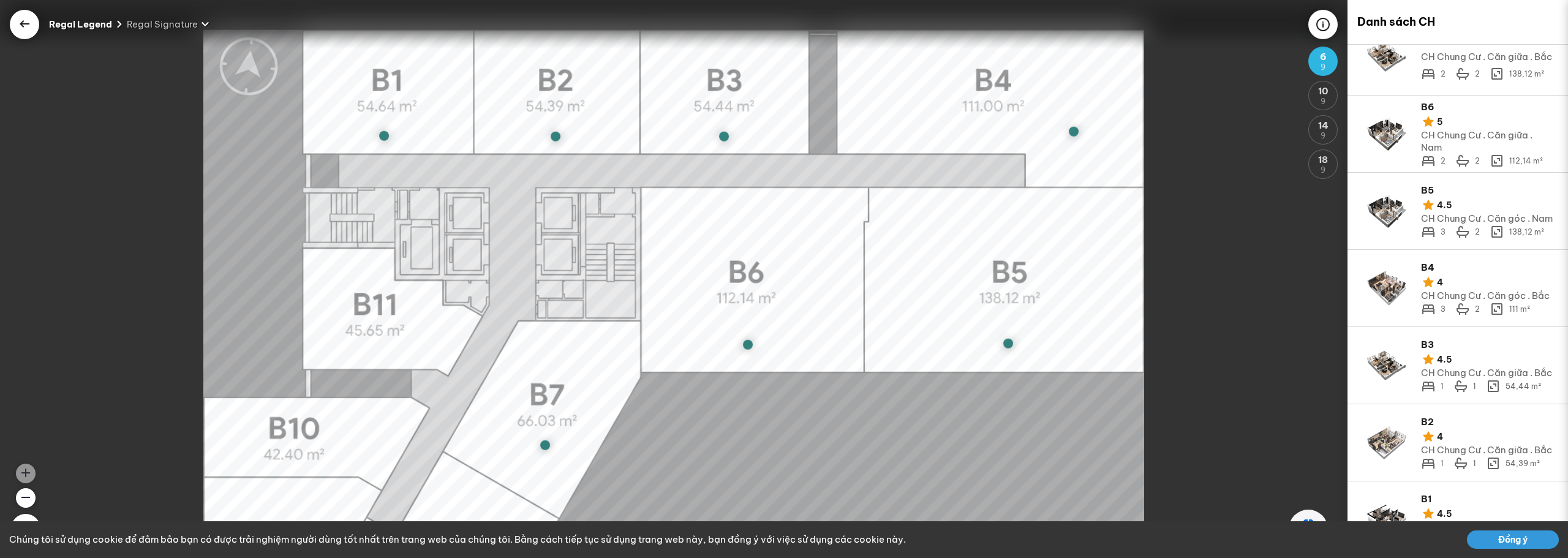
click at [15, 24] on div at bounding box center [24, 24] width 29 height 29
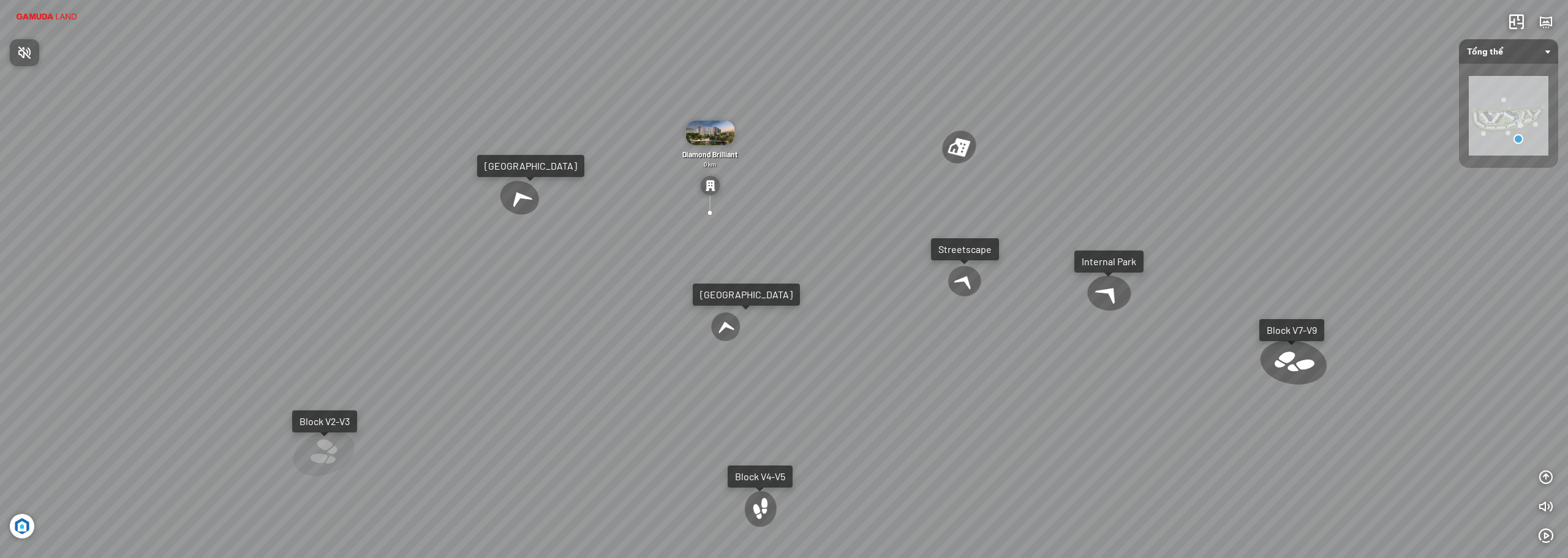
drag, startPoint x: 990, startPoint y: 179, endPoint x: 1013, endPoint y: 238, distance: 63.3
click at [1059, 288] on div at bounding box center [784, 279] width 1568 height 558
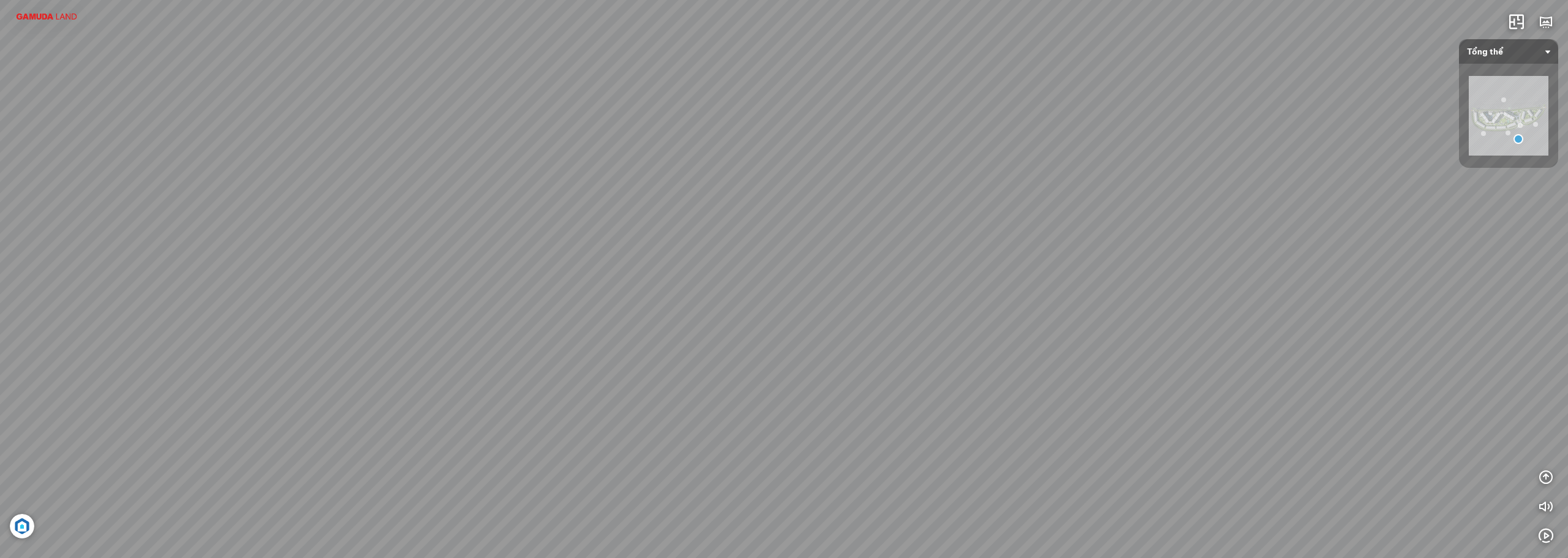
drag, startPoint x: 996, startPoint y: 218, endPoint x: 986, endPoint y: 223, distance: 11.2
click at [986, 223] on div "AEON MALL Bình Tân 0.5 Km Diamond Brilliant 0 km Diamond Alnata 0 km Central Pa…" at bounding box center [784, 279] width 1568 height 558
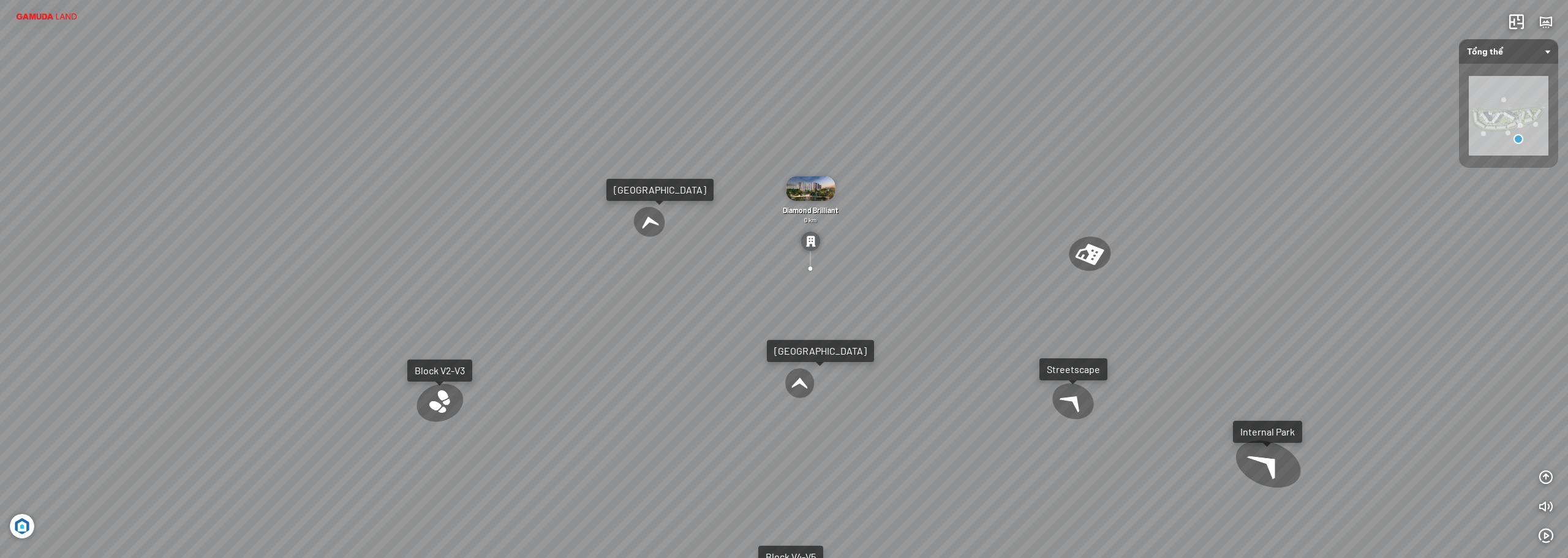
drag, startPoint x: 782, startPoint y: 148, endPoint x: 824, endPoint y: 154, distance: 42.4
click at [824, 154] on div "AEON MALL Bình Tân 0.5 Km Diamond Brilliant 0 km Diamond Alnata 0 km Central Pa…" at bounding box center [784, 279] width 1568 height 558
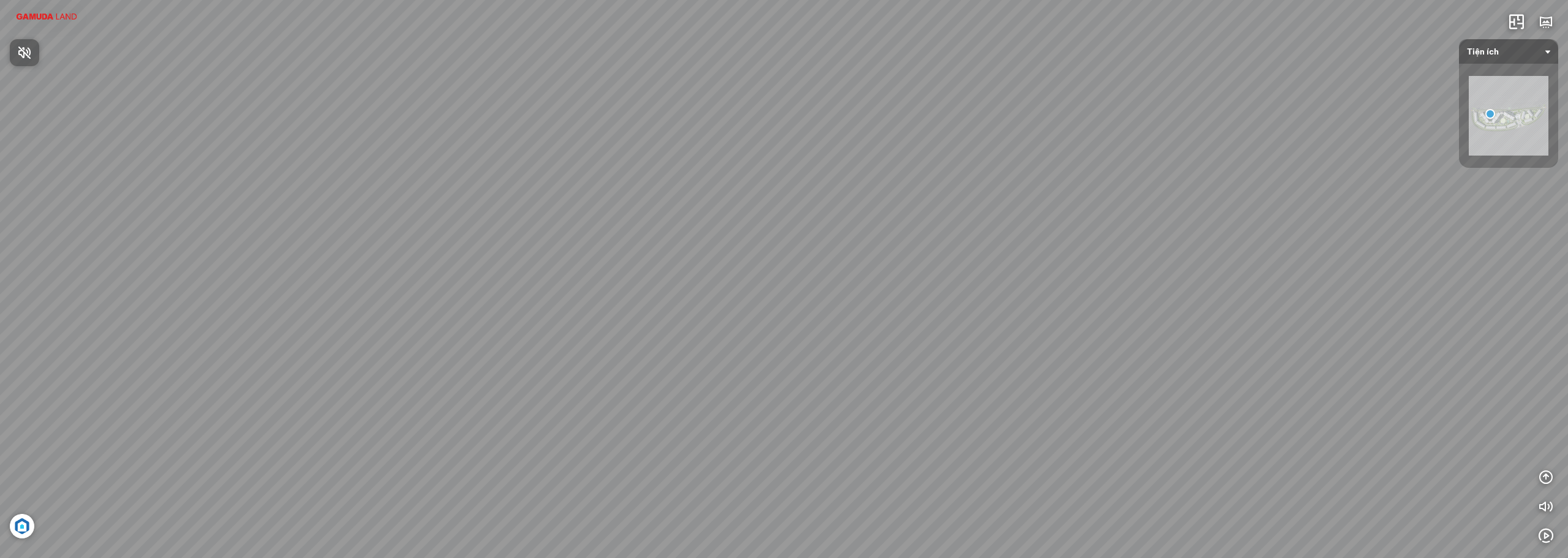
drag, startPoint x: 885, startPoint y: 206, endPoint x: 1004, endPoint y: 267, distance: 133.7
click at [1004, 267] on div at bounding box center [784, 279] width 1568 height 558
click at [17, 518] on img at bounding box center [22, 525] width 24 height 24
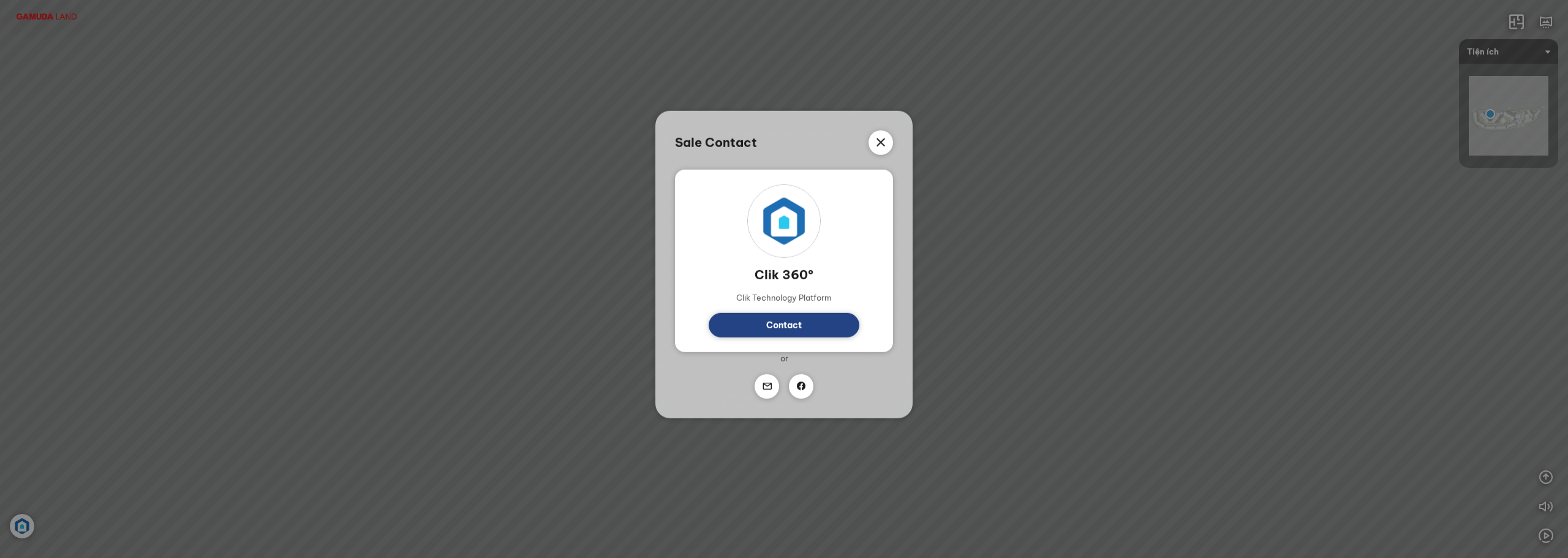
click at [20, 530] on div "Sale Contact Clik 360º Clik Technology Platform Contact Or" at bounding box center [784, 279] width 1568 height 558
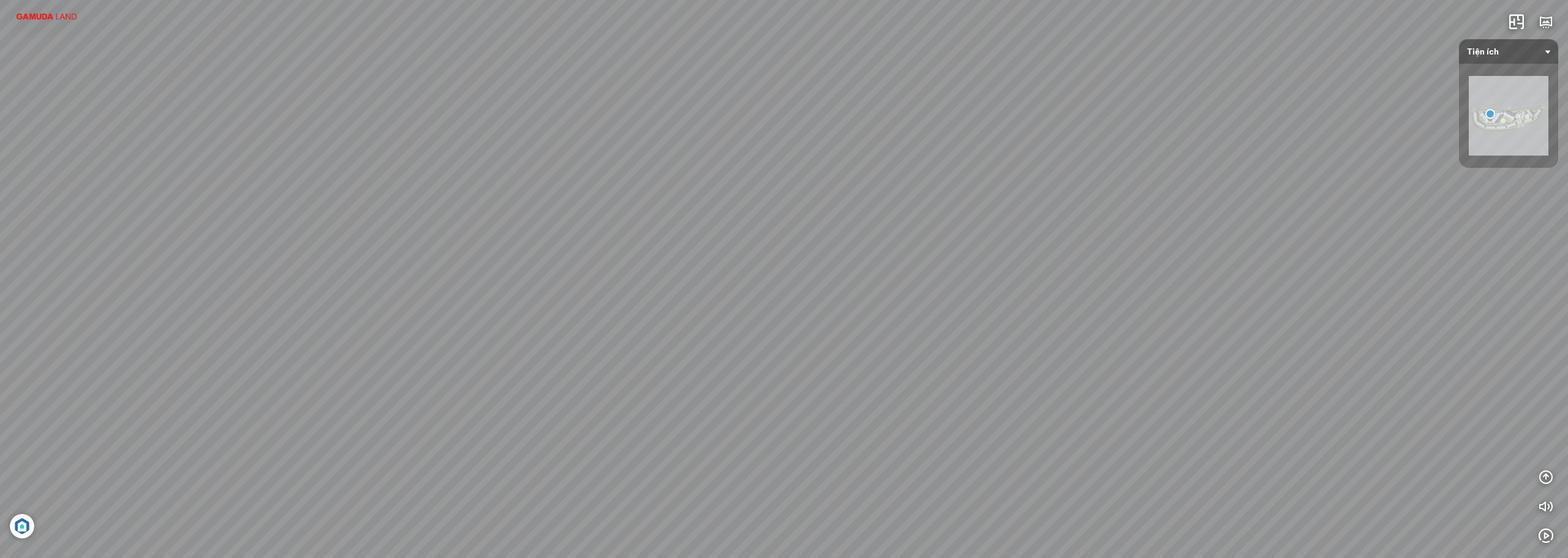
click at [18, 525] on img at bounding box center [22, 525] width 24 height 24
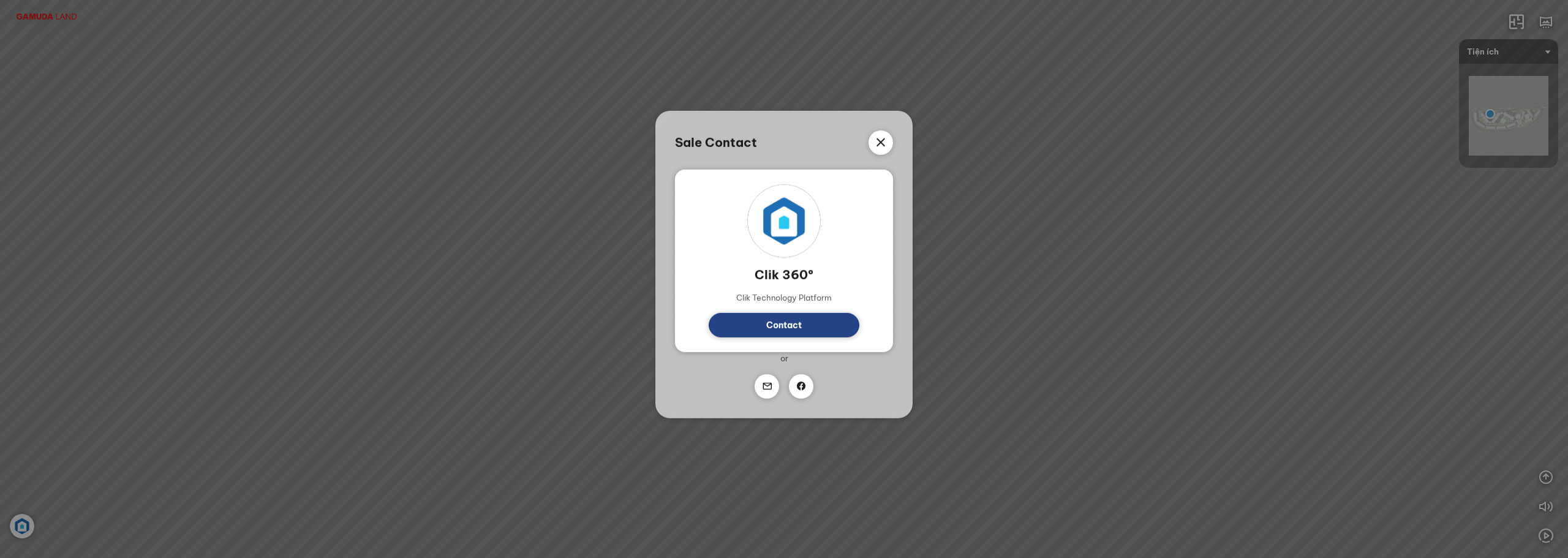
click at [875, 140] on icon at bounding box center [881, 143] width 15 height 15
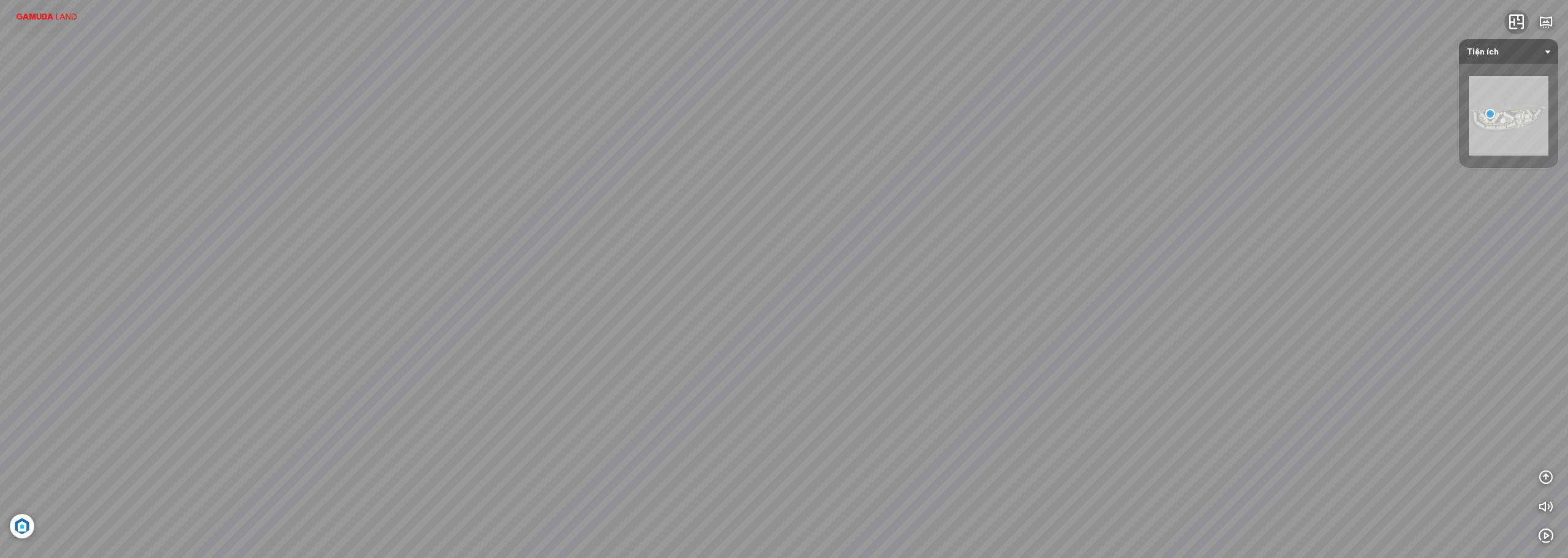
click at [1513, 19] on icon "button" at bounding box center [1517, 23] width 15 height 15
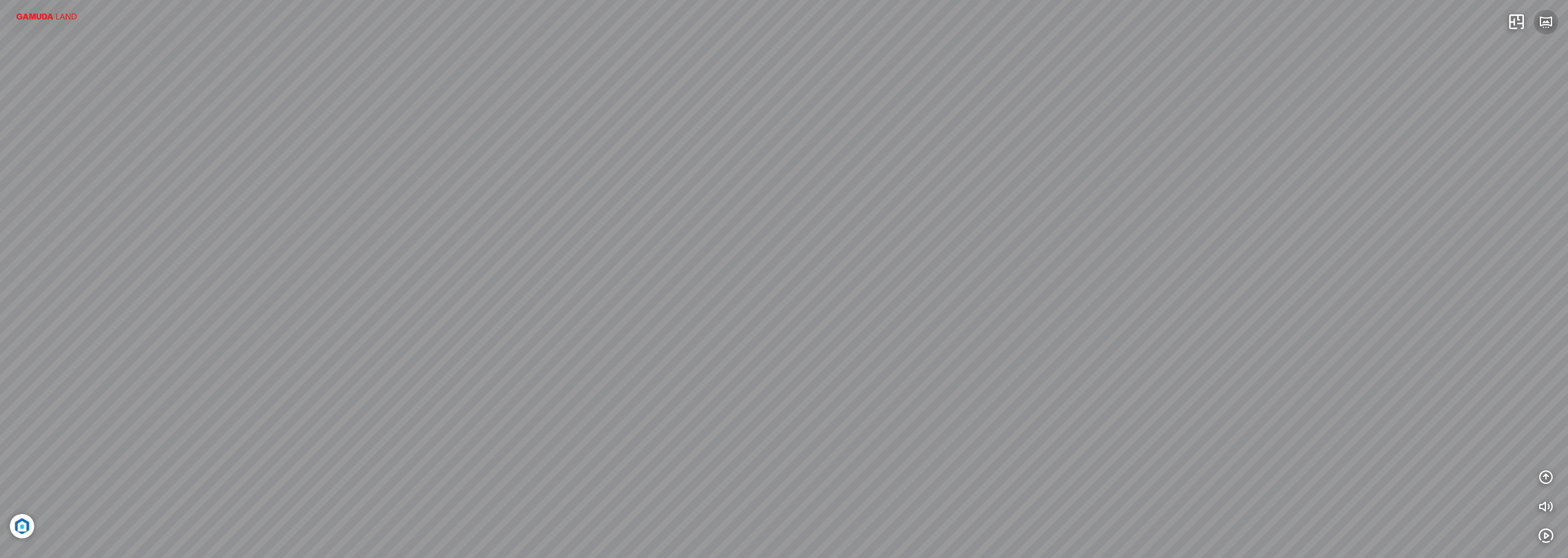
click at [1541, 19] on icon "button" at bounding box center [1546, 23] width 15 height 15
drag, startPoint x: 38, startPoint y: 8, endPoint x: 36, endPoint y: 15, distance: 7.3
click at [39, 10] on div "Clubhouse Khu vực sảnh đón Jacuzzi Seat Kid Pool Swimming Pool" at bounding box center [784, 279] width 1568 height 558
click at [36, 17] on img at bounding box center [47, 17] width 73 height 13
drag, startPoint x: 36, startPoint y: 17, endPoint x: 457, endPoint y: 163, distance: 445.6
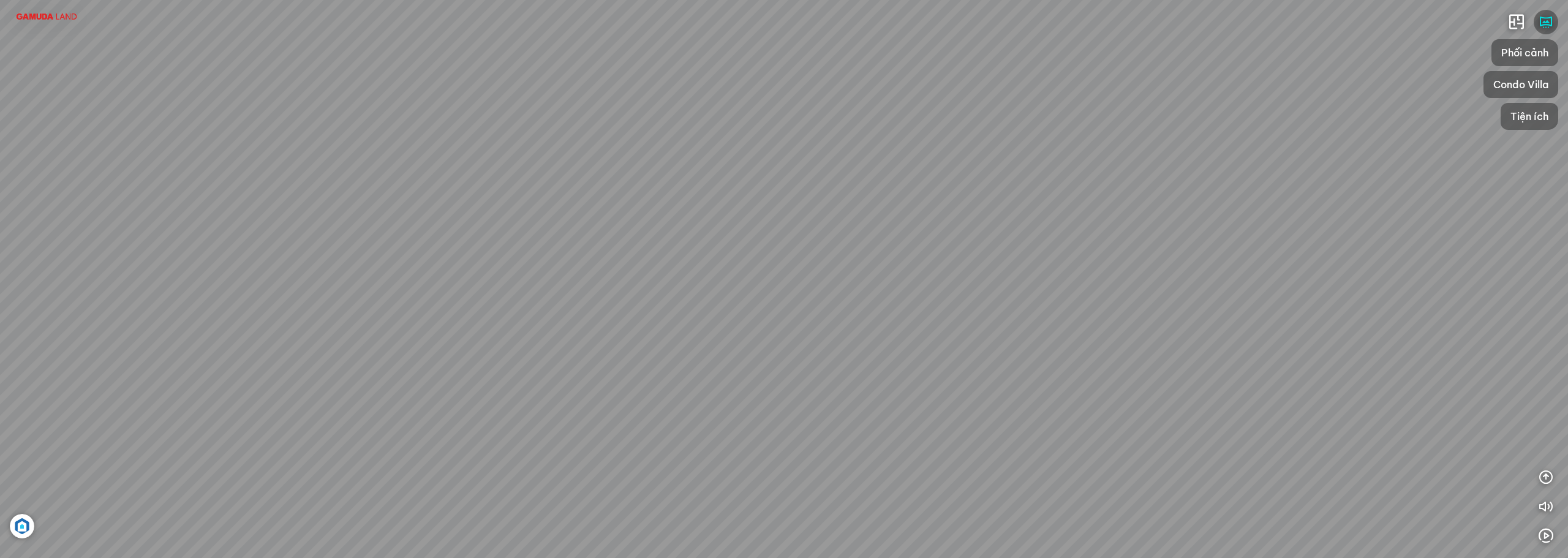
click at [457, 162] on div "Clubhouse Khu vực sảnh đón Jacuzzi Seat Kid Pool Swimming Pool" at bounding box center [784, 279] width 1568 height 558
drag, startPoint x: 627, startPoint y: 152, endPoint x: 814, endPoint y: 220, distance: 199.0
click at [812, 222] on div "Clubhouse Khu vực sảnh đón Jacuzzi Seat Kid Pool Swimming Pool" at bounding box center [784, 279] width 1568 height 558
drag, startPoint x: 798, startPoint y: 173, endPoint x: 1034, endPoint y: 278, distance: 258.3
click at [1151, 116] on div "Clubhouse Khu vực sảnh đón Jacuzzi Seat Kid Pool Swimming Pool" at bounding box center [784, 279] width 1568 height 558
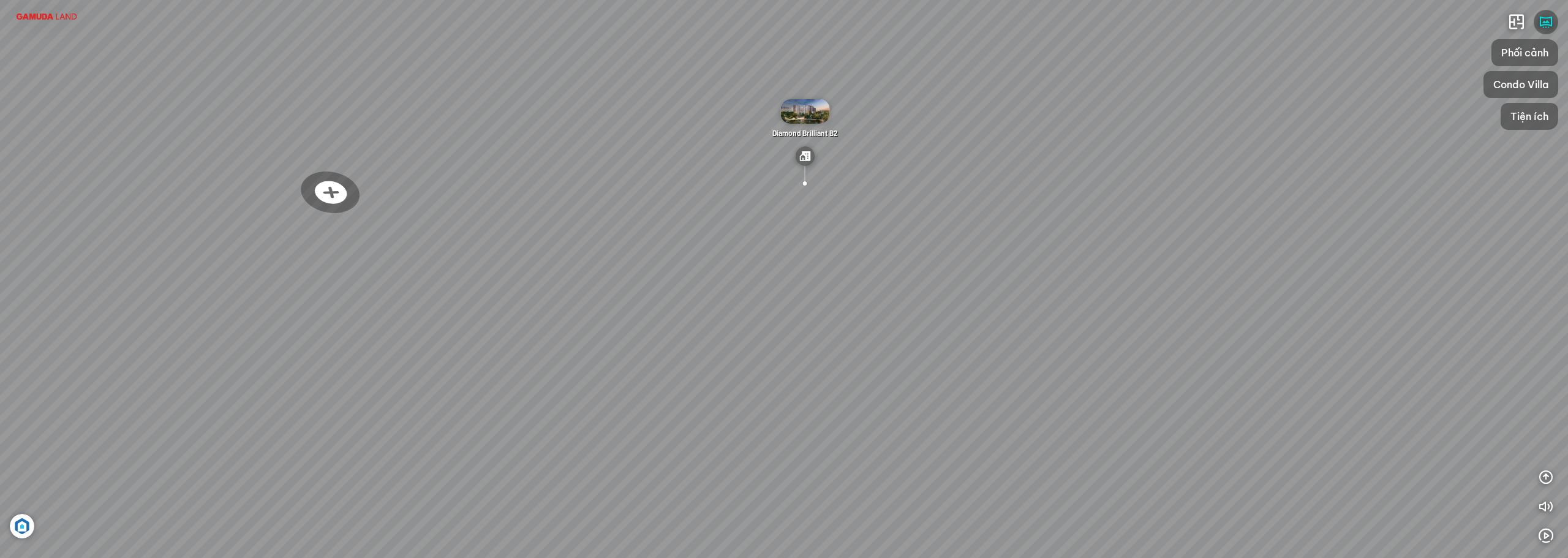
click at [645, 478] on div "Clubhouse Khu vực sảnh đón Jacuzzi Seat Kid Pool Swimming Pool" at bounding box center [784, 279] width 1568 height 558
drag, startPoint x: 839, startPoint y: 279, endPoint x: 761, endPoint y: 148, distance: 152.5
click at [906, 453] on div "Clubhouse Khu vực sảnh đón Jacuzzi Seat Kid Pool Swimming Pool" at bounding box center [784, 279] width 1568 height 558
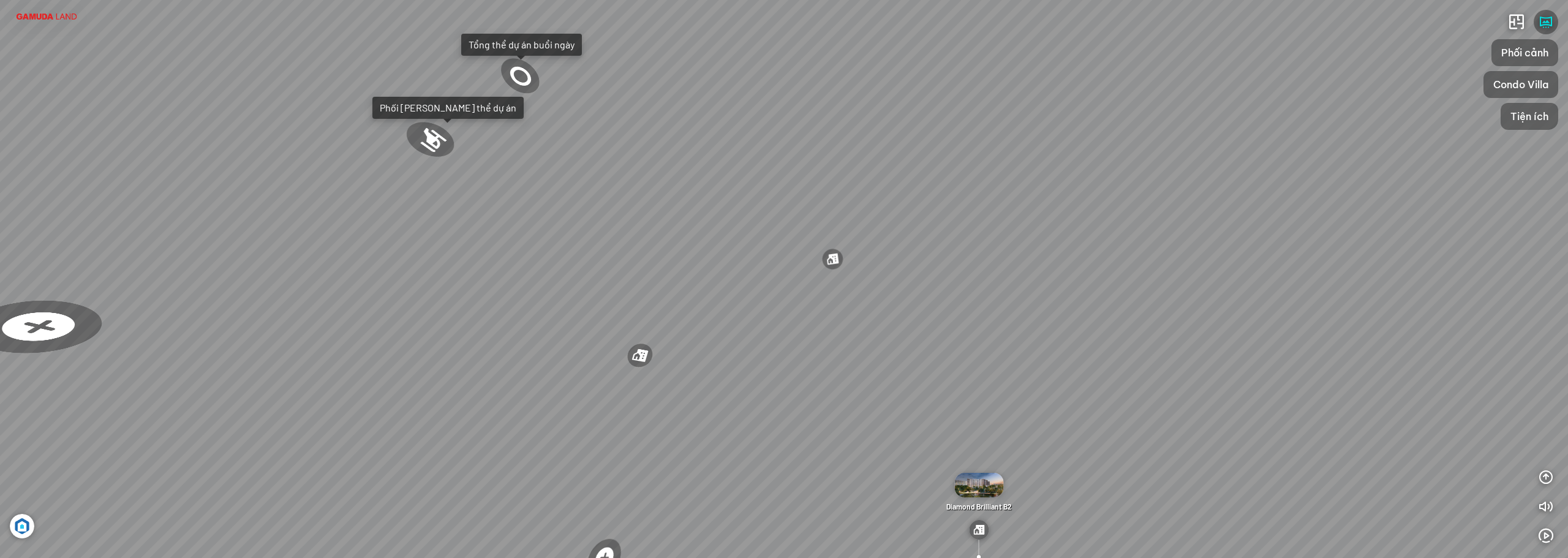
drag, startPoint x: 764, startPoint y: 151, endPoint x: 884, endPoint y: 441, distance: 313.8
click at [884, 441] on div "Clubhouse Khu vực sảnh đón Jacuzzi Seat Kid Pool Swimming Pool" at bounding box center [784, 279] width 1568 height 558
click at [451, 103] on div "Phối [PERSON_NAME] thể dự án" at bounding box center [447, 108] width 151 height 22
click at [540, 47] on div "Tổng thể dự án buổi ngày" at bounding box center [522, 44] width 106 height 13
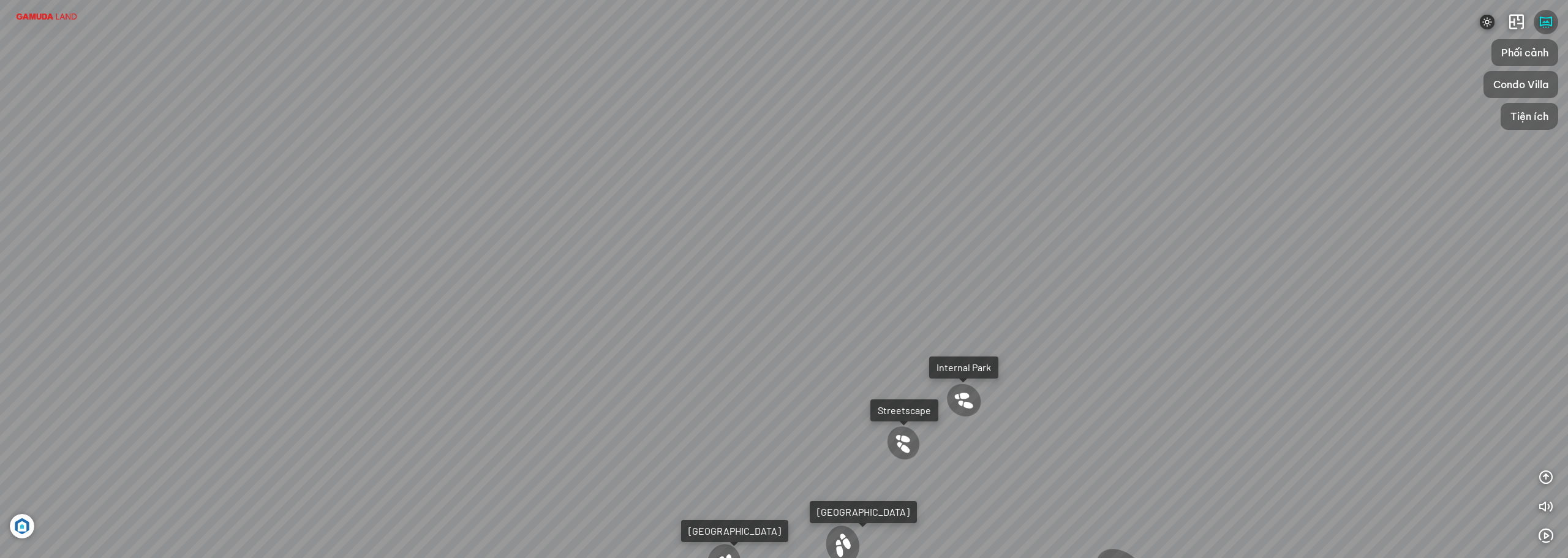
drag, startPoint x: 979, startPoint y: 282, endPoint x: 416, endPoint y: 412, distance: 577.8
click at [426, 426] on div "AEON MALL Bình Tân 0.5 Km Club House Zone Central Park Streetscape Internal Par…" at bounding box center [784, 279] width 1568 height 558
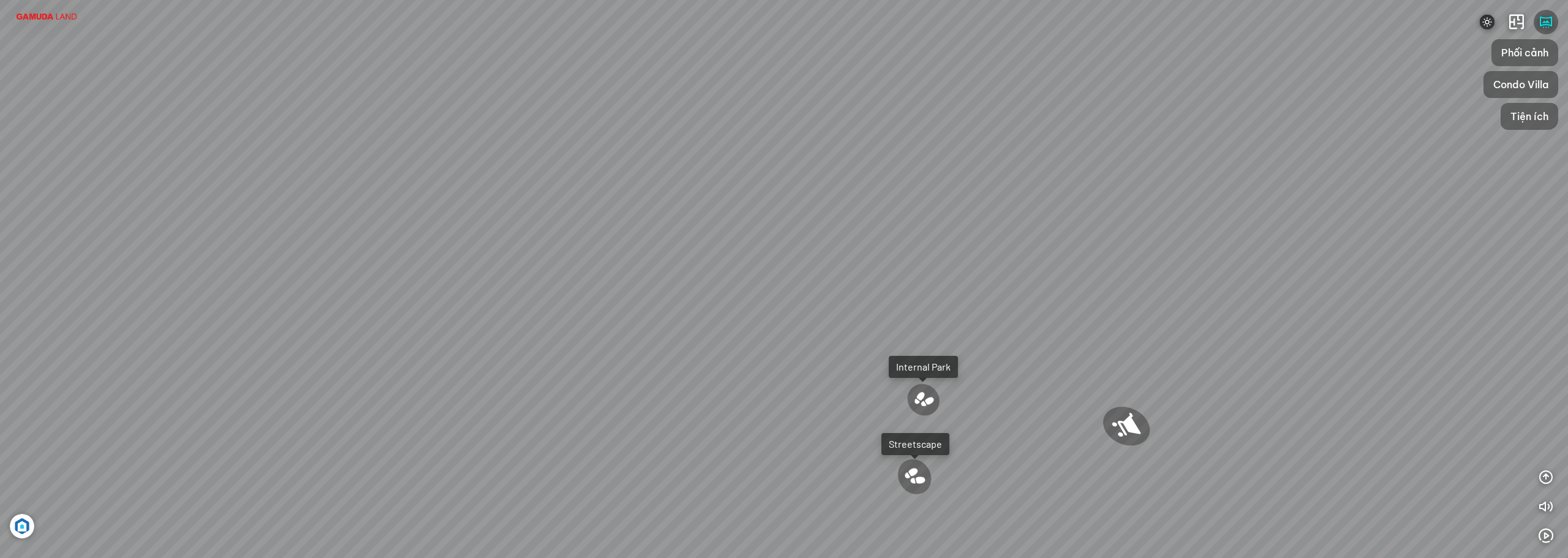
drag, startPoint x: 760, startPoint y: 360, endPoint x: 783, endPoint y: 500, distance: 141.9
click at [790, 508] on div "AEON MALL Bình Tân 0.5 Km Club House Zone Central Park Streetscape Internal Par…" at bounding box center [784, 279] width 1568 height 558
drag, startPoint x: 845, startPoint y: 331, endPoint x: 477, endPoint y: 245, distance: 377.9
click at [294, 271] on div "AEON MALL Bình Tân 0.5 Km Club House Zone Central Park Streetscape Internal Par…" at bounding box center [784, 279] width 1568 height 558
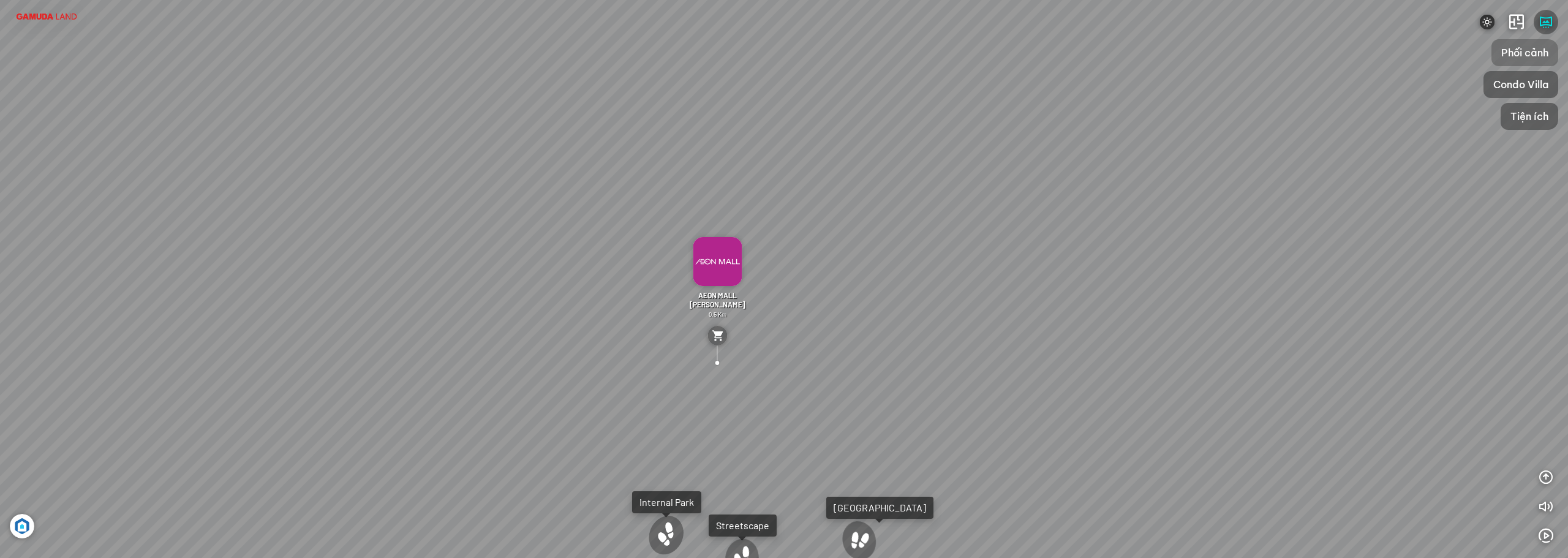
click at [1534, 43] on div "Phối cảnh" at bounding box center [1525, 53] width 67 height 27
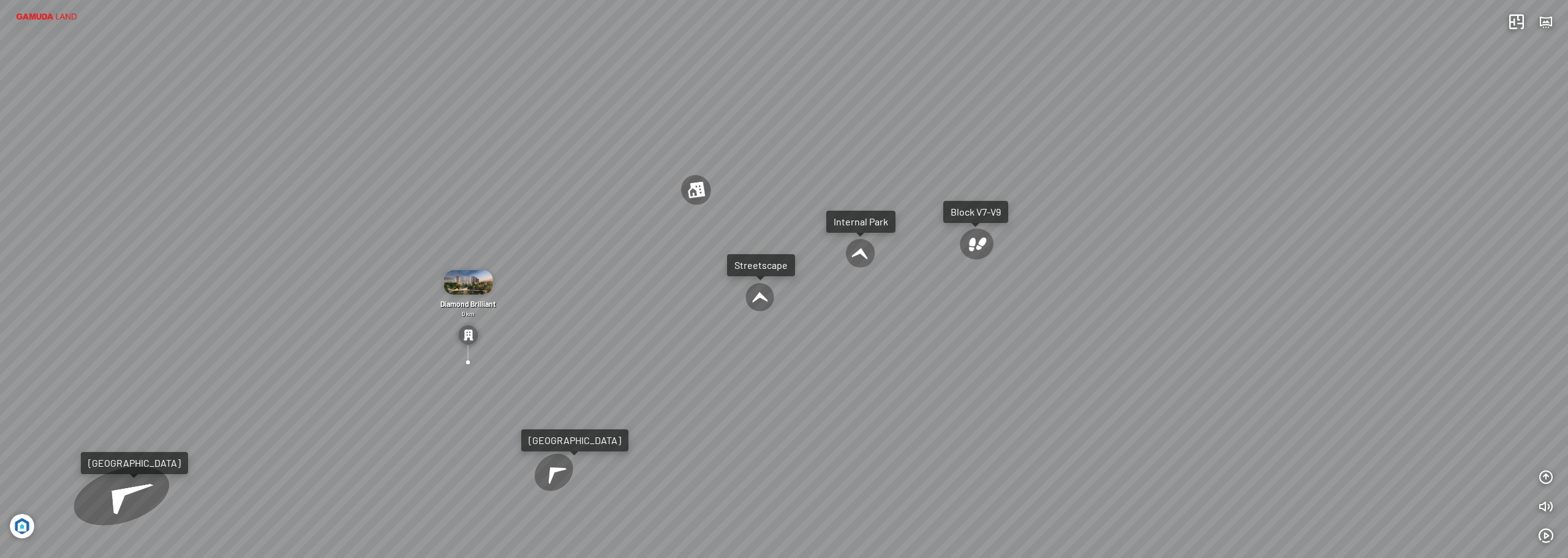
drag, startPoint x: 1125, startPoint y: 224, endPoint x: 710, endPoint y: 338, distance: 430.4
click at [717, 334] on div "AEON MALL Bình Tân 0.5 Km Diamond Alnata 0 km Diamond Brilliant 0 km Central Pa…" at bounding box center [784, 279] width 1568 height 558
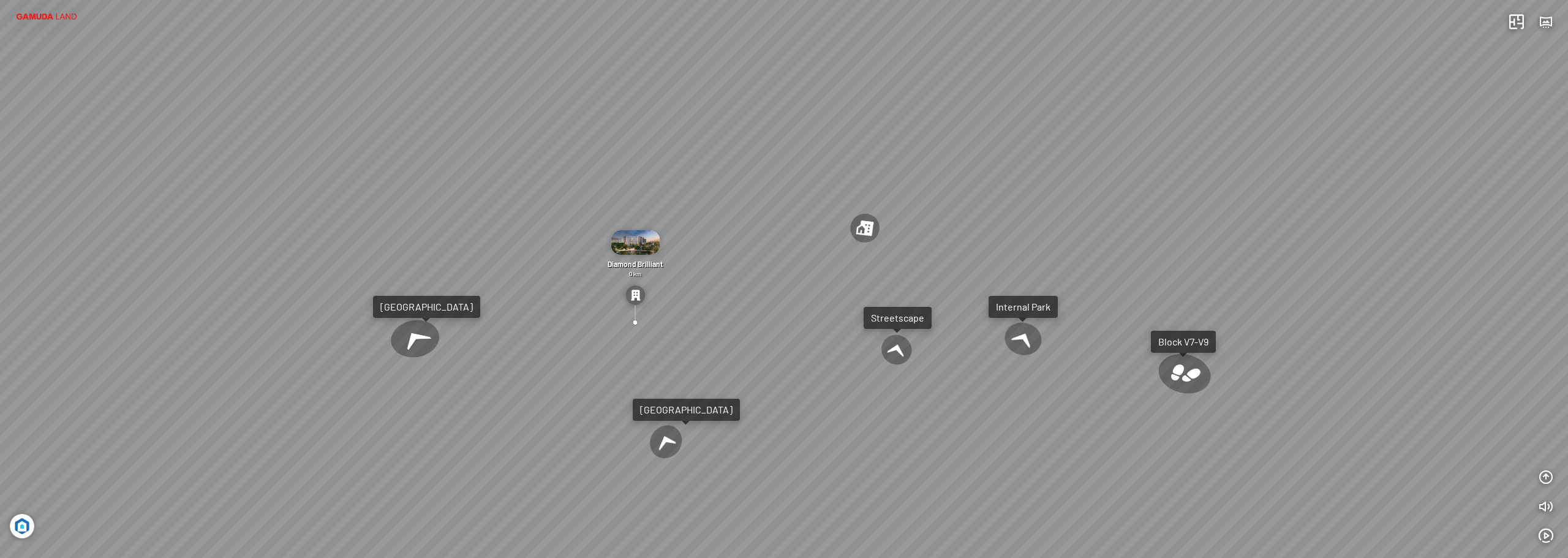
drag, startPoint x: 735, startPoint y: 315, endPoint x: 1036, endPoint y: 289, distance: 302.1
click at [1036, 289] on div "AEON MALL Bình Tân 0.5 Km Diamond Alnata 0 km Diamond Brilliant 0 km Central Pa…" at bounding box center [784, 279] width 1568 height 558
click at [1041, 310] on div "Internal Park" at bounding box center [1026, 307] width 54 height 13
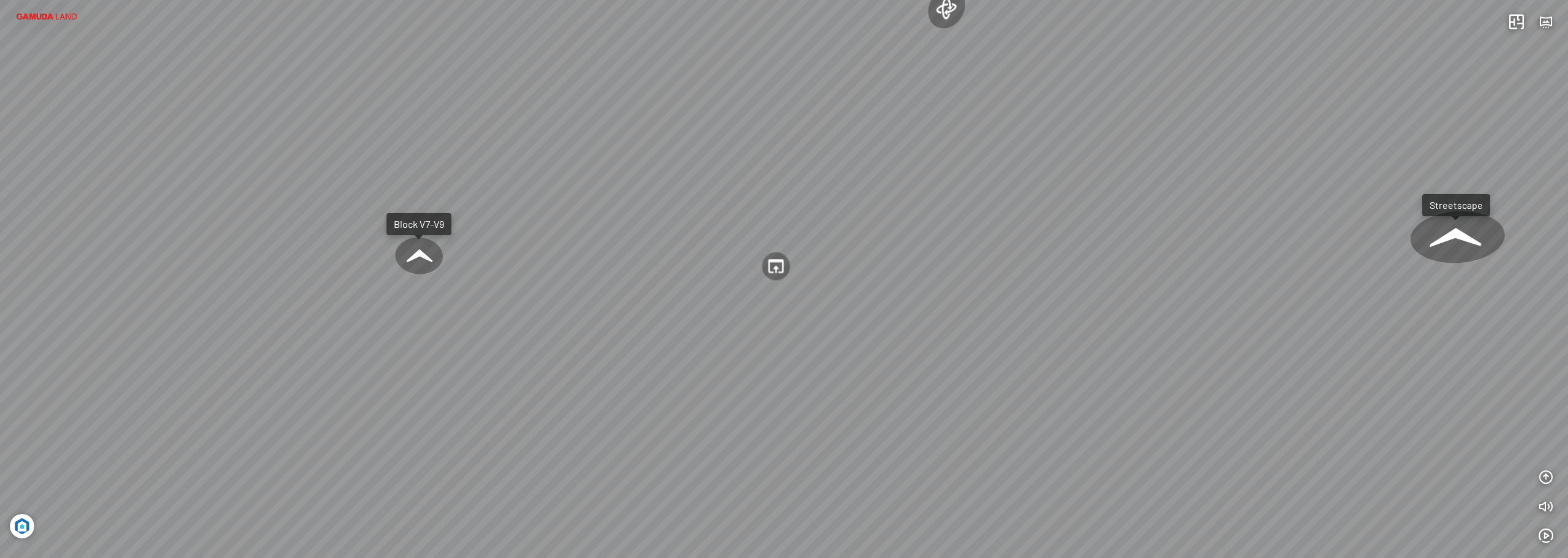
drag, startPoint x: 693, startPoint y: 304, endPoint x: 923, endPoint y: 296, distance: 230.1
click at [1094, 289] on div "Streetscape Block V7-V9 Block V4-V5 Phối cảnh tổng thể dự án Tổng thể dự án buổ…" at bounding box center [784, 279] width 1568 height 558
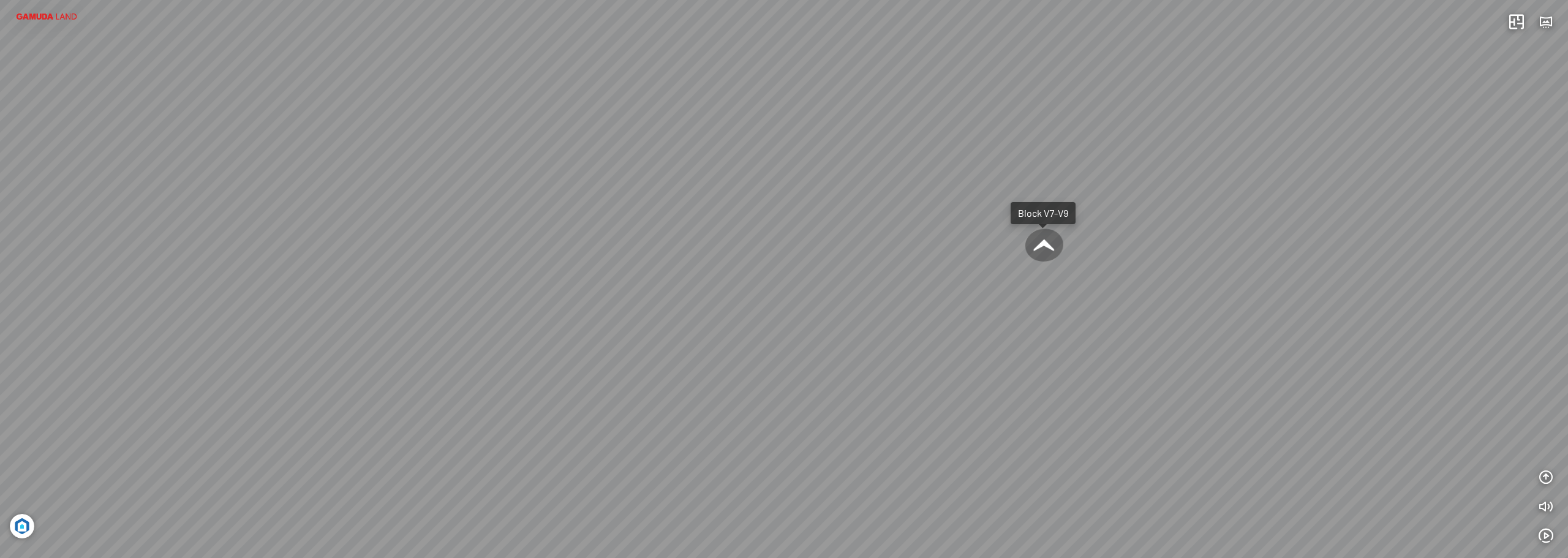
drag, startPoint x: 831, startPoint y: 293, endPoint x: 986, endPoint y: 290, distance: 155.0
click at [986, 290] on div "Streetscape Block V7-V9 Block V4-V5 Phối cảnh tổng thể dự án Tổng thể dự án buổ…" at bounding box center [784, 279] width 1568 height 558
drag, startPoint x: 776, startPoint y: 296, endPoint x: 1078, endPoint y: 289, distance: 302.1
click at [1061, 288] on div "Streetscape Block V7-V9 Block V4-V5 Phối cảnh tổng thể dự án Tổng thể dự án buổ…" at bounding box center [784, 279] width 1568 height 558
drag, startPoint x: 901, startPoint y: 291, endPoint x: 1114, endPoint y: 289, distance: 213.0
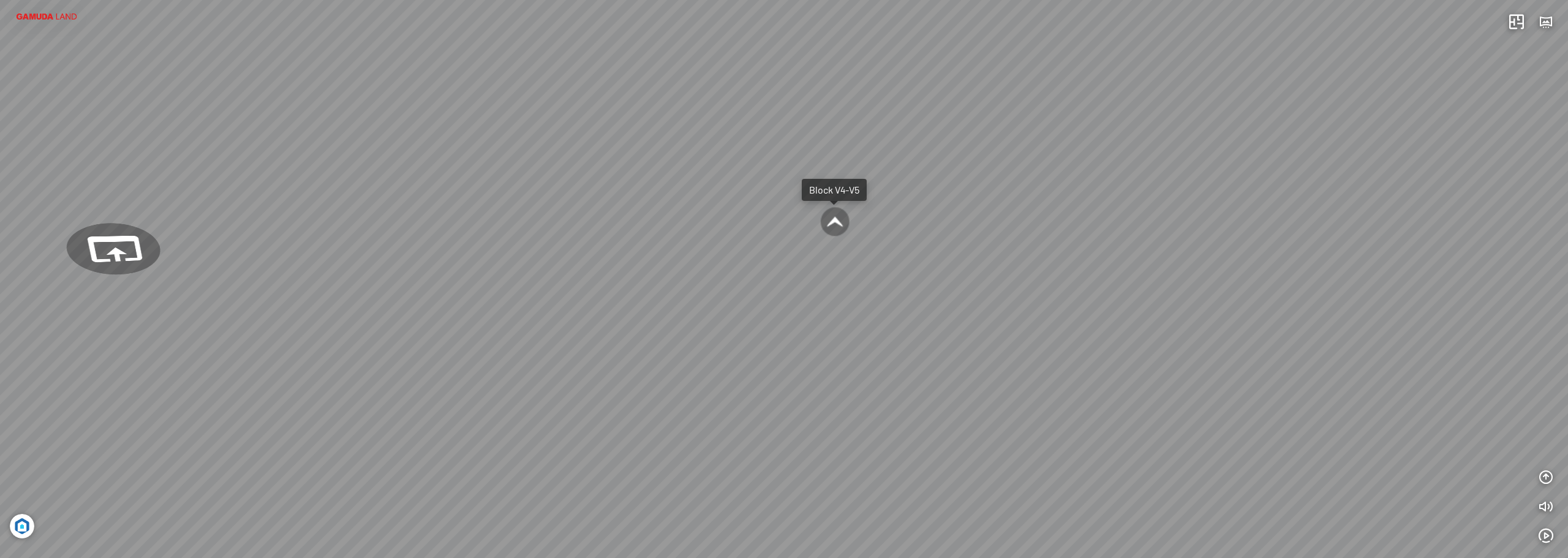
click at [1077, 289] on div "Streetscape Block V7-V9 Block V4-V5 Phối cảnh tổng thể dự án Tổng thể dự án buổ…" at bounding box center [784, 279] width 1568 height 558
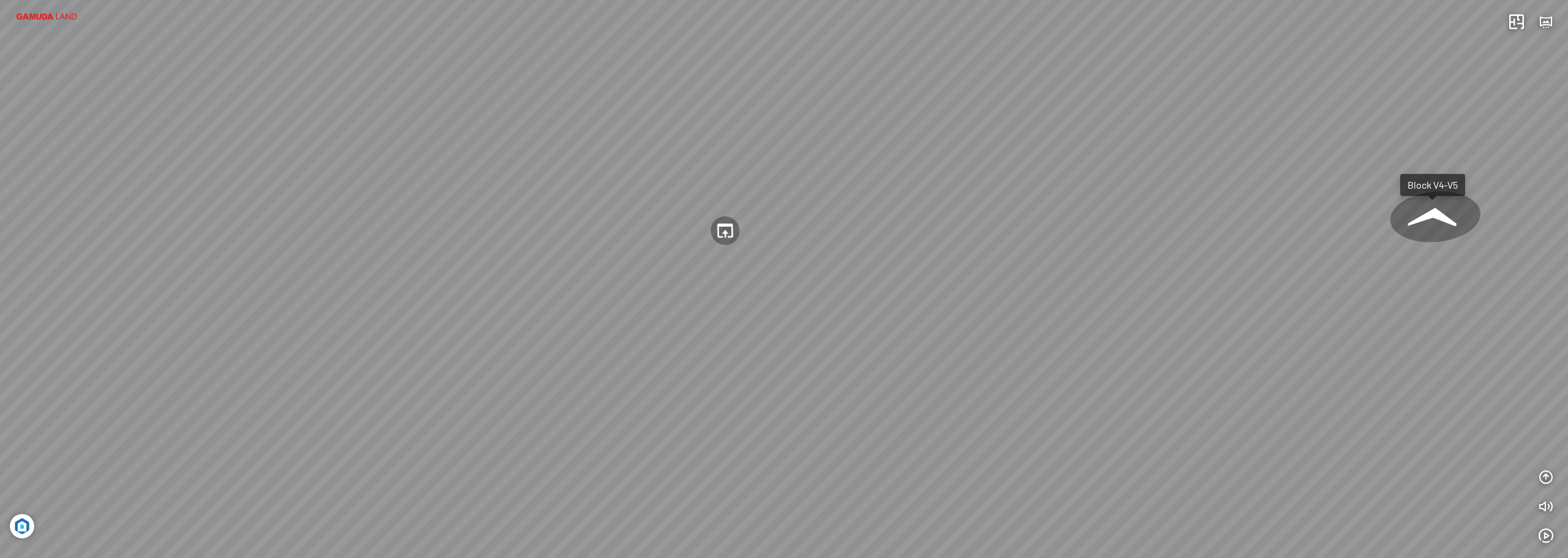
drag, startPoint x: 807, startPoint y: 282, endPoint x: 875, endPoint y: 274, distance: 68.5
click at [1111, 281] on div "Streetscape Block V7-V9 Block V4-V5 Phối cảnh tổng thể dự án Tổng thể dự án buổ…" at bounding box center [784, 279] width 1568 height 558
drag, startPoint x: 898, startPoint y: 269, endPoint x: 1081, endPoint y: 269, distance: 183.0
click at [1081, 269] on div "Streetscape Block V7-V9 Block V4-V5 Phối cảnh tổng thể dự án Tổng thể dự án buổ…" at bounding box center [784, 279] width 1568 height 558
drag, startPoint x: 895, startPoint y: 268, endPoint x: 1158, endPoint y: 274, distance: 263.1
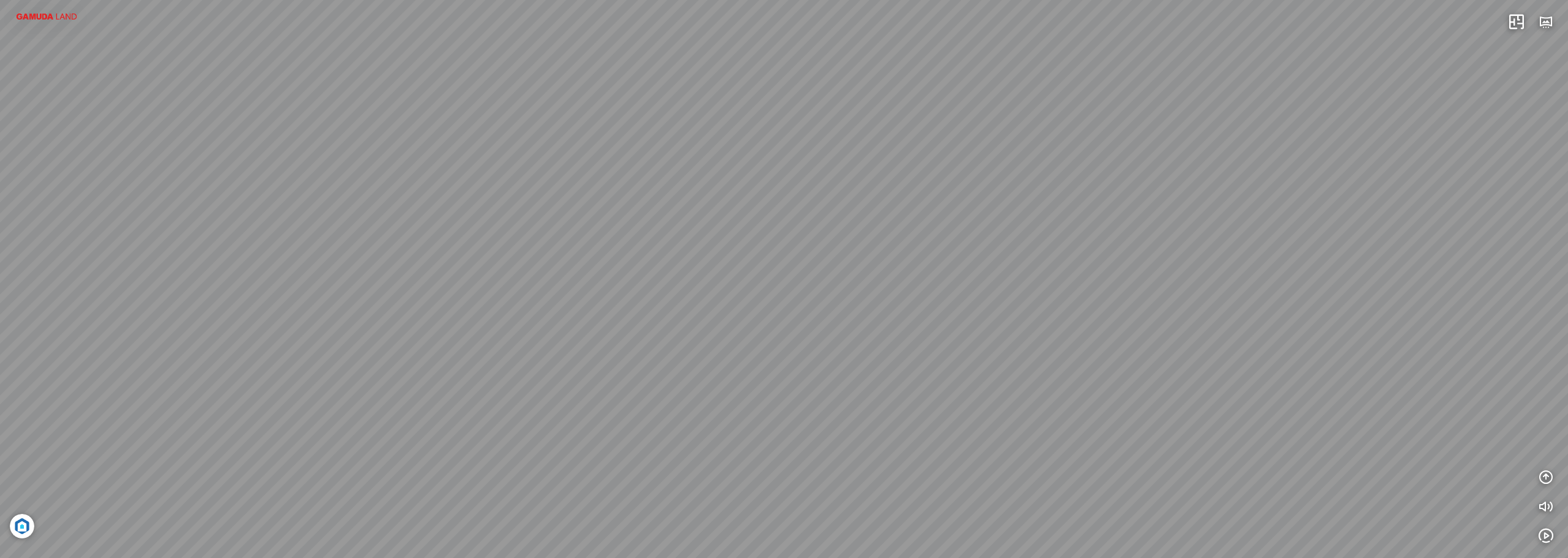
click at [1239, 263] on div "Streetscape Block V7-V9 Block V4-V5 Phối cảnh tổng thể dự án Tổng thể dự án buổ…" at bounding box center [784, 279] width 1568 height 558
drag, startPoint x: 930, startPoint y: 288, endPoint x: 1162, endPoint y: 273, distance: 232.5
click at [1162, 273] on div "Streetscape Block V7-V9 Block V4-V5 Phối cảnh tổng thể dự án Tổng thể dự án buổ…" at bounding box center [784, 279] width 1568 height 558
drag, startPoint x: 945, startPoint y: 266, endPoint x: 970, endPoint y: 268, distance: 25.1
click at [970, 268] on div "Streetscape Block V7-V9 Block V4-V5 Phối cảnh tổng thể dự án Tổng thể dự án buổ…" at bounding box center [784, 279] width 1568 height 558
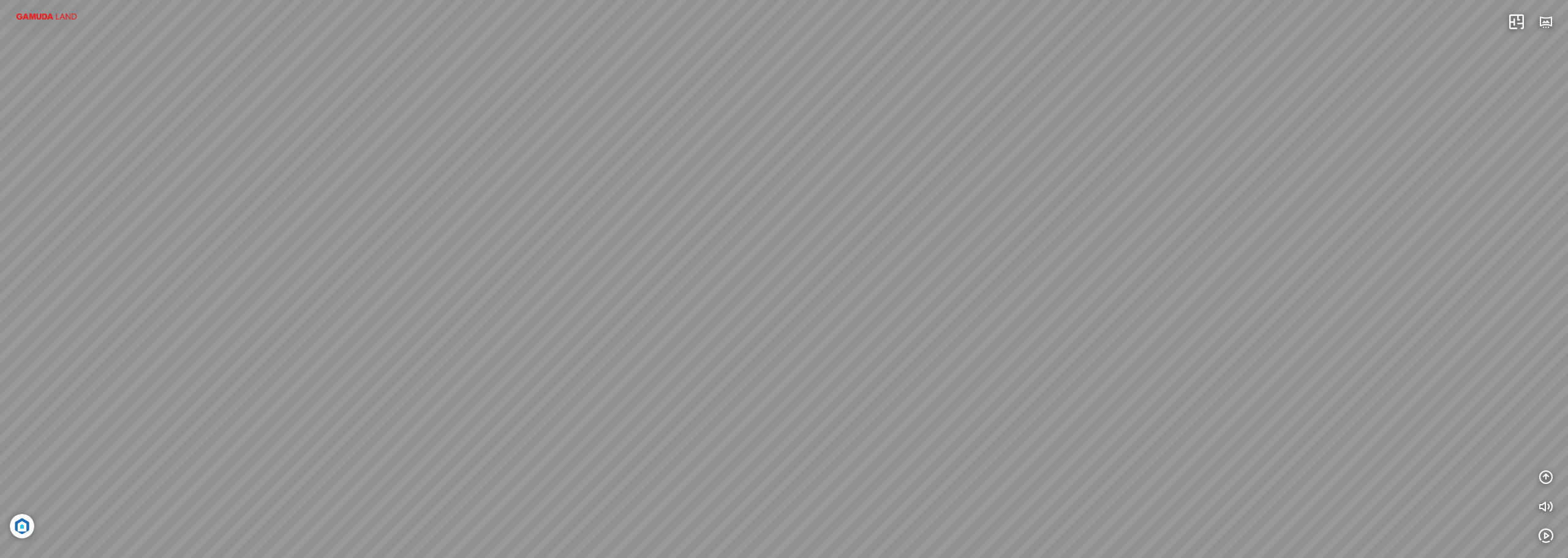
drag, startPoint x: 940, startPoint y: 270, endPoint x: 1033, endPoint y: 270, distance: 93.0
click at [1042, 270] on div "Streetscape Block V7-V9 Block V4-V5 Phối cảnh tổng thể dự án Tổng thể dự án buổ…" at bounding box center [784, 279] width 1568 height 558
click at [1157, 268] on div "Streetscape Block V7-V9 Block V4-V5 Phối cảnh tổng thể dự án Tổng thể dự án buổ…" at bounding box center [784, 279] width 1568 height 558
drag, startPoint x: 936, startPoint y: 266, endPoint x: 1066, endPoint y: 261, distance: 130.1
click at [1094, 259] on div "Streetscape Block V7-V9 Block V4-V5 Phối cảnh tổng thể dự án Tổng thể dự án buổ…" at bounding box center [784, 279] width 1568 height 558
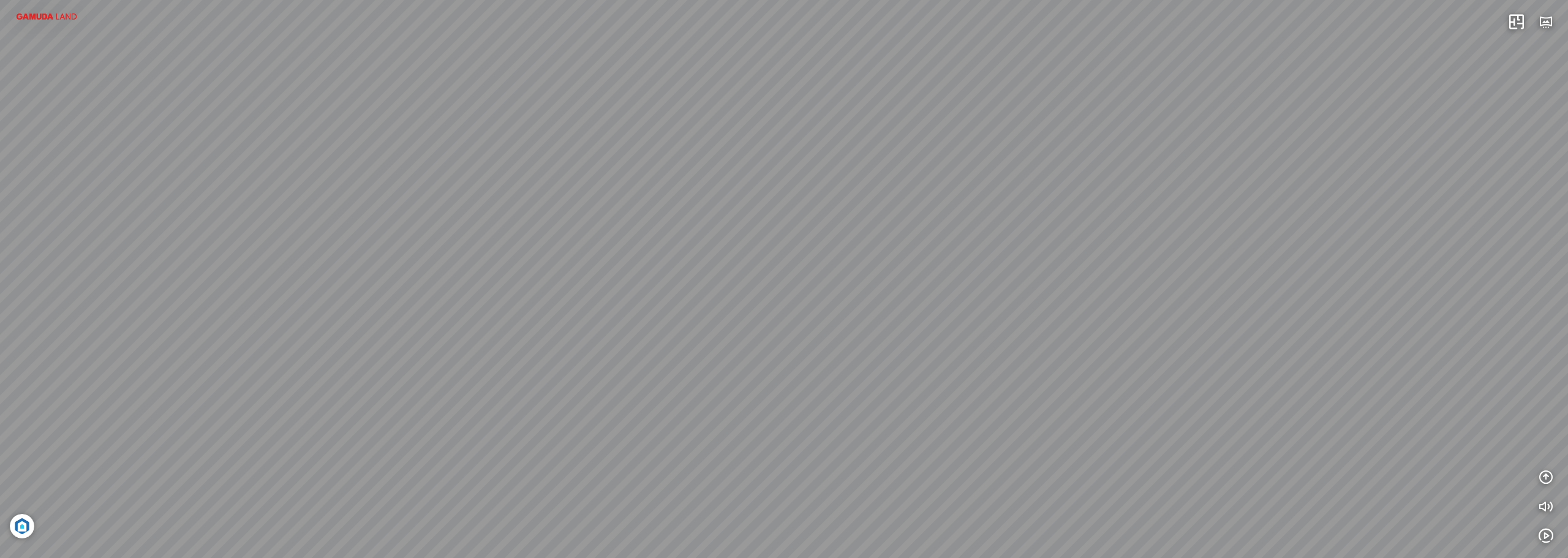
drag, startPoint x: 1006, startPoint y: 261, endPoint x: 1034, endPoint y: 261, distance: 28.0
click at [1044, 259] on div "Streetscape Block V7-V9 Block V4-V5 Phối cảnh tổng thể dự án Tổng thể dự án buổ…" at bounding box center [784, 279] width 1568 height 558
drag, startPoint x: 794, startPoint y: 285, endPoint x: 1014, endPoint y: 282, distance: 220.0
click at [1014, 282] on div "Streetscape Block V7-V9 Block V4-V5 Phối cảnh tổng thể dự án Tổng thể dự án buổ…" at bounding box center [784, 279] width 1568 height 558
drag, startPoint x: 771, startPoint y: 296, endPoint x: 935, endPoint y: 329, distance: 167.3
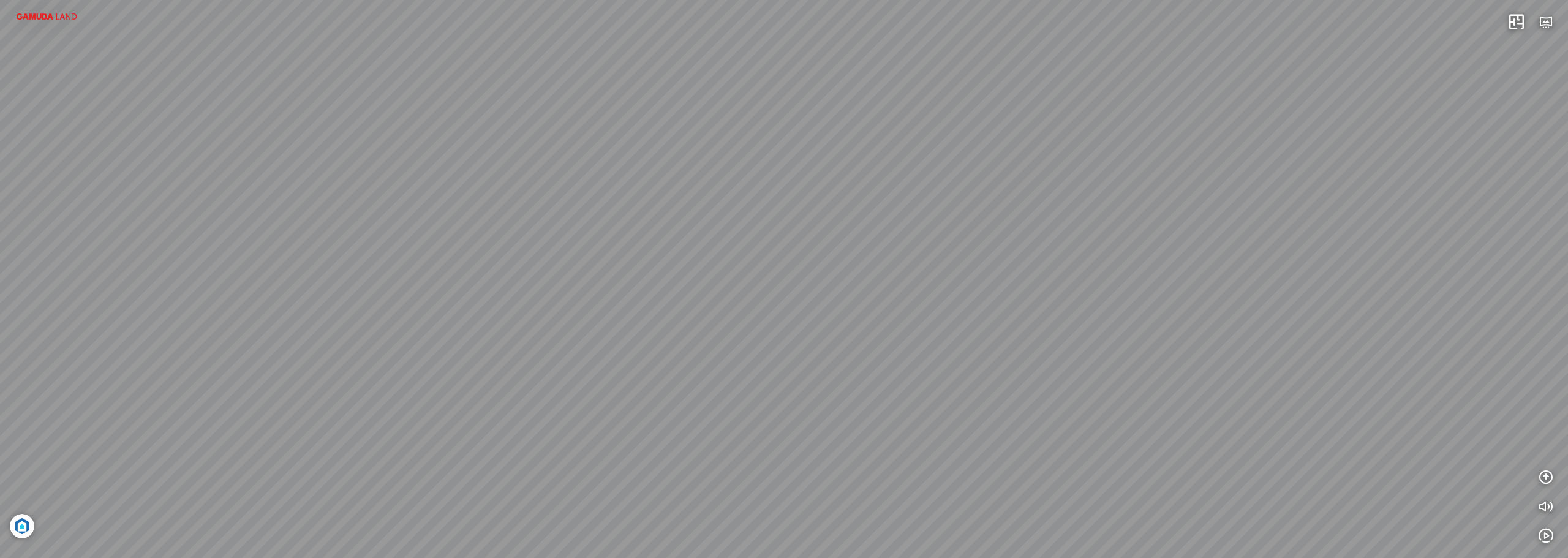
click at [935, 329] on div "Streetscape Block V7-V9 Block V4-V5 Phối cảnh tổng thể dự án Tổng thể dự án buổ…" at bounding box center [784, 279] width 1568 height 558
drag, startPoint x: 653, startPoint y: 324, endPoint x: 937, endPoint y: 388, distance: 291.1
click at [972, 390] on div "Streetscape Block V7-V9 Block V4-V5 Phối cảnh tổng thể dự án Tổng thể dự án buổ…" at bounding box center [784, 279] width 1568 height 558
drag, startPoint x: 854, startPoint y: 385, endPoint x: 853, endPoint y: 421, distance: 36.0
click at [853, 421] on div "Streetscape Block V7-V9 Block V4-V5 Phối cảnh tổng thể dự án Tổng thể dự án buổ…" at bounding box center [784, 279] width 1568 height 558
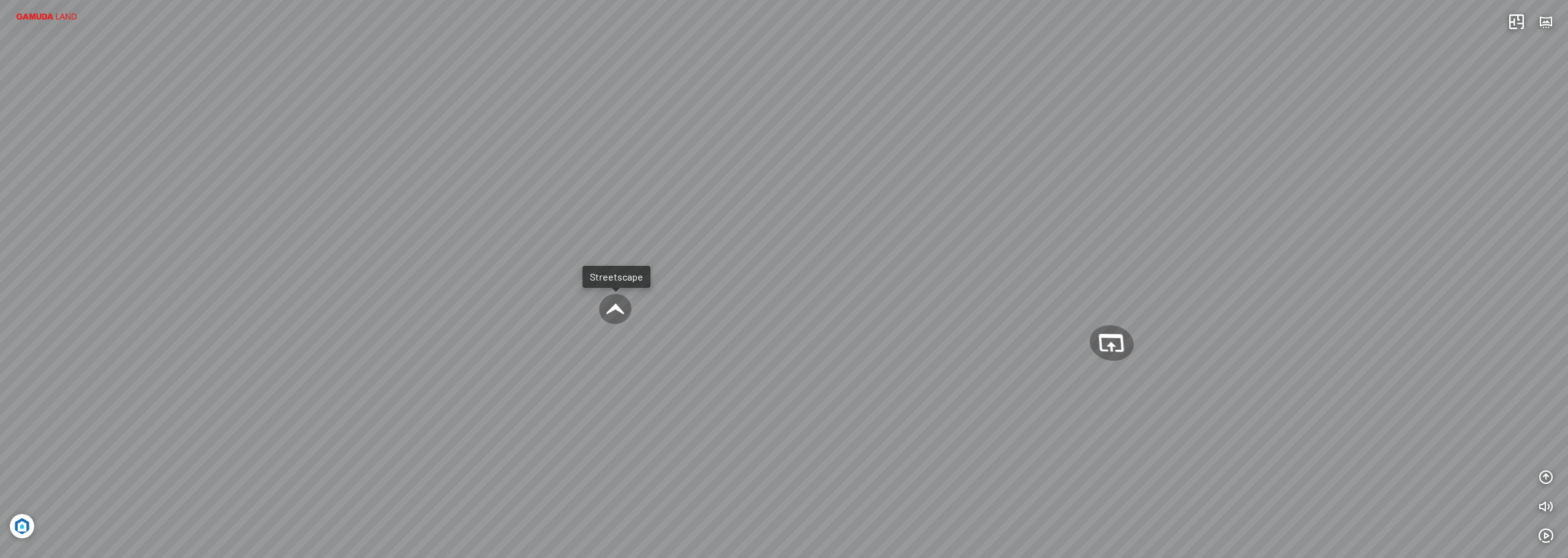
drag, startPoint x: 719, startPoint y: 405, endPoint x: 823, endPoint y: 370, distance: 109.7
click at [955, 361] on div "Streetscape Block V7-V9 Block V4-V5 Phối cảnh tổng thể dự án Tổng thể dự án buổ…" at bounding box center [784, 279] width 1568 height 558
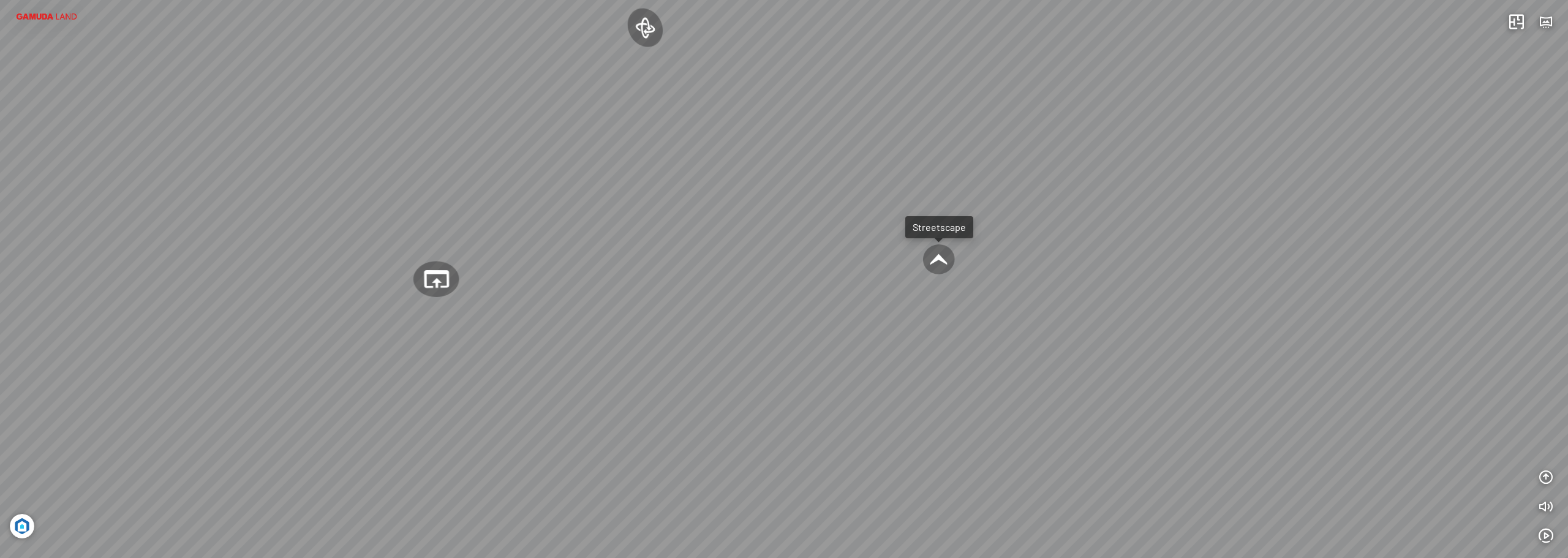
drag, startPoint x: 788, startPoint y: 385, endPoint x: 919, endPoint y: 383, distance: 131.0
click at [919, 383] on div "Streetscape Block V7-V9 Block V4-V5 Phối cảnh tổng thể dự án Tổng thể dự án buổ…" at bounding box center [784, 279] width 1568 height 558
drag, startPoint x: 798, startPoint y: 377, endPoint x: 1001, endPoint y: 371, distance: 203.1
click at [1001, 371] on div "Streetscape Block V7-V9 Block V4-V5 Phối cảnh tổng thể dự án Tổng thể dự án buổ…" at bounding box center [784, 279] width 1568 height 558
drag, startPoint x: 877, startPoint y: 354, endPoint x: 978, endPoint y: 336, distance: 102.6
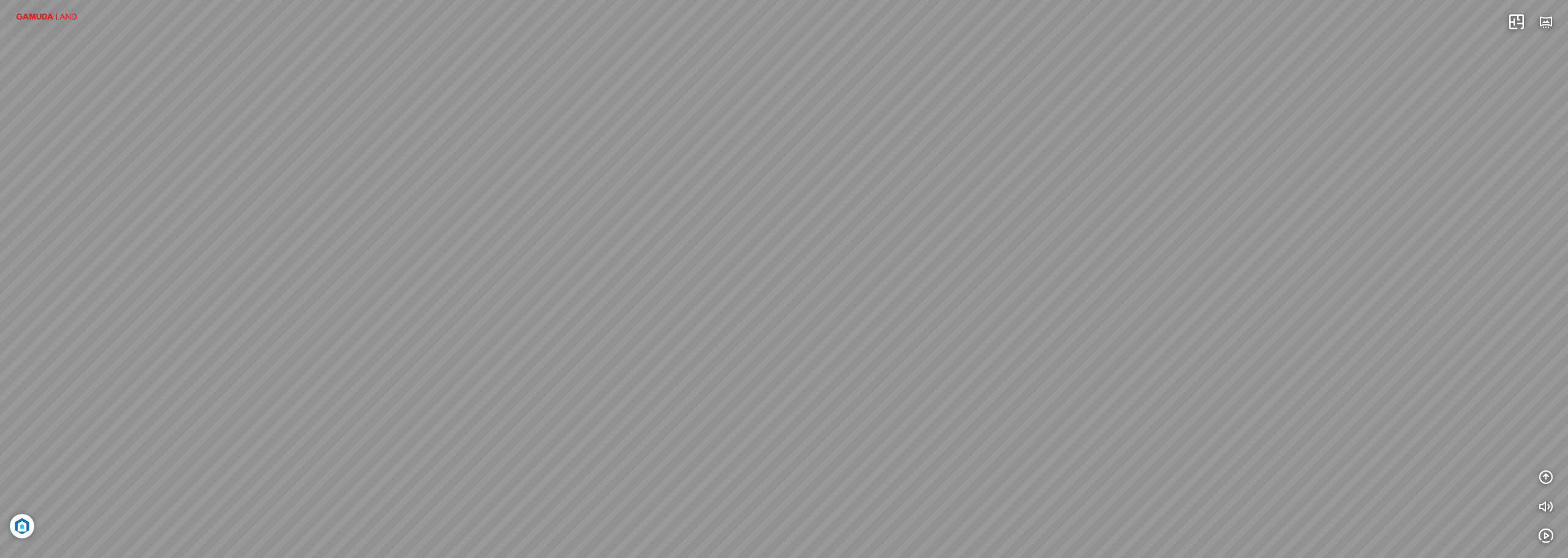
click at [978, 336] on div "Streetscape Block V7-V9 Block V4-V5 Phối cảnh tổng thể dự án Tổng thể dự án buổ…" at bounding box center [784, 279] width 1568 height 558
drag, startPoint x: 577, startPoint y: 358, endPoint x: 1108, endPoint y: 349, distance: 531.1
click at [1108, 349] on div "Streetscape Block V7-V9 Block V4-V5 Phối cảnh tổng thể dự án Tổng thể dự án buổ…" at bounding box center [784, 279] width 1568 height 558
drag, startPoint x: 863, startPoint y: 336, endPoint x: 940, endPoint y: 343, distance: 77.3
click at [939, 342] on div "Streetscape Block V7-V9 Block V4-V5 Phối cảnh tổng thể dự án Tổng thể dự án buổ…" at bounding box center [784, 279] width 1568 height 558
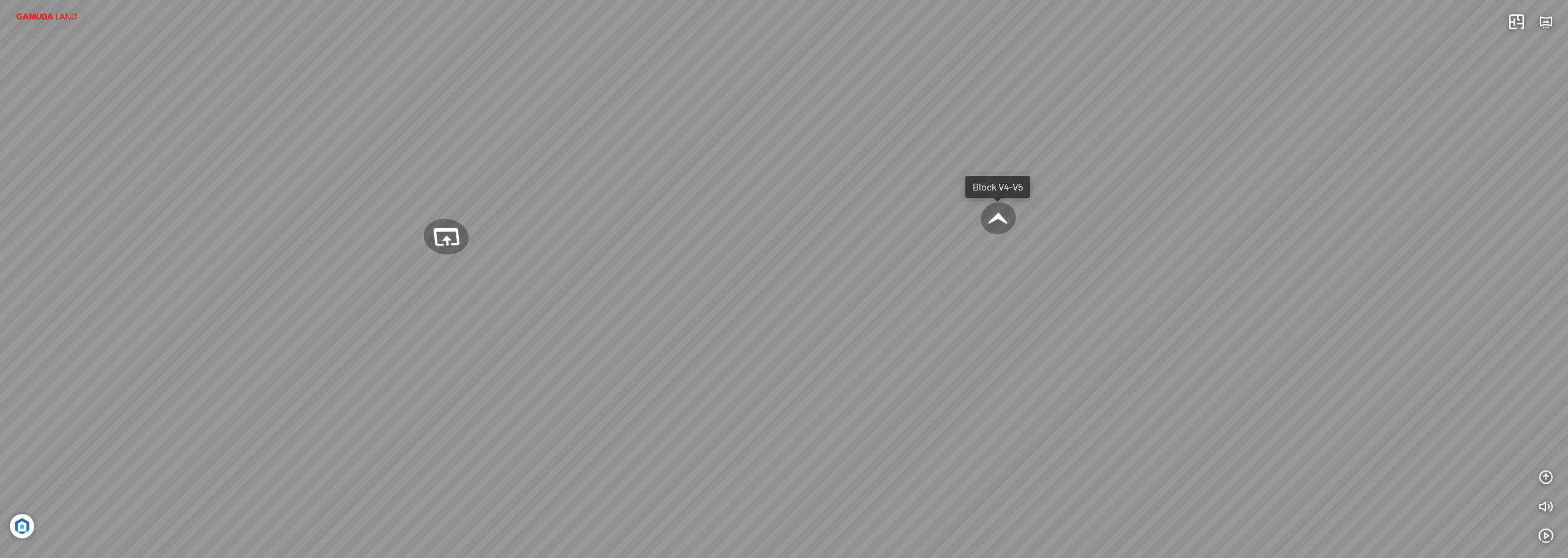
drag, startPoint x: 696, startPoint y: 328, endPoint x: 800, endPoint y: 324, distance: 104.1
click at [880, 323] on div "Streetscape Block V7-V9 Block V4-V5 Phối cảnh tổng thể dự án Tổng thể dự án buổ…" at bounding box center [784, 279] width 1568 height 558
drag
click at [910, 316] on div "Streetscape Block V7-V9 Block V4-V5 Phối cảnh tổng thể dự án Tổng thể dự án buổ…" at bounding box center [784, 279] width 1568 height 558
click at [964, 314] on div "Streetscape Block V7-V9 Block V4-V5 Phối cảnh tổng thể dự án Tổng thể dự án buổ…" at bounding box center [784, 279] width 1568 height 558
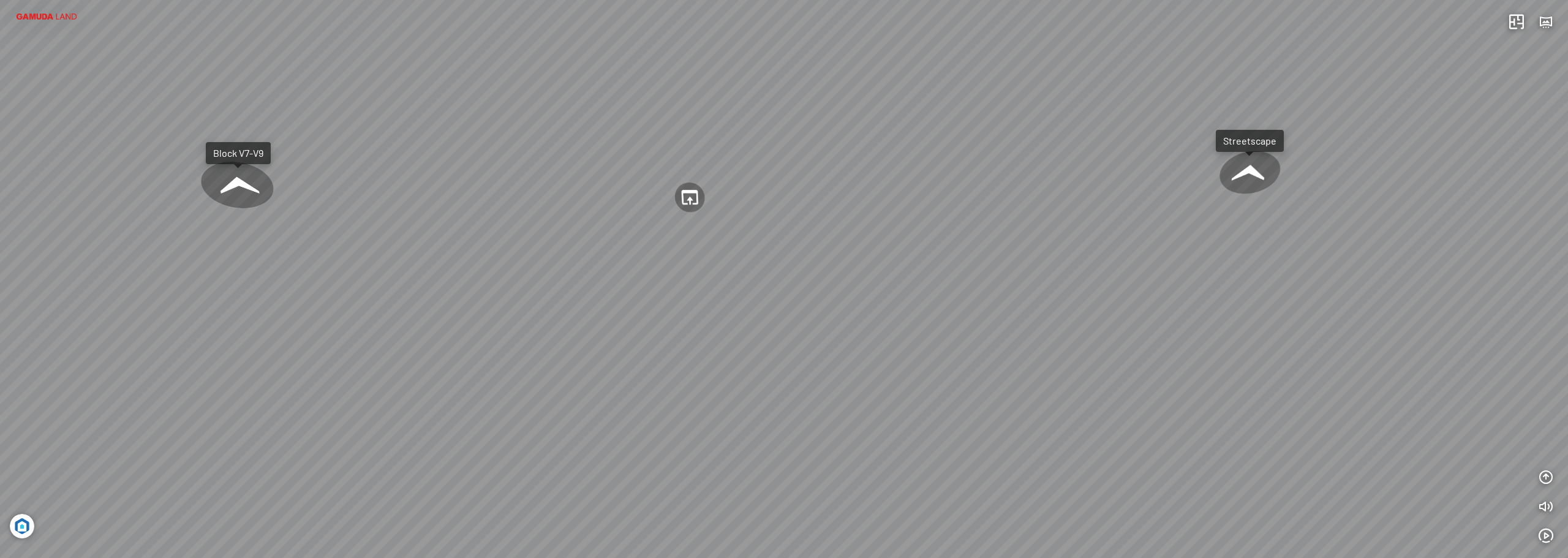
click at [960, 305] on div "Streetscape Block V7-V9 Block V4-V5 Phối cảnh tổng thể dự án Tổng thể dự án buổ…" at bounding box center [784, 279] width 1568 height 558
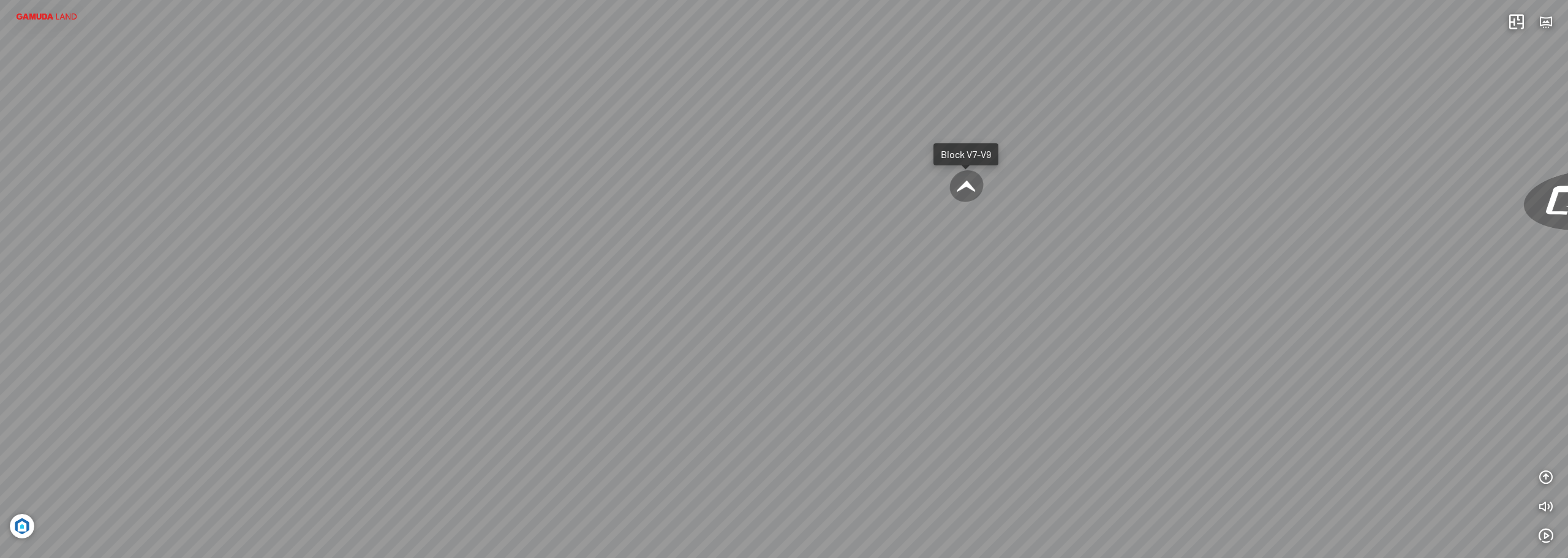
click at [842, 296] on div "Streetscape Block V7-V9 Block V4-V5 Phối cảnh tổng thể dự án Tổng thể dự án buổ…" at bounding box center [784, 279] width 1568 height 558
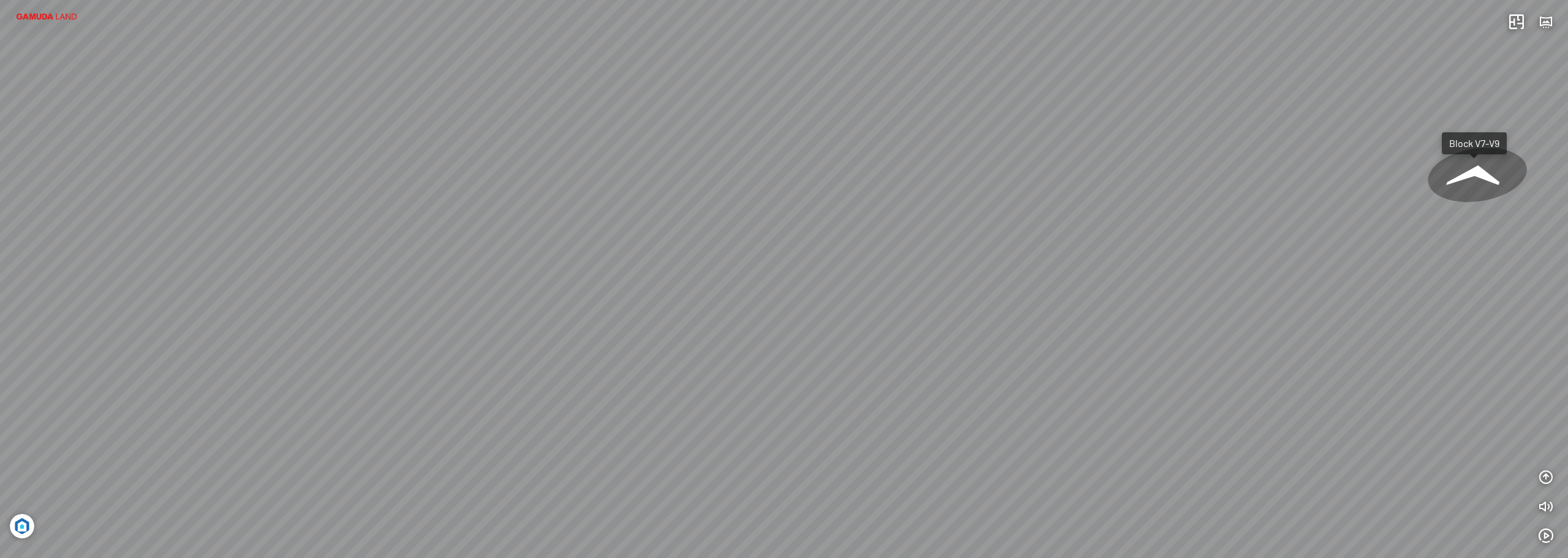
click at [892, 300] on div "Streetscape Block V7-V9 Block V4-V5 Phối cảnh tổng thể dự án Tổng thể dự án buổ…" at bounding box center [784, 279] width 1568 height 558
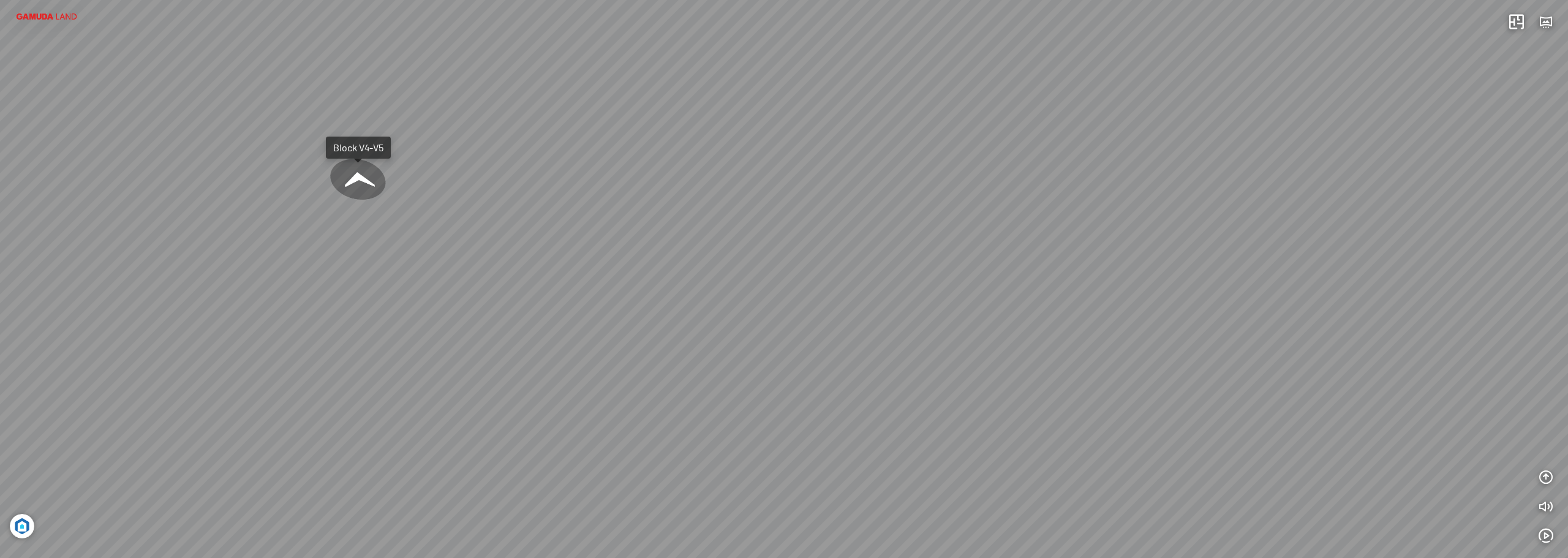
click at [898, 300] on div "Streetscape Block V7-V9 Block V4-V5 Phối cảnh tổng thể dự án Tổng thể dự án buổ…" at bounding box center [784, 279] width 1568 height 558
click at [957, 309] on div "Streetscape Block V7-V9 Block V4-V5 Phối cảnh tổng thể dự án Tổng thể dự án buổ…" at bounding box center [784, 279] width 1568 height 558
click at [930, 299] on div "Streetscape Block V7-V9 Block V4-V5 Phối cảnh tổng thể dự án Tổng thể dự án buổ…" at bounding box center [784, 279] width 1568 height 558
click at [739, 320] on div "Streetscape Block V7-V9 Block V4-V5 Phối cảnh tổng thể dự án Tổng thể dự án buổ…" at bounding box center [784, 279] width 1568 height 558
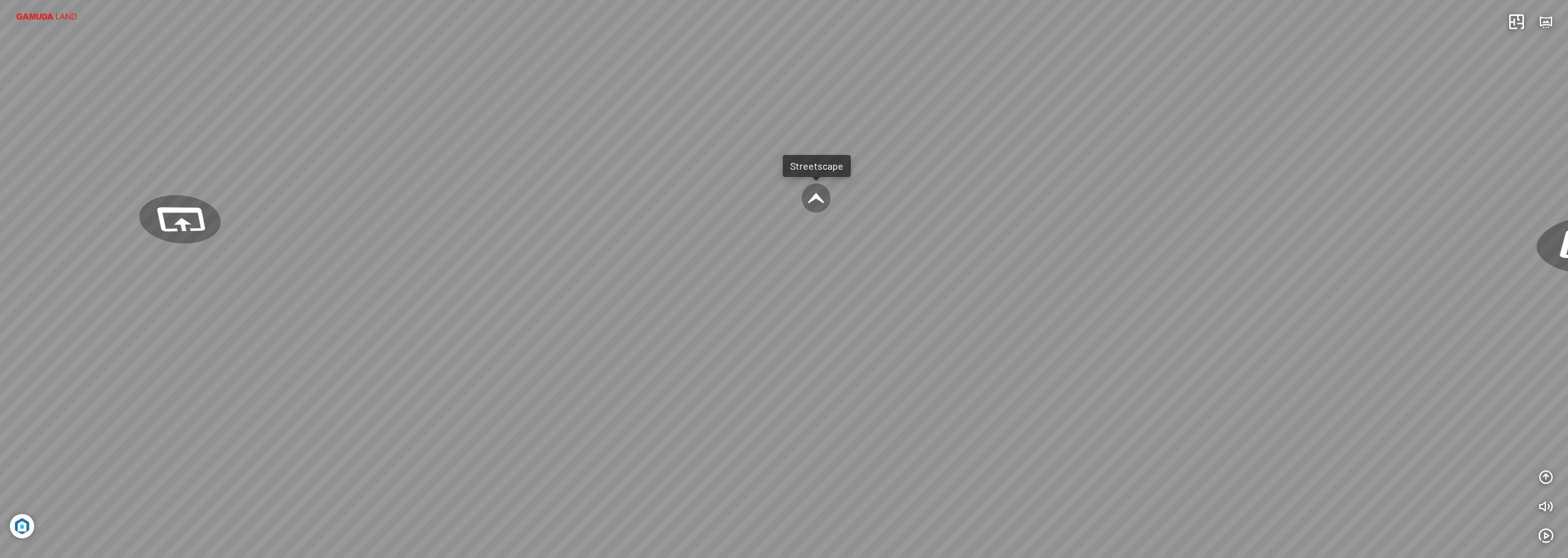
click at [863, 284] on div "Streetscape Block V7-V9 Block V4-V5 Phối cảnh tổng thể dự án Tổng thể dự án buổ…" at bounding box center [784, 279] width 1568 height 558
click at [814, 326] on div "Streetscape Block V7-V9 Block V4-V5 Phối cảnh tổng thể dự án Tổng thể dự án buổ…" at bounding box center [784, 279] width 1568 height 558
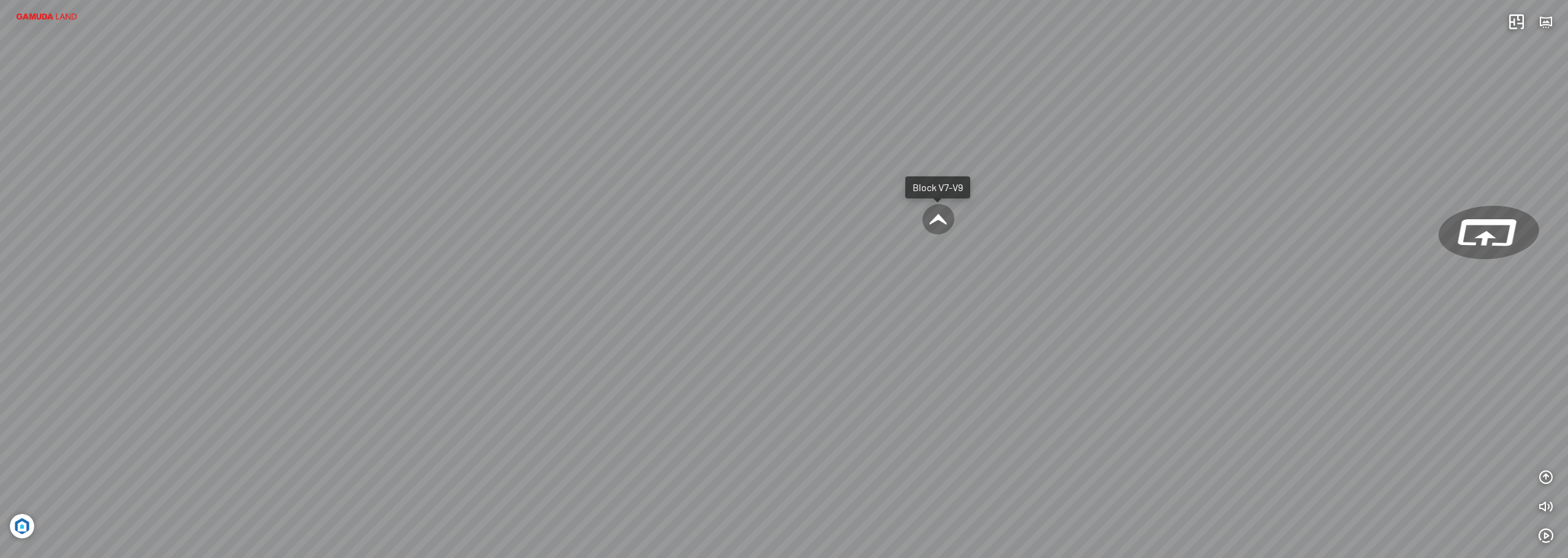
click at [1089, 284] on div "Streetscape Block V7-V9 Block V4-V5 Phối cảnh tổng thể dự án Tổng thể dự án buổ…" at bounding box center [784, 279] width 1568 height 558
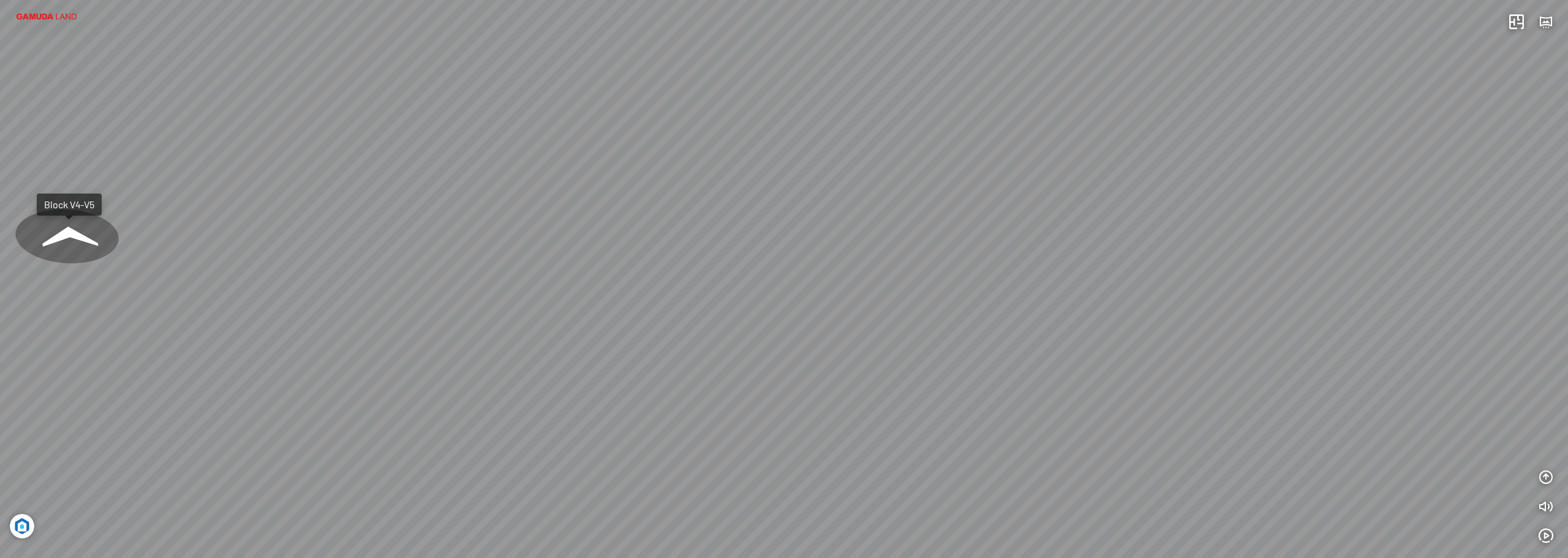
click at [975, 259] on div "Streetscape Block V7-V9 Block V4-V5 Phối cảnh tổng thể dự án Tổng thể dự án buổ…" at bounding box center [784, 279] width 1568 height 558
click at [885, 259] on div "Streetscape Block V7-V9 Block V4-V5 Phối cảnh tổng thể dự án Tổng thể dự án buổ…" at bounding box center [784, 279] width 1568 height 558
click at [803, 339] on div "Streetscape Block V7-V9 Block V4-V5 Phối cảnh tổng thể dự án Tổng thể dự án buổ…" at bounding box center [784, 279] width 1568 height 558
drag, startPoint x: 1188, startPoint y: 321, endPoint x: 754, endPoint y: 338, distance: 434.3
click at [676, 351] on div "Streetscape Block V7-V9 Block V4-V5 Phối cảnh tổng thể dự án Tổng thể dự án buổ…" at bounding box center [784, 279] width 1568 height 558
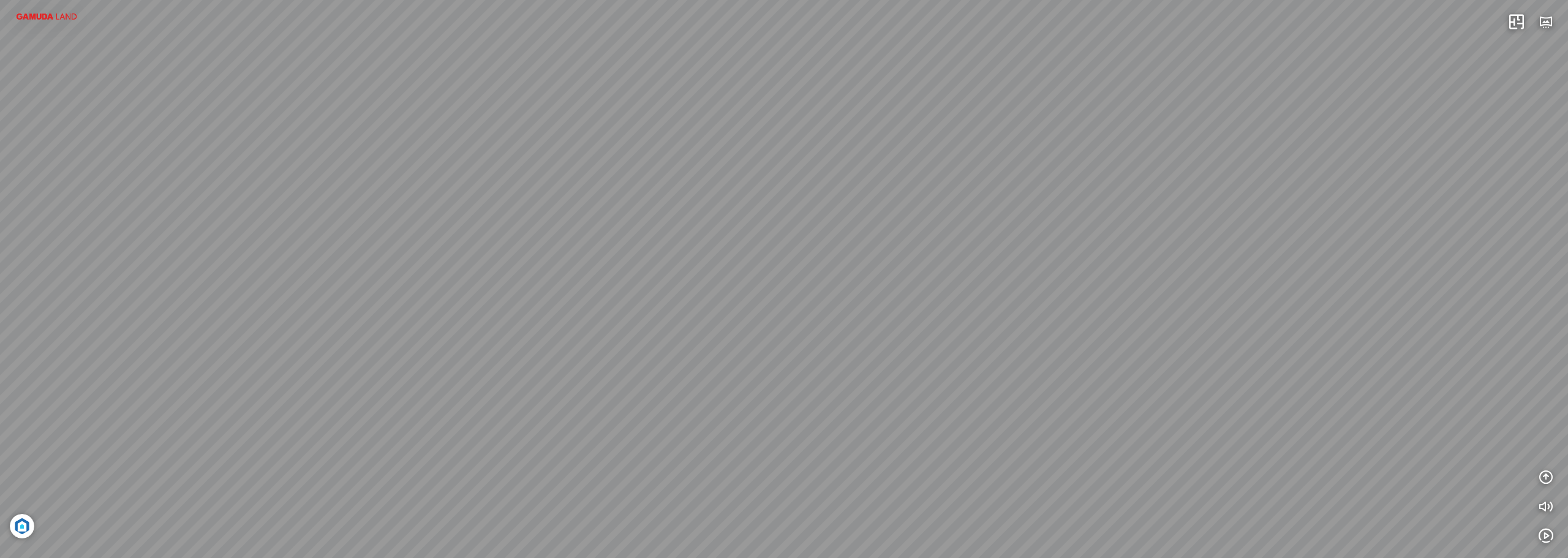
drag, startPoint x: 1114, startPoint y: 318, endPoint x: 1147, endPoint y: 279, distance: 51.1
click at [1232, 266] on div "Streetscape Block V7-V9 Block V4-V5 Phối cảnh tổng thể dự án Tổng thể dự án buổ…" at bounding box center [784, 279] width 1568 height 558
drag, startPoint x: 679, startPoint y: 315, endPoint x: 1006, endPoint y: 299, distance: 327.4
click at [996, 299] on div "Streetscape Block V7-V9 Block V4-V5 Phối cảnh tổng thể dự án Tổng thể dự án buổ…" at bounding box center [784, 279] width 1568 height 558
drag, startPoint x: 604, startPoint y: 299, endPoint x: 623, endPoint y: 284, distance: 24.2
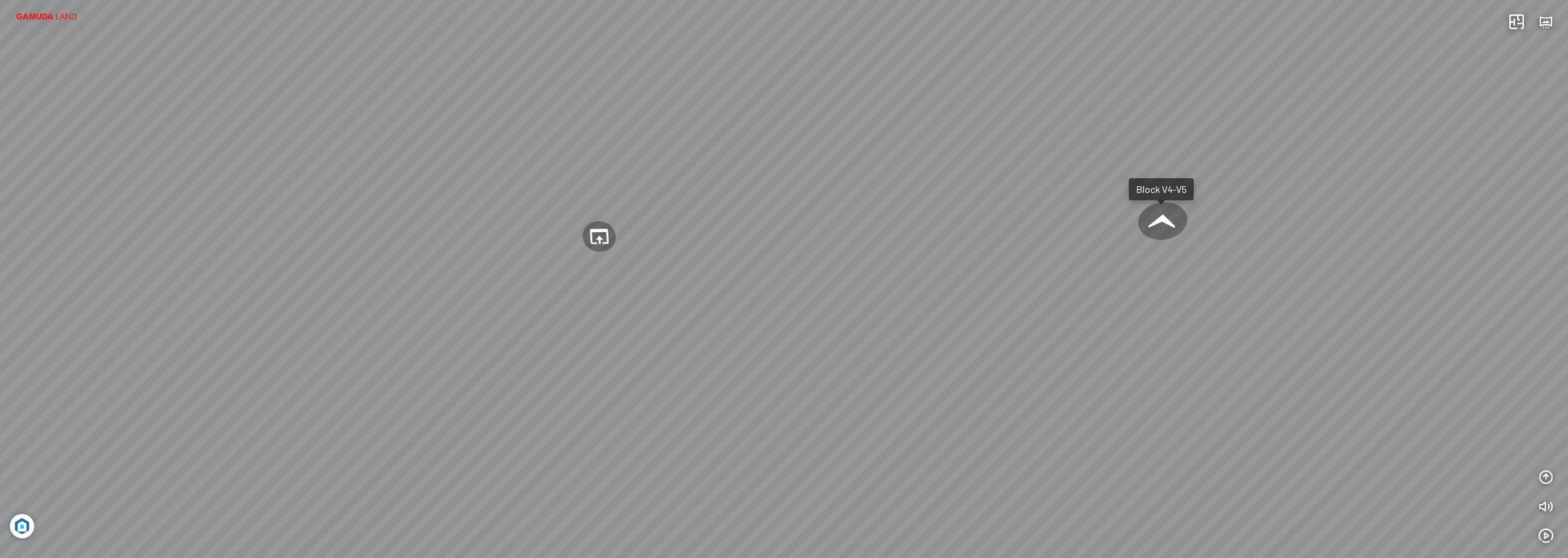
click at [877, 299] on div "Streetscape Block V7-V9 Block V4-V5 Phối cảnh tổng thể dự án Tổng thể dự án buổ…" at bounding box center [784, 279] width 1568 height 558
drag, startPoint x: 623, startPoint y: 270, endPoint x: 846, endPoint y: 270, distance: 223.0
click at [845, 270] on div "Streetscape Block V7-V9 Block V4-V5 Phối cảnh tổng thể dự án Tổng thể dự án buổ…" at bounding box center [784, 279] width 1568 height 558
drag, startPoint x: 549, startPoint y: 267, endPoint x: 991, endPoint y: 273, distance: 442.0
click at [987, 273] on div "Streetscape Block V7-V9 Block V4-V5 Phối cảnh tổng thể dự án Tổng thể dự án buổ…" at bounding box center [784, 279] width 1568 height 558
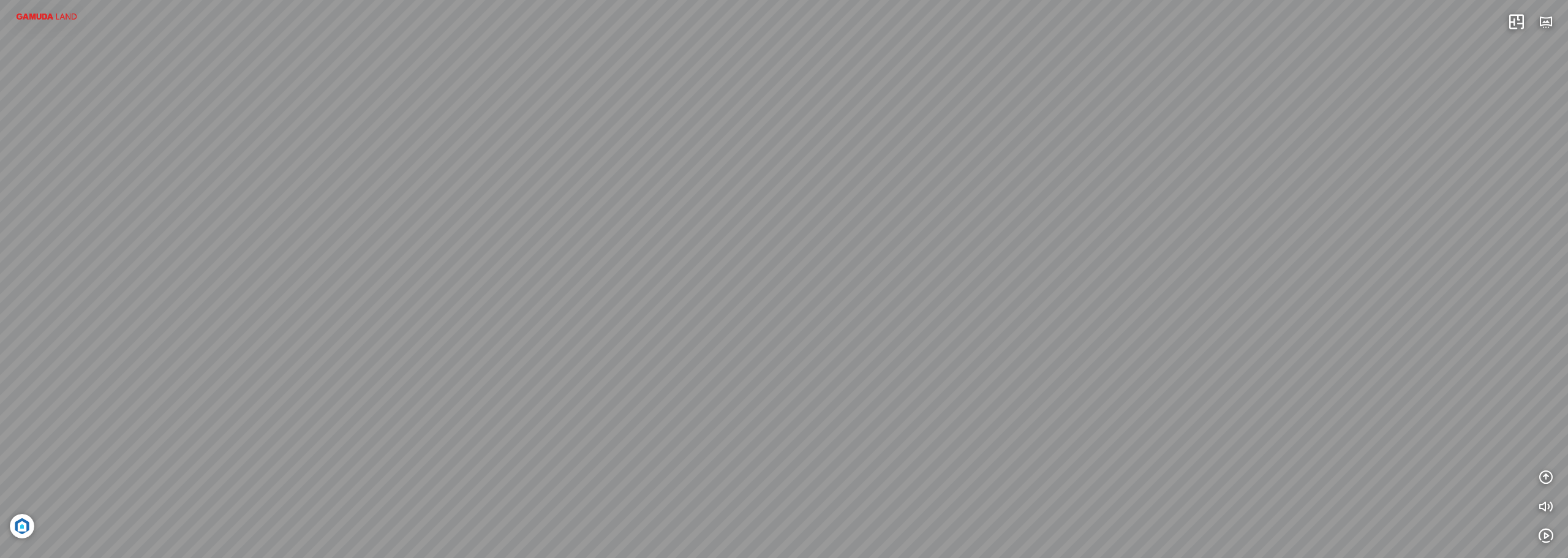
drag, startPoint x: 582, startPoint y: 259, endPoint x: 950, endPoint y: 266, distance: 368.1
click at [952, 266] on div "Streetscape Block V7-V9 Block V4-V5 Phối cảnh tổng thể dự án Tổng thể dự án buổ…" at bounding box center [784, 279] width 1568 height 558
